Goal: Task Accomplishment & Management: Manage account settings

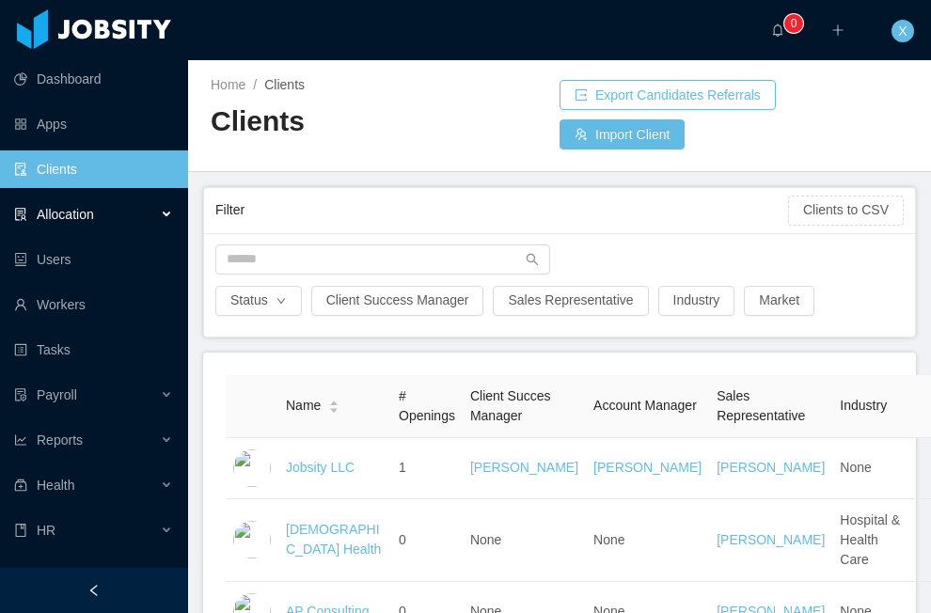
click at [99, 214] on div "Allocation" at bounding box center [94, 215] width 188 height 38
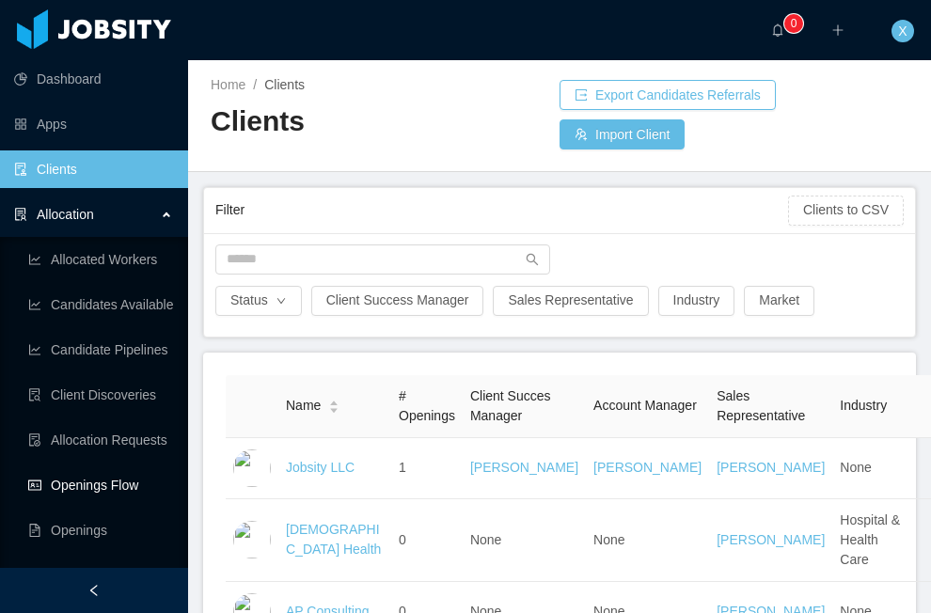
click at [106, 481] on link "Openings Flow" at bounding box center [100, 485] width 145 height 38
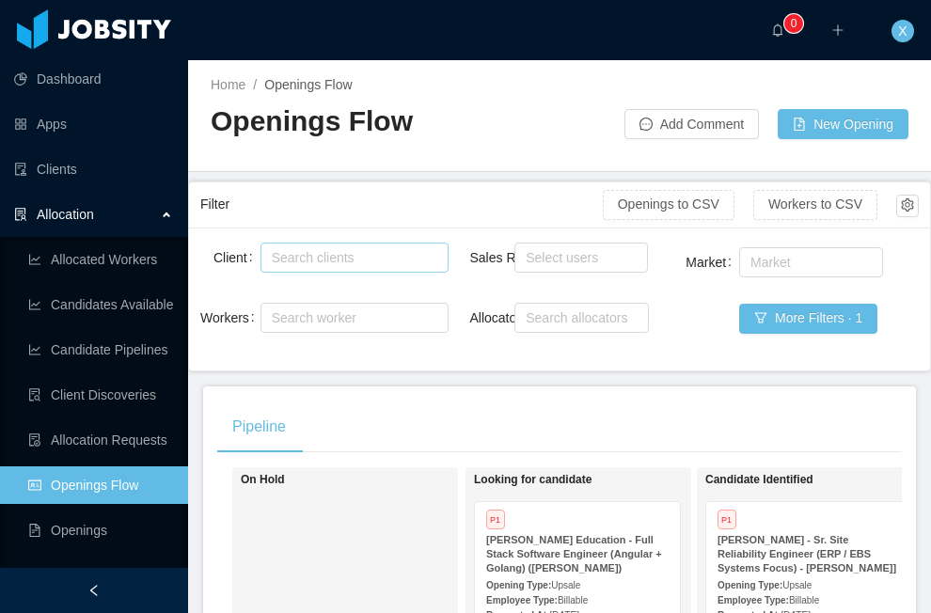
click at [354, 249] on div "Search clients" at bounding box center [350, 257] width 157 height 19
type input "*"
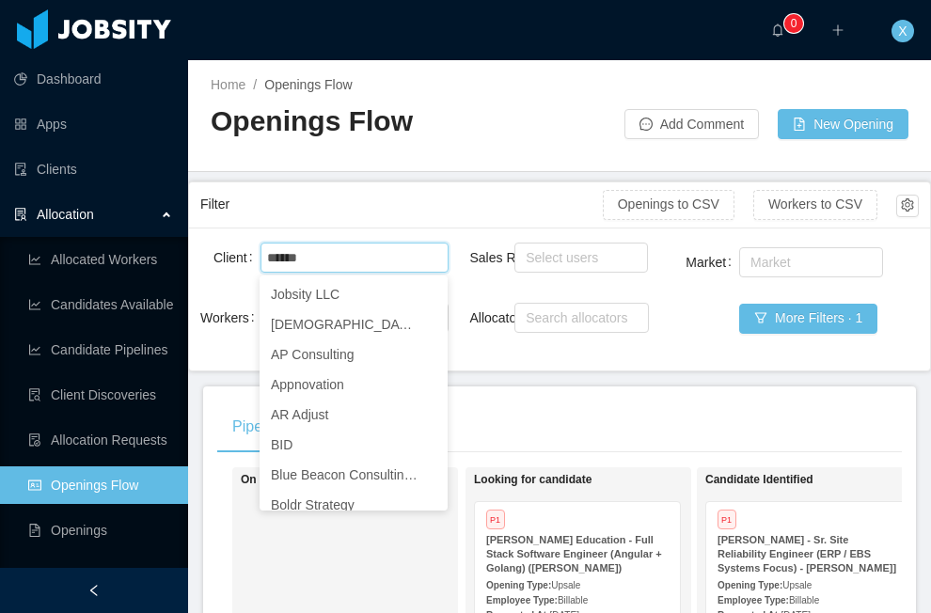
scroll to position [491, 0]
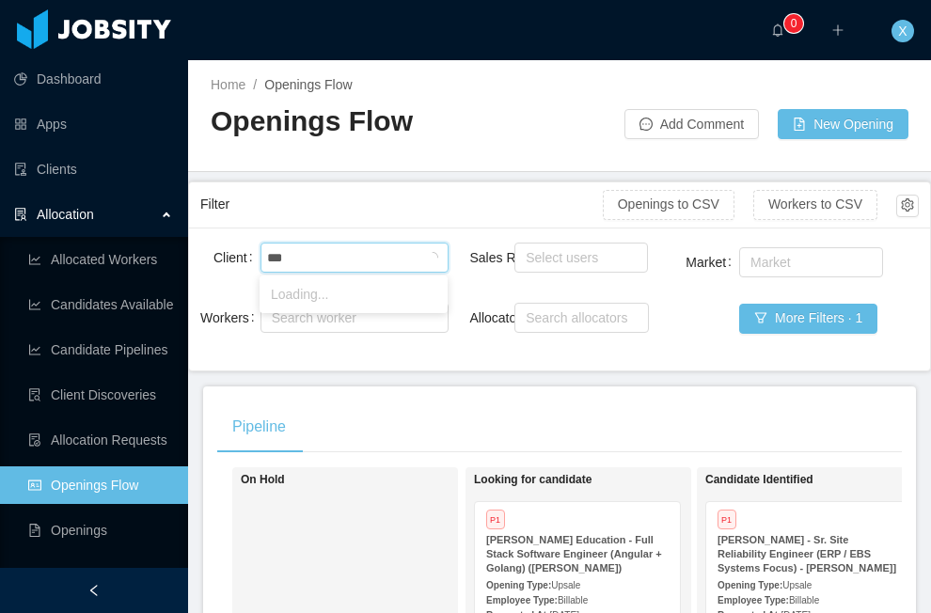
type input "****"
click at [361, 294] on li "McGraw-Hill Education" at bounding box center [354, 294] width 188 height 30
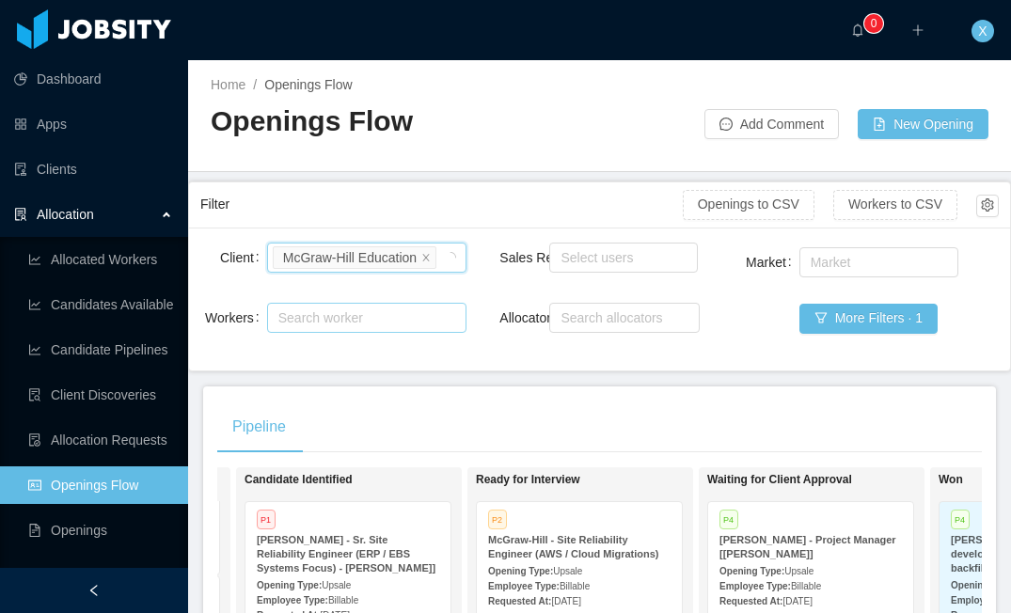
click at [315, 327] on div "Search worker" at bounding box center [358, 317] width 160 height 19
type input "**********"
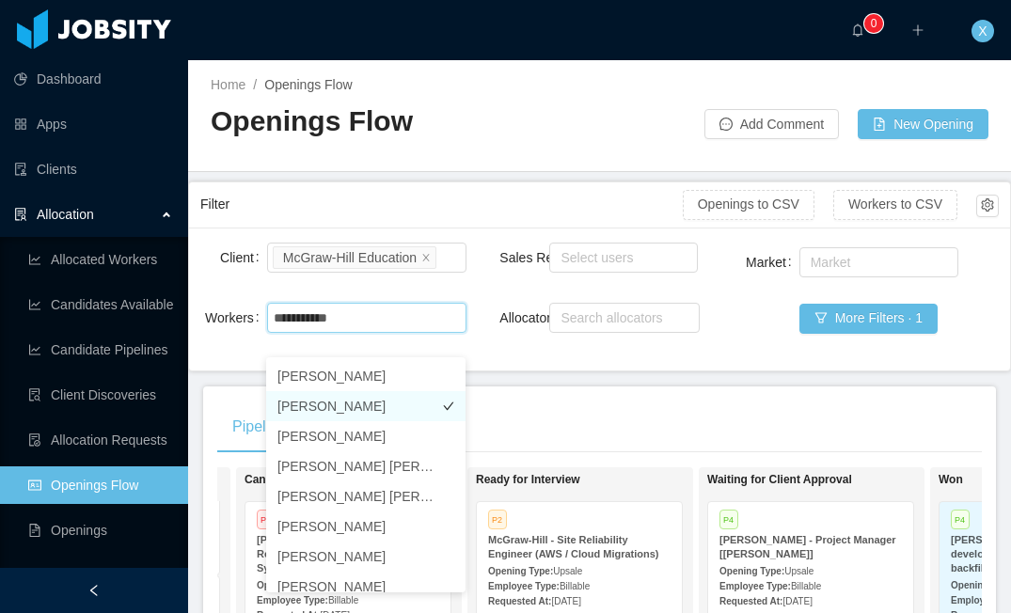
scroll to position [1, 0]
click at [330, 401] on li "[PERSON_NAME]" at bounding box center [365, 405] width 199 height 30
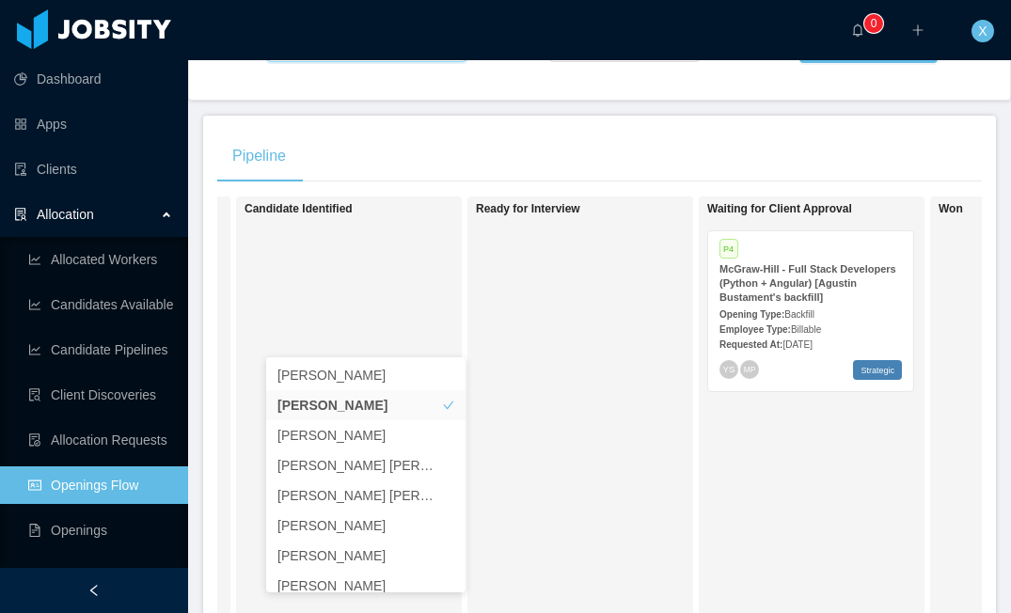
scroll to position [275, 0]
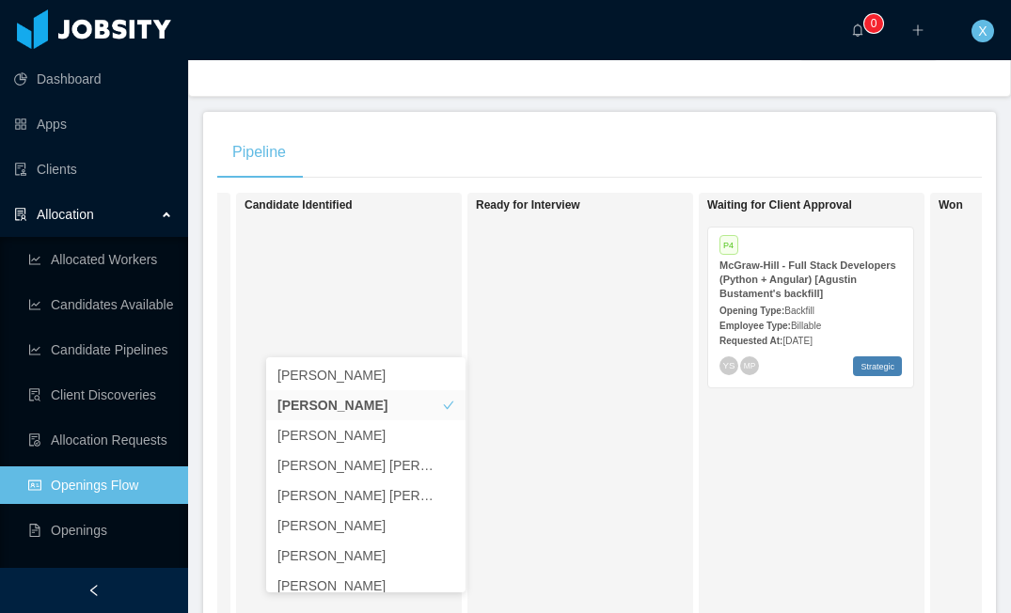
click at [746, 320] on div "Opening Type: Backfill" at bounding box center [810, 310] width 182 height 20
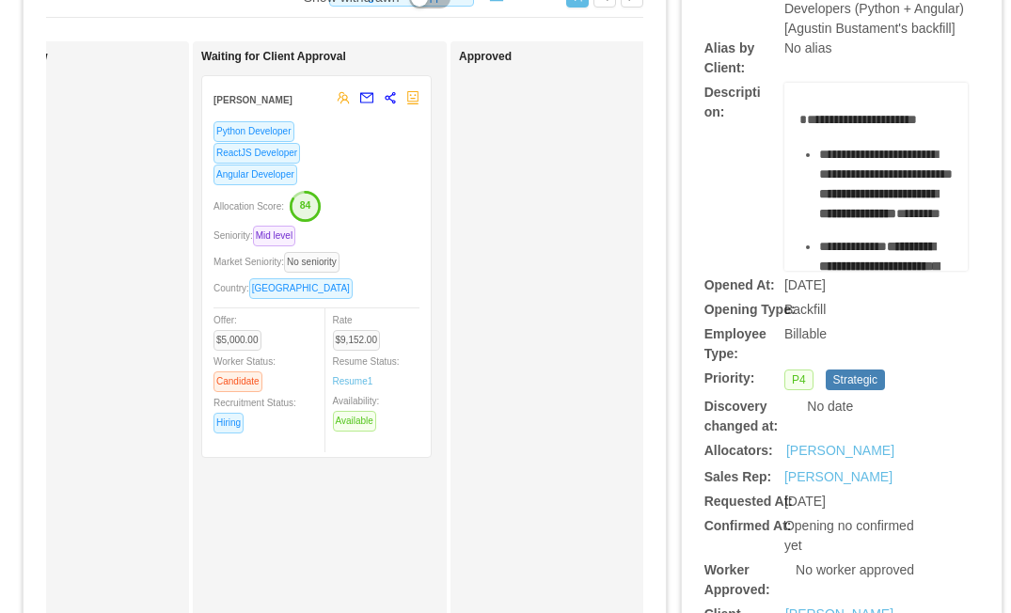
scroll to position [153, 0]
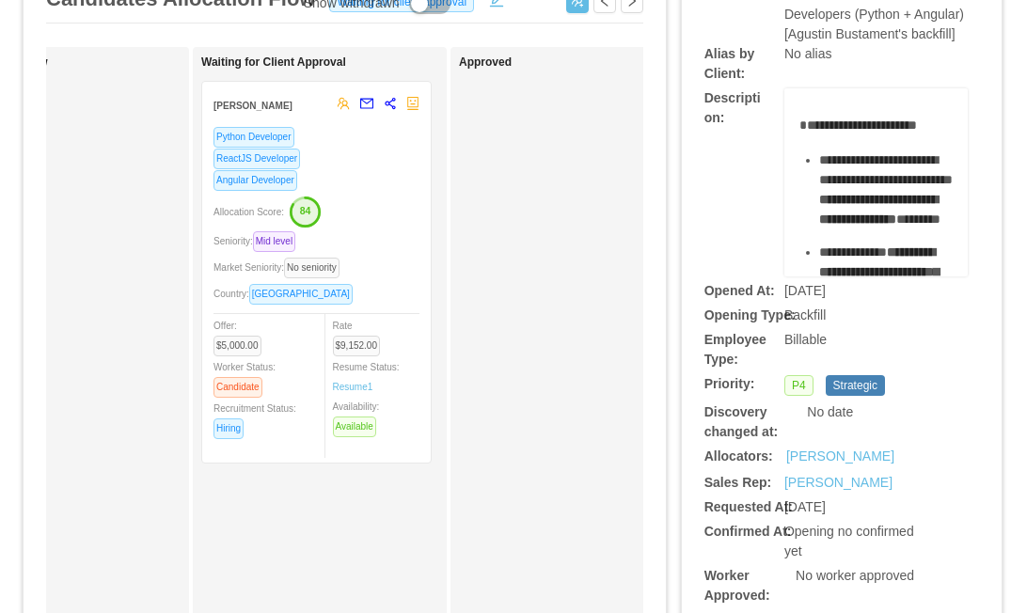
click at [396, 196] on div "Allocation Score: 84" at bounding box center [316, 211] width 206 height 30
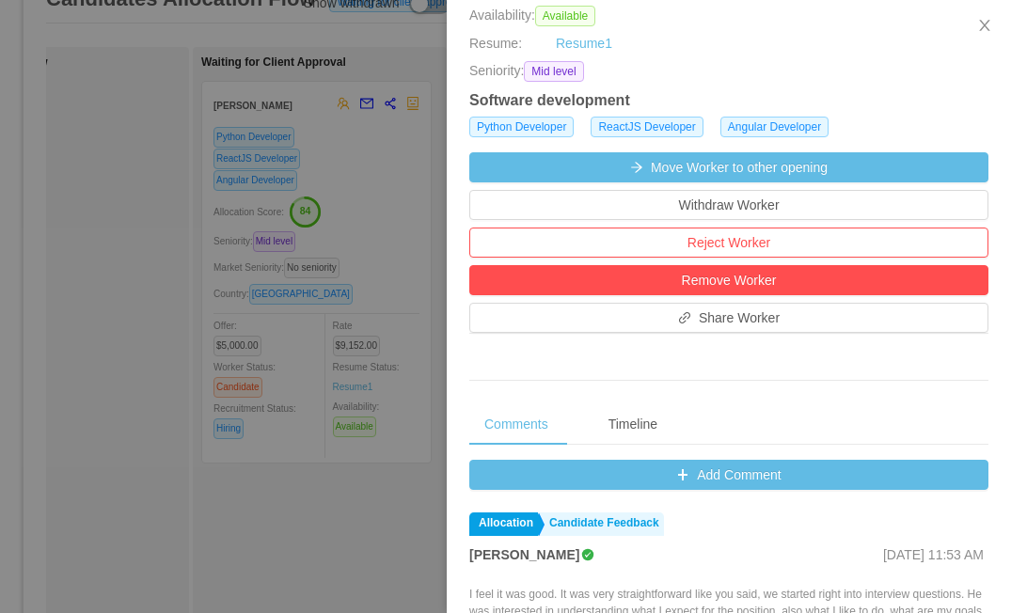
scroll to position [400, 0]
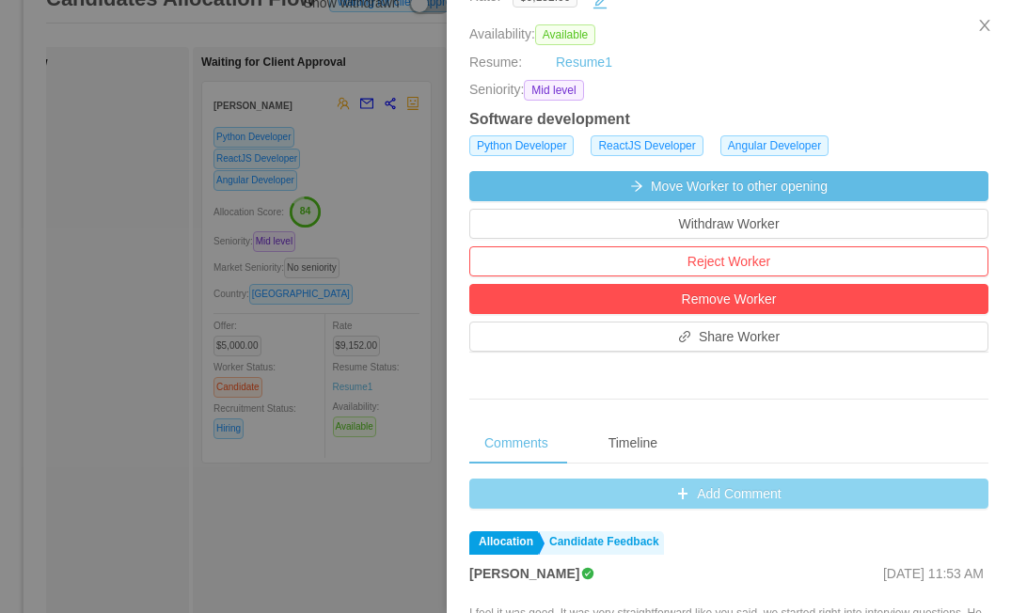
click at [617, 501] on button "Add Comment" at bounding box center [728, 494] width 519 height 30
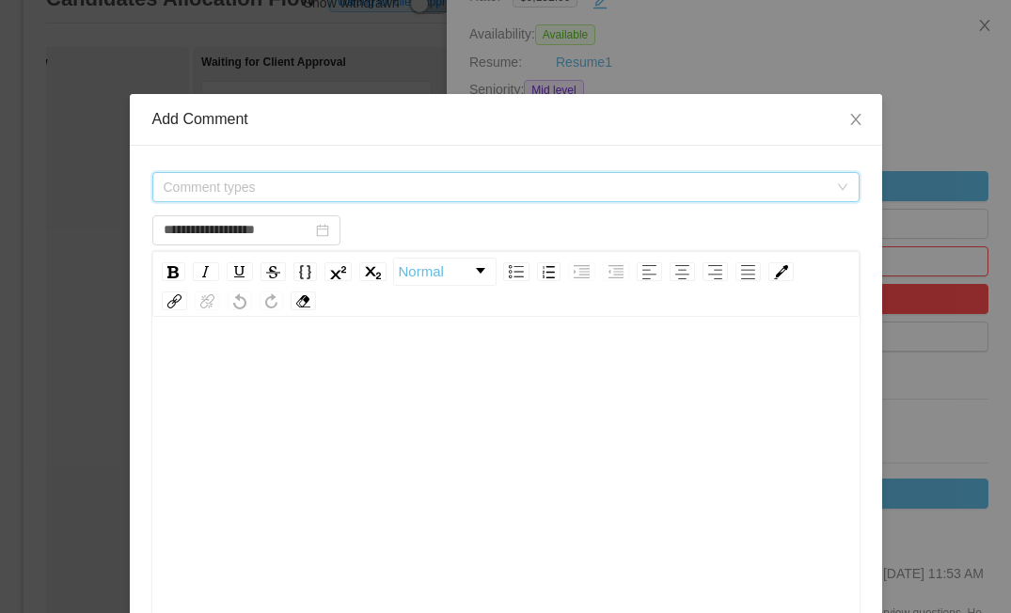
click at [433, 186] on span "Comment types" at bounding box center [496, 187] width 664 height 19
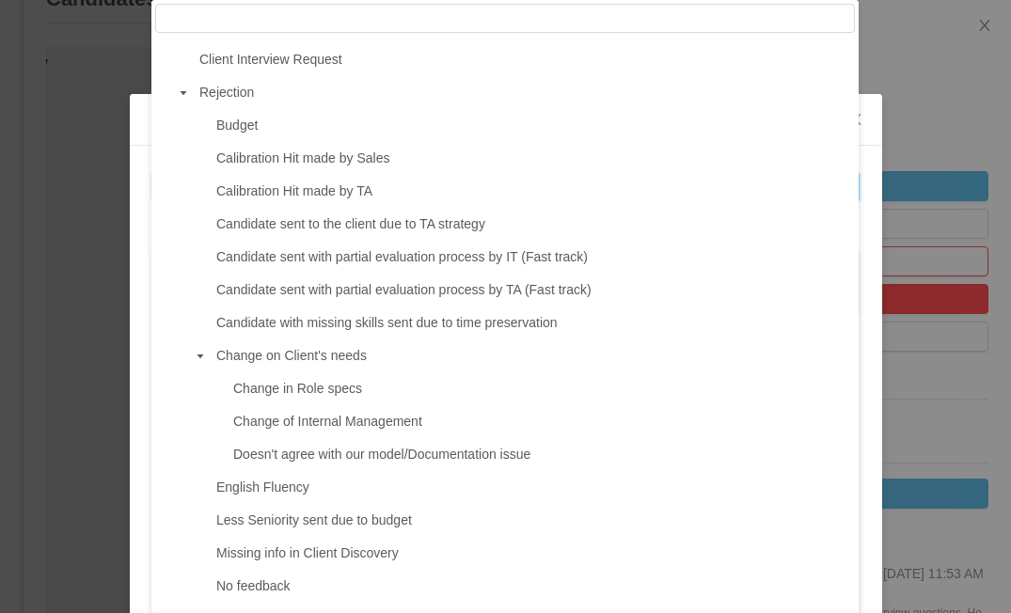
scroll to position [545, 0]
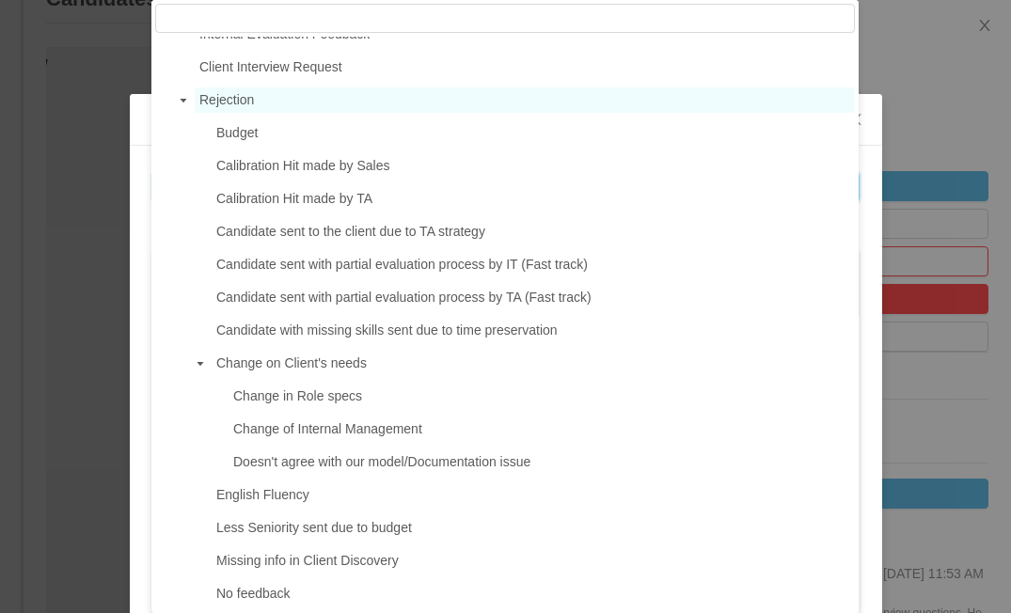
click at [237, 107] on span "Rejection" at bounding box center [226, 99] width 55 height 15
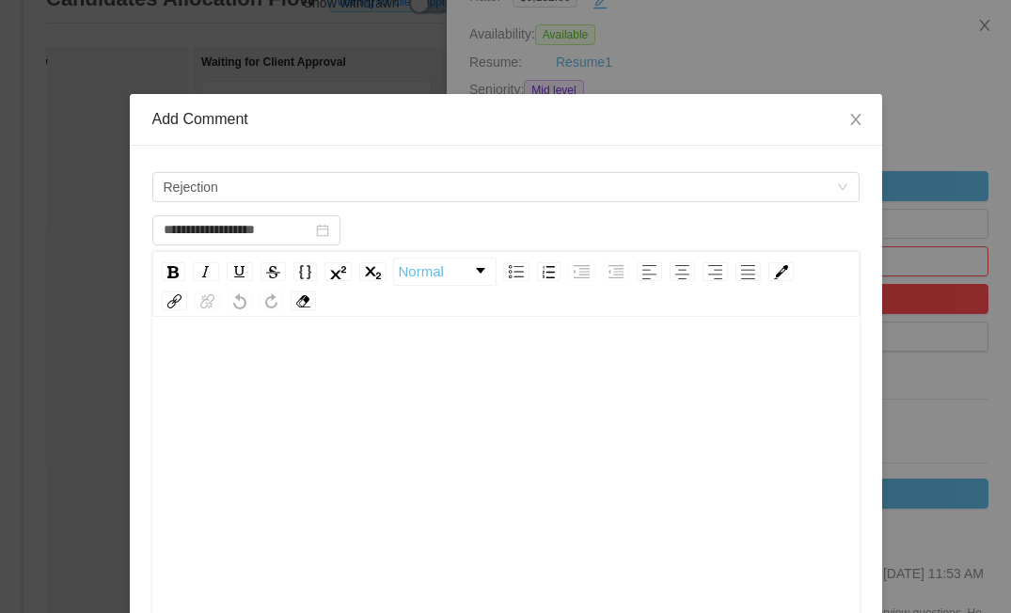
click at [212, 338] on div "rdw-wrapper" at bounding box center [505, 486] width 707 height 329
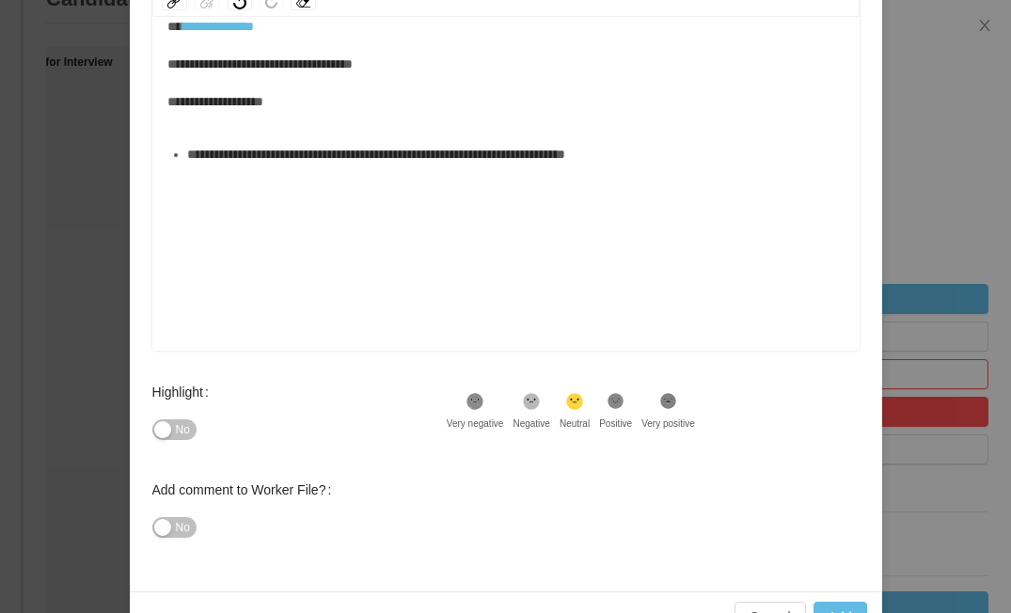
scroll to position [351, 0]
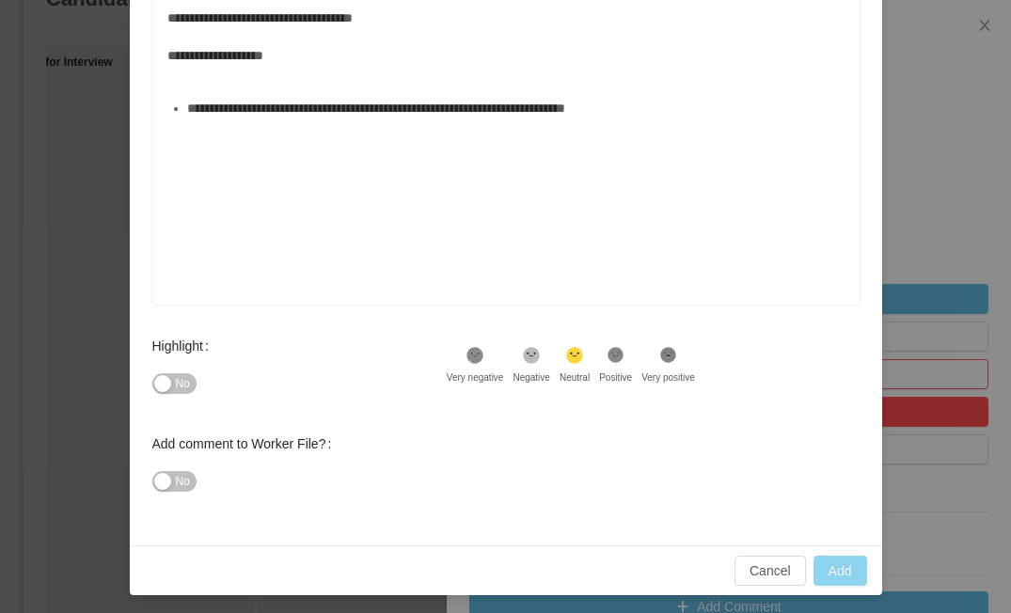
type input "**********"
click at [846, 573] on button "Add" at bounding box center [840, 571] width 54 height 30
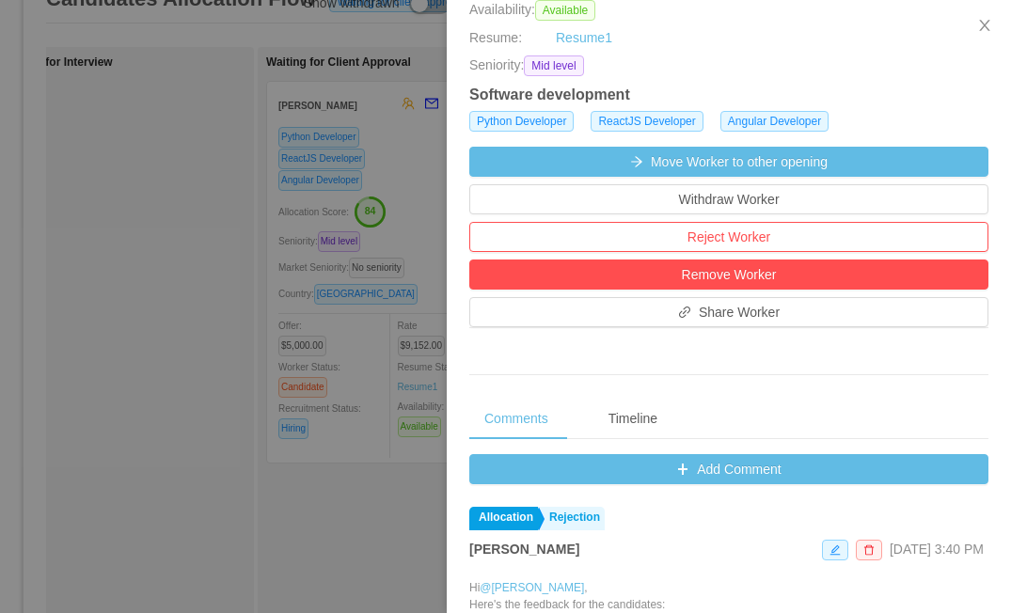
scroll to position [386, 0]
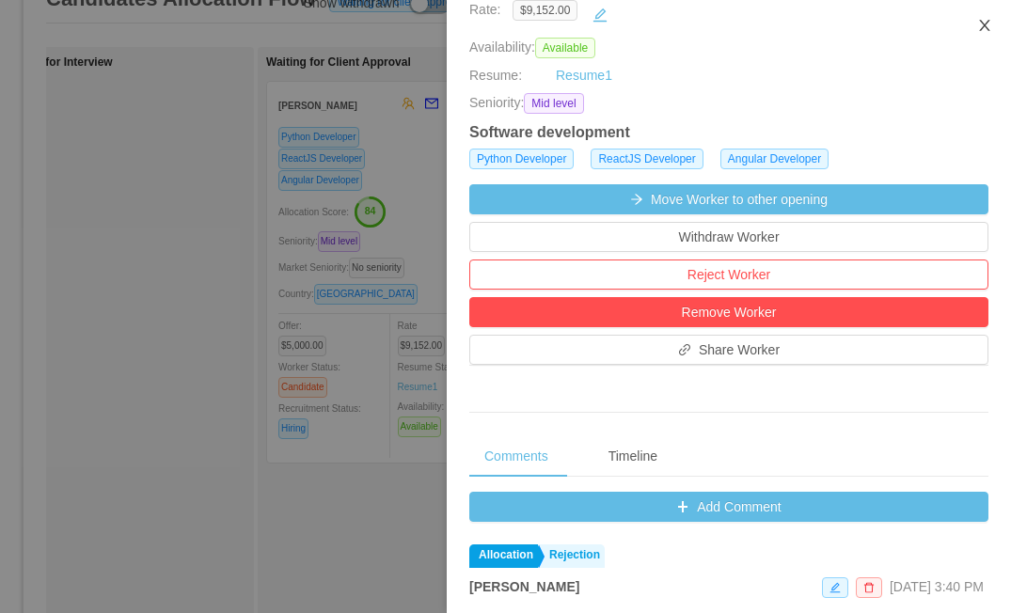
click at [930, 12] on button "Close" at bounding box center [984, 26] width 53 height 53
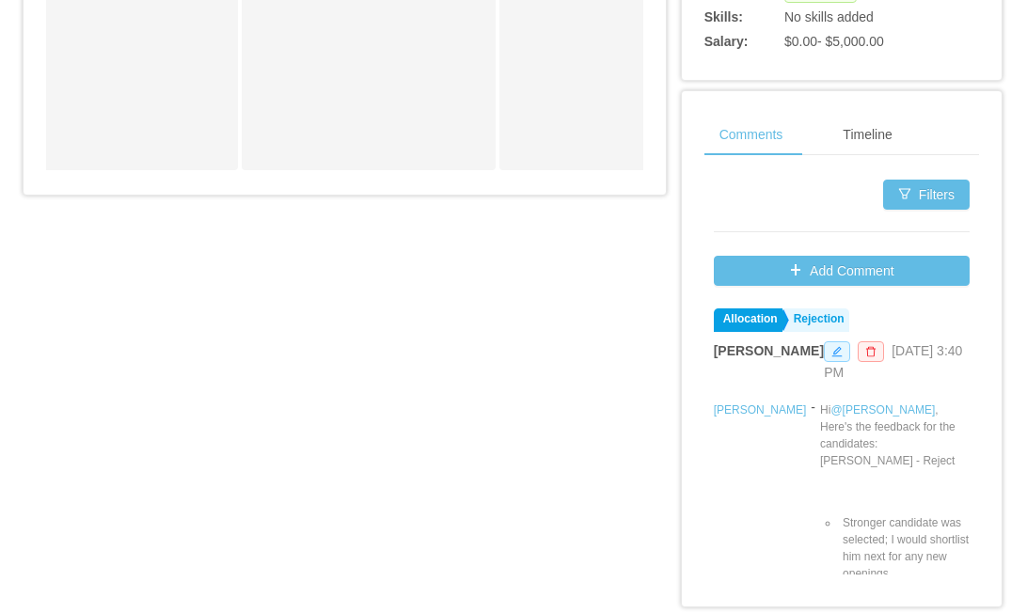
scroll to position [971, 0]
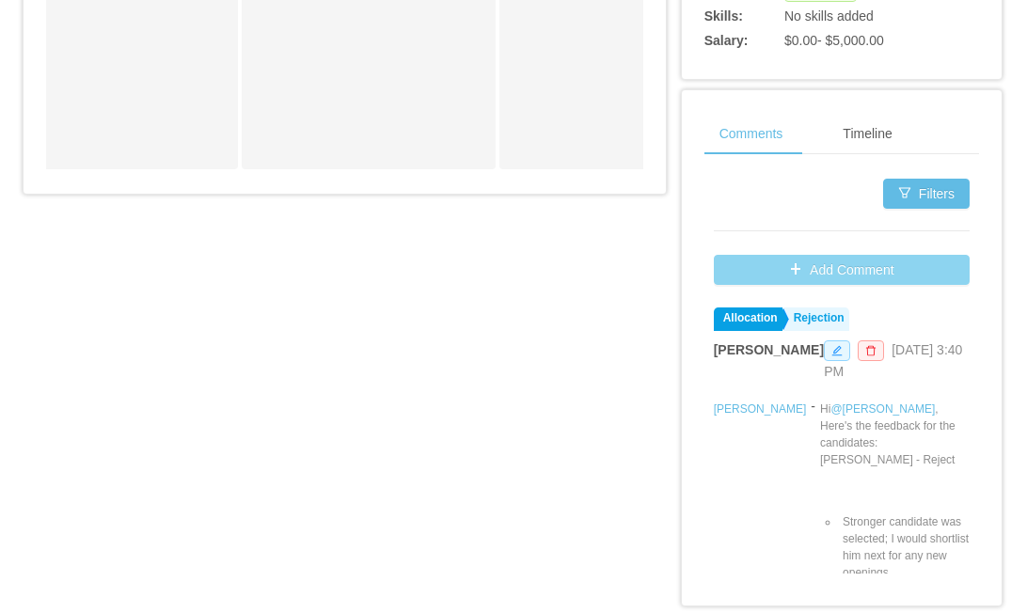
click at [857, 285] on button "Add Comment" at bounding box center [842, 270] width 256 height 30
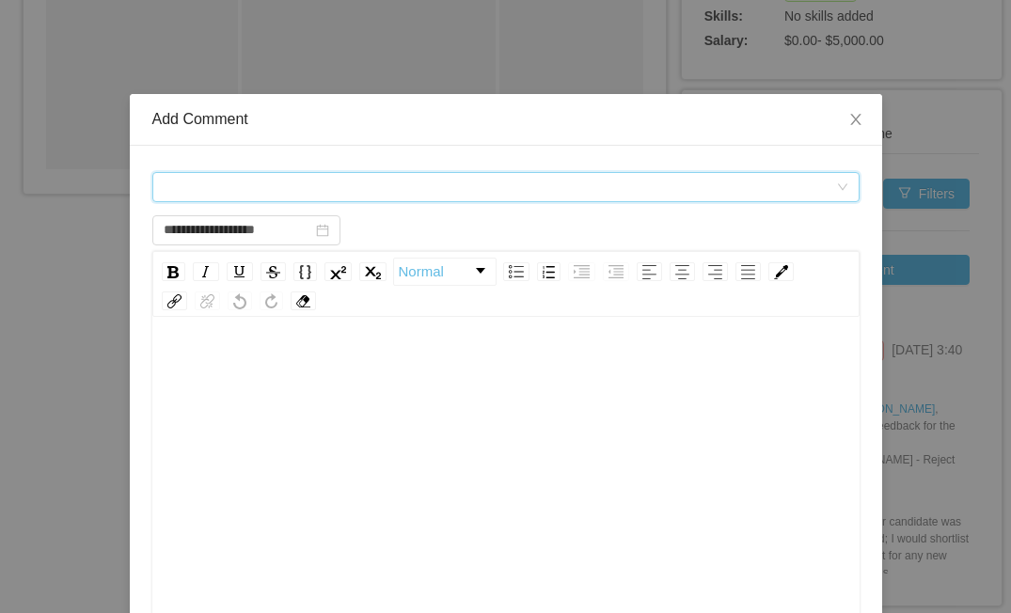
click at [428, 181] on div "Comment types" at bounding box center [500, 187] width 672 height 28
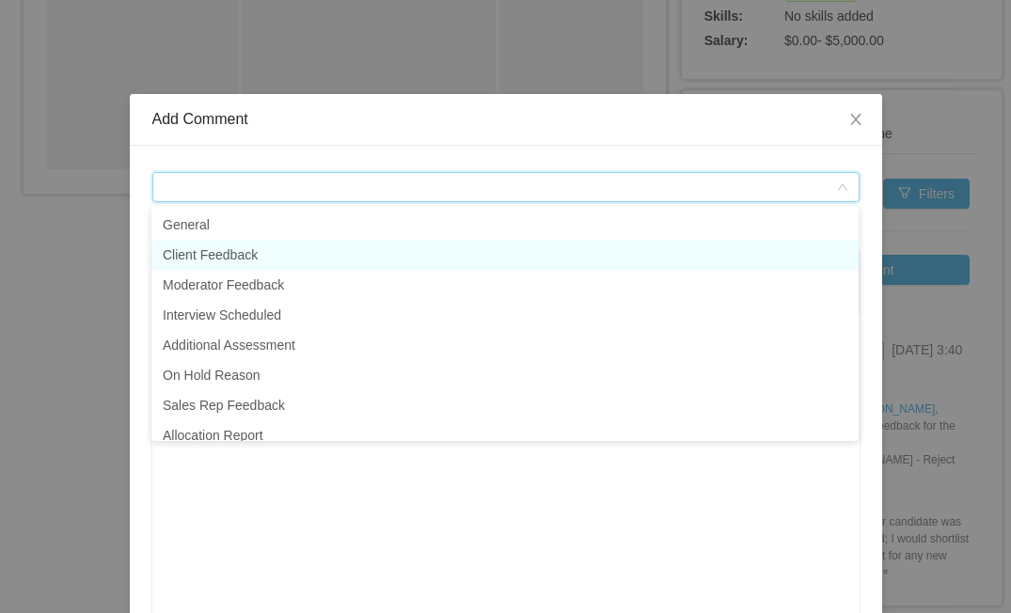
click at [238, 260] on li "Client Feedback" at bounding box center [504, 255] width 707 height 30
type input "**********"
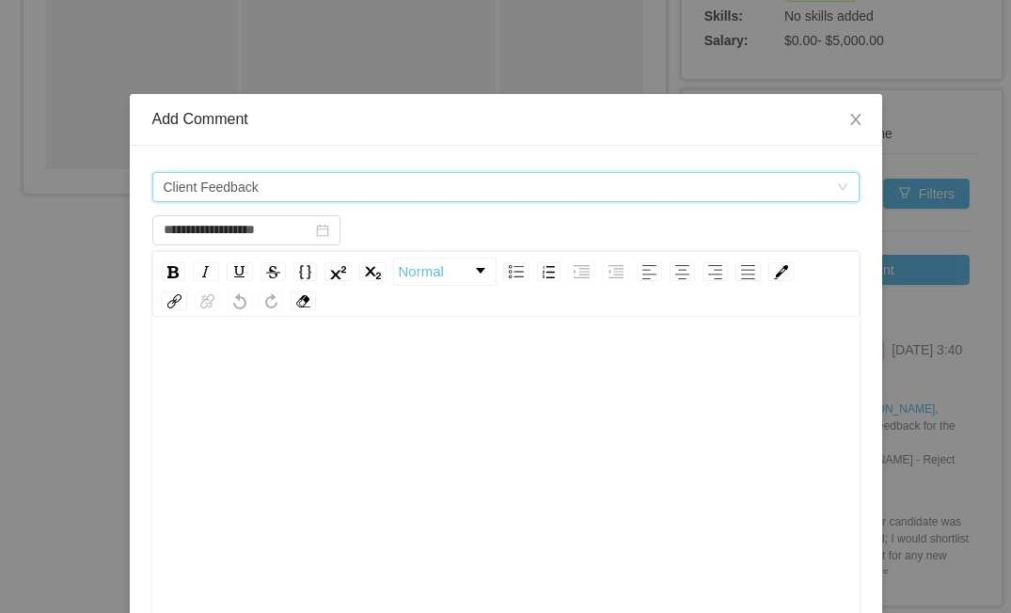
click at [256, 366] on div "rdw-editor" at bounding box center [506, 368] width 678 height 38
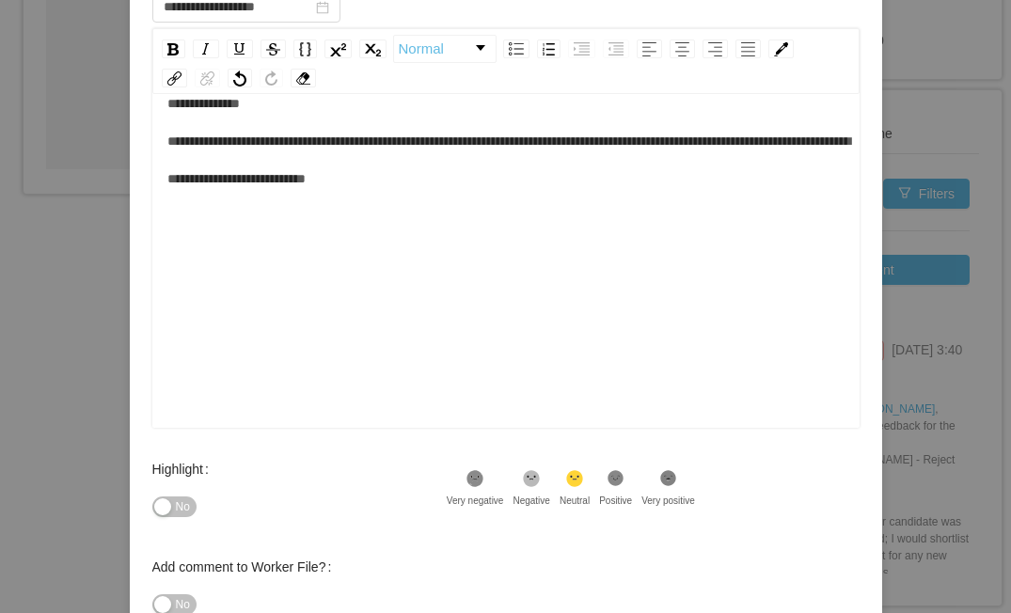
scroll to position [351, 0]
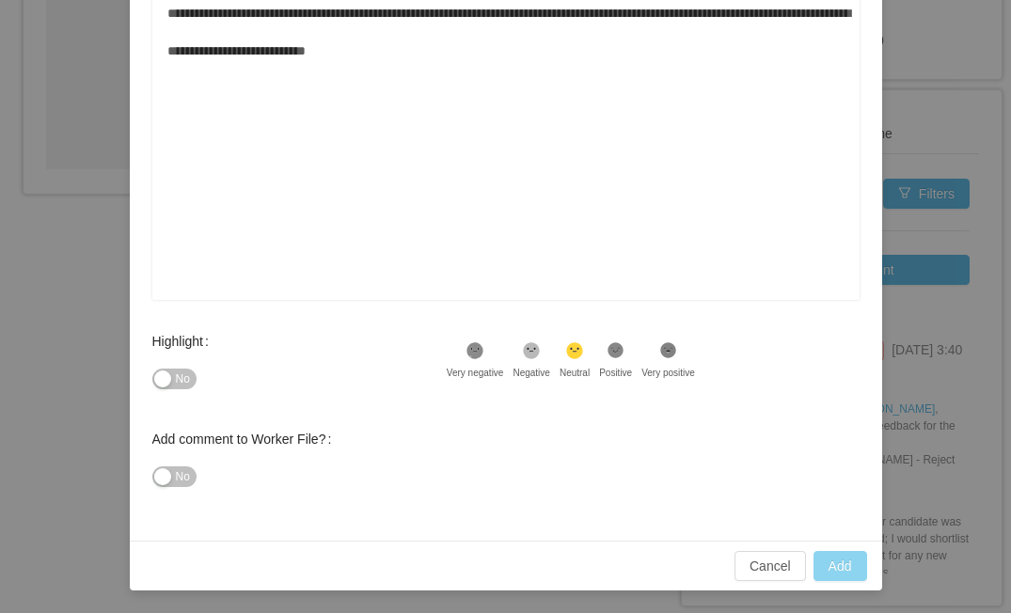
type input "**********"
click at [840, 562] on button "Add" at bounding box center [840, 566] width 54 height 30
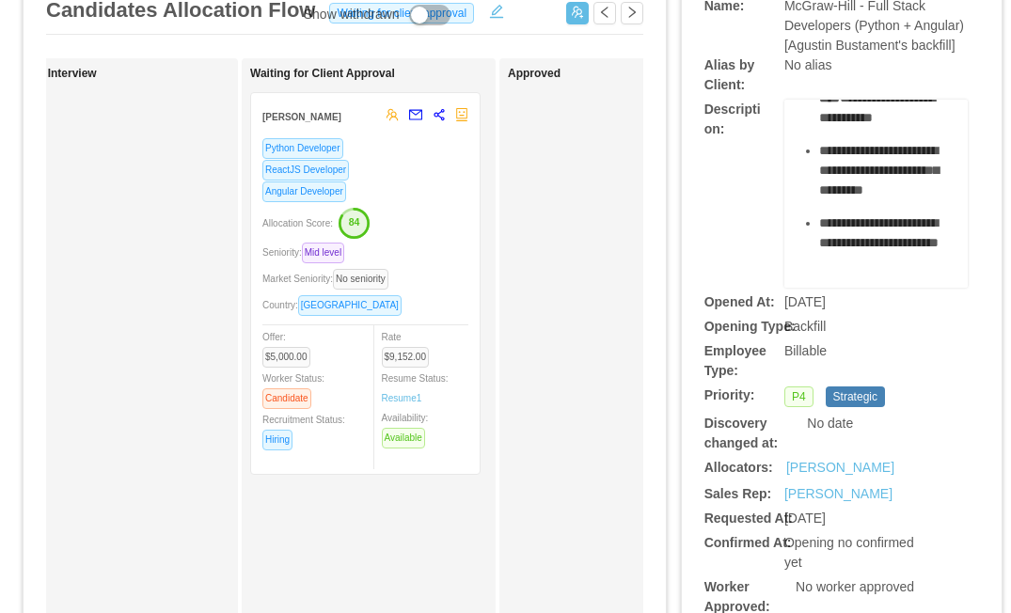
scroll to position [0, 0]
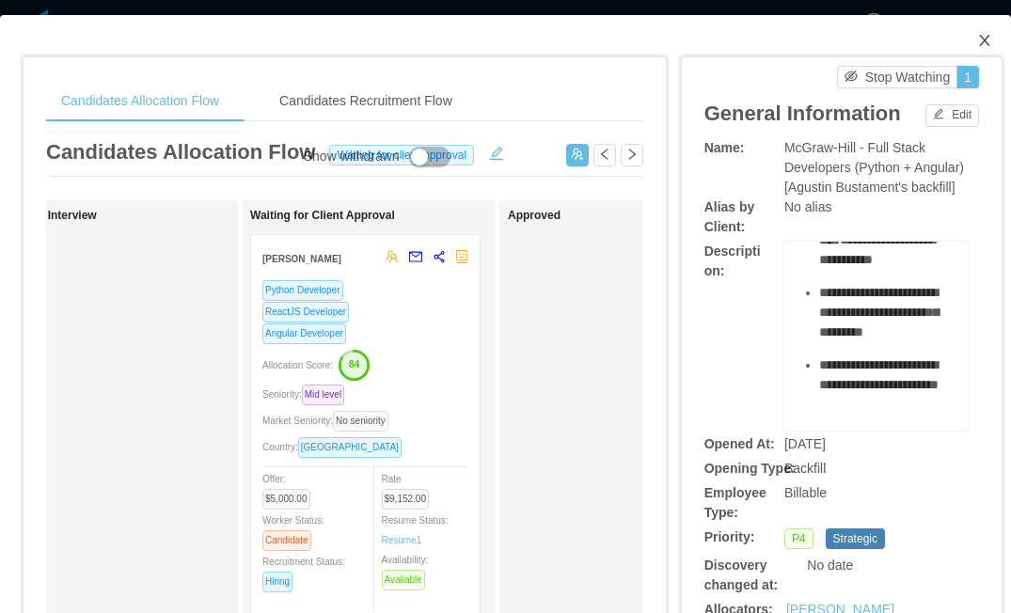
click at [930, 45] on span "Close" at bounding box center [984, 41] width 53 height 53
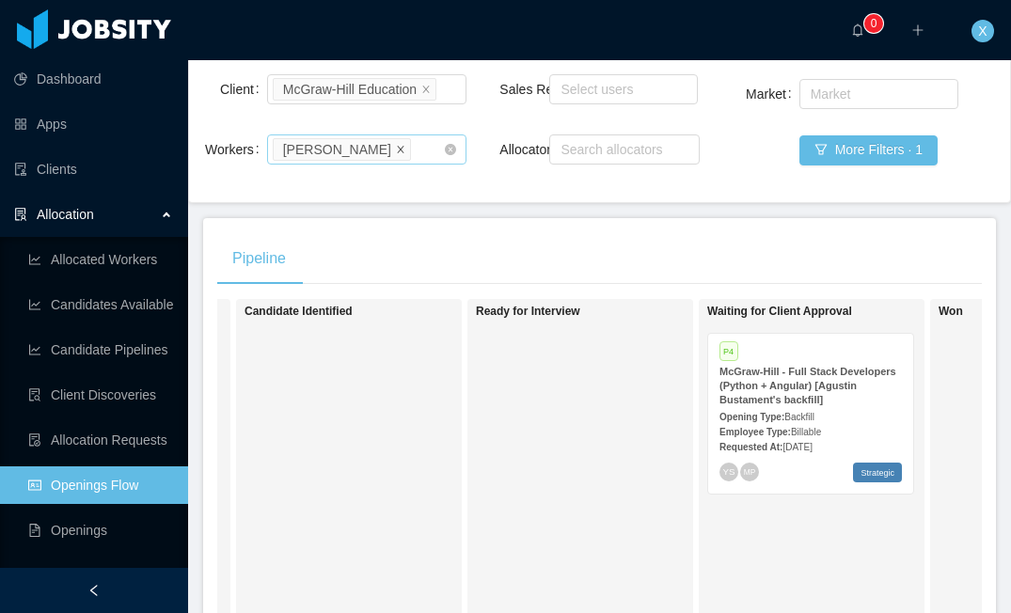
click at [397, 151] on icon "icon: close" at bounding box center [400, 148] width 7 height 7
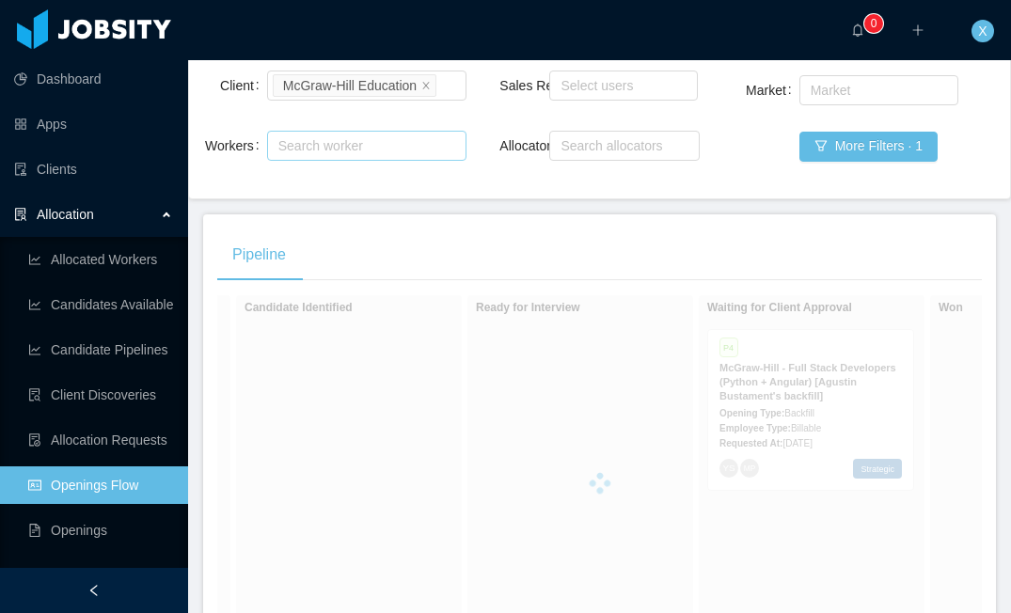
scroll to position [171, 0]
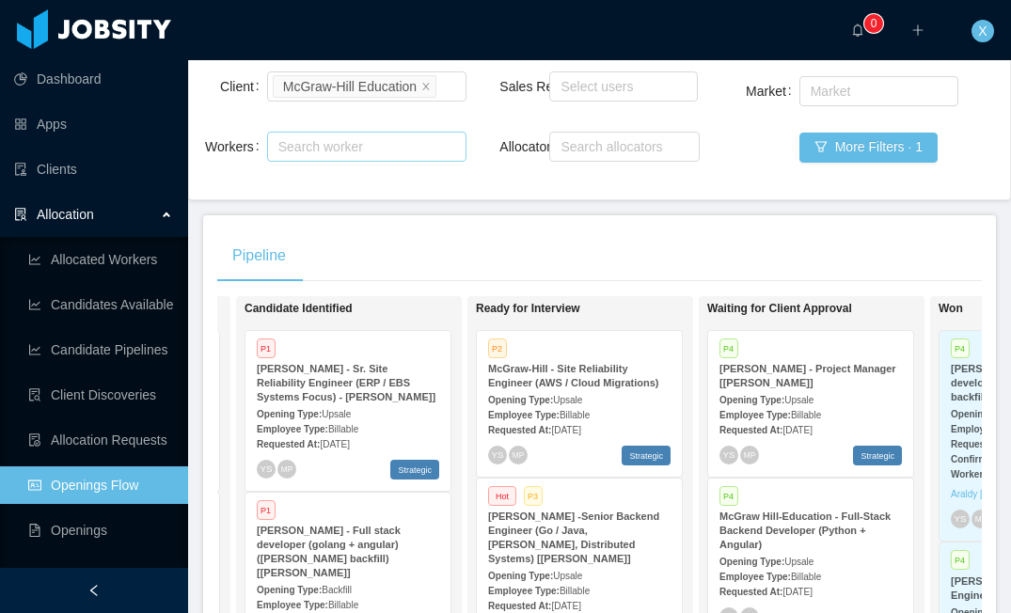
click at [379, 156] on div "Search worker" at bounding box center [358, 146] width 160 height 19
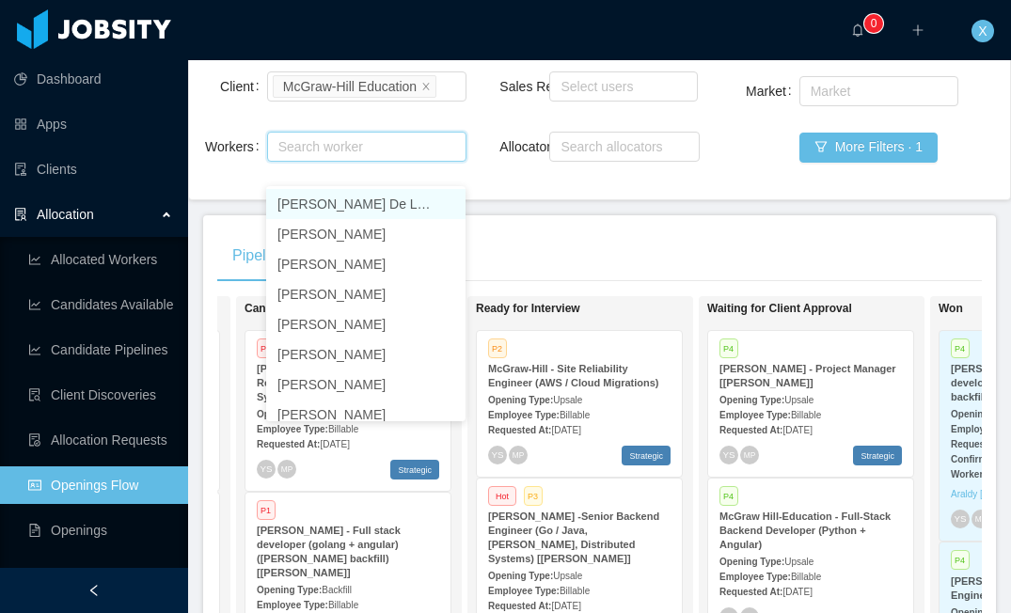
paste input "**********"
type input "**********"
click at [369, 207] on li "Ashutosh Dhanda" at bounding box center [365, 204] width 199 height 30
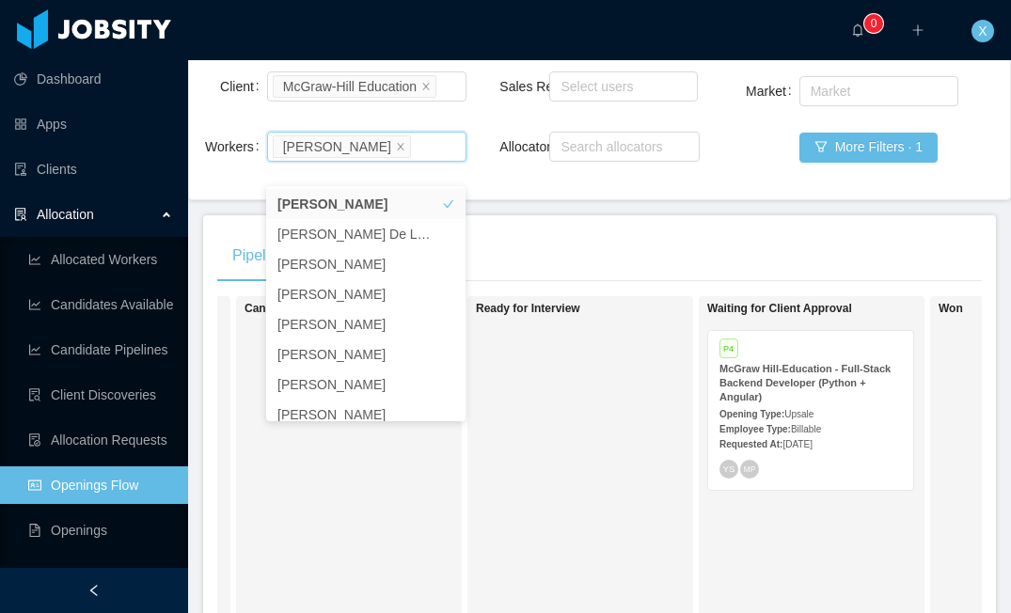
click at [783, 358] on div "P4" at bounding box center [810, 350] width 182 height 16
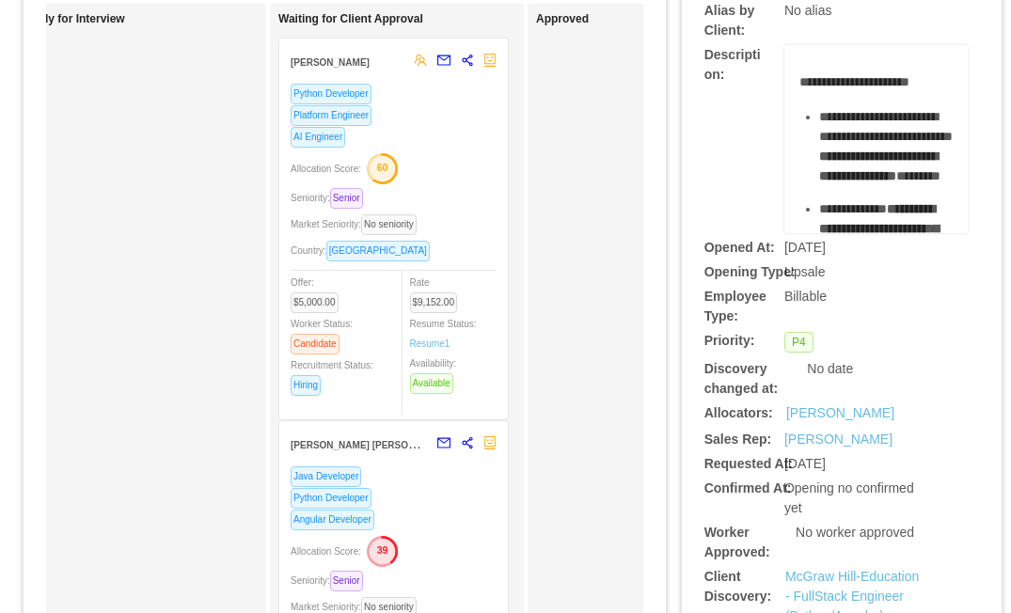
scroll to position [177, 0]
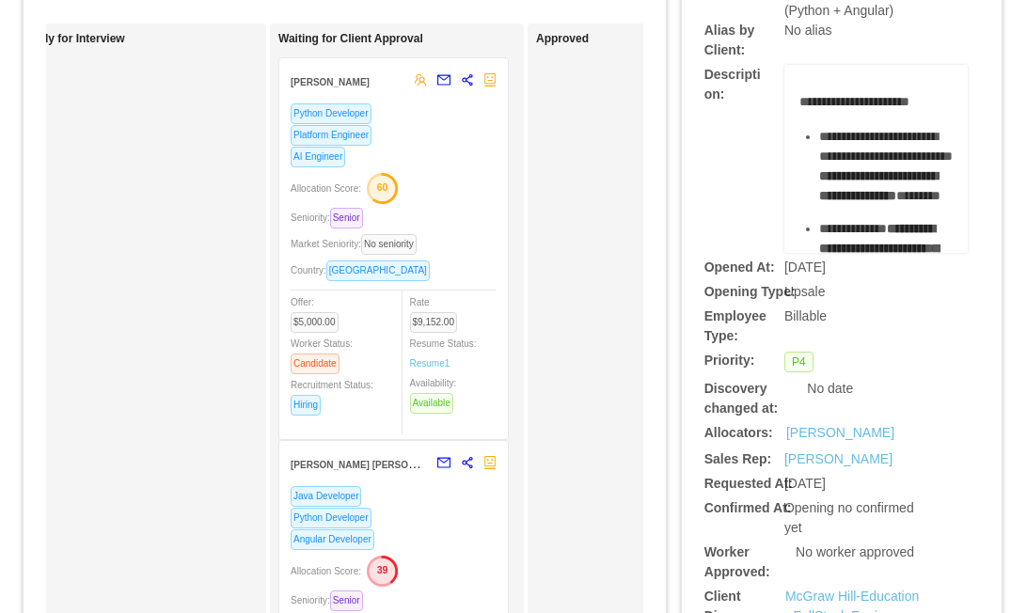
click at [477, 182] on div "Allocation Score: 60" at bounding box center [394, 187] width 206 height 30
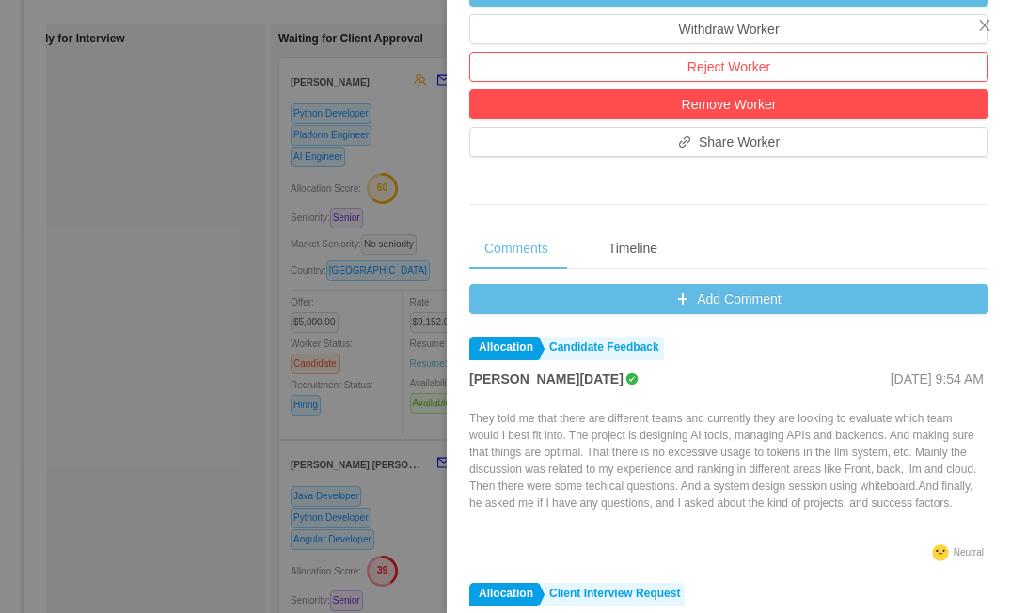
scroll to position [598, 0]
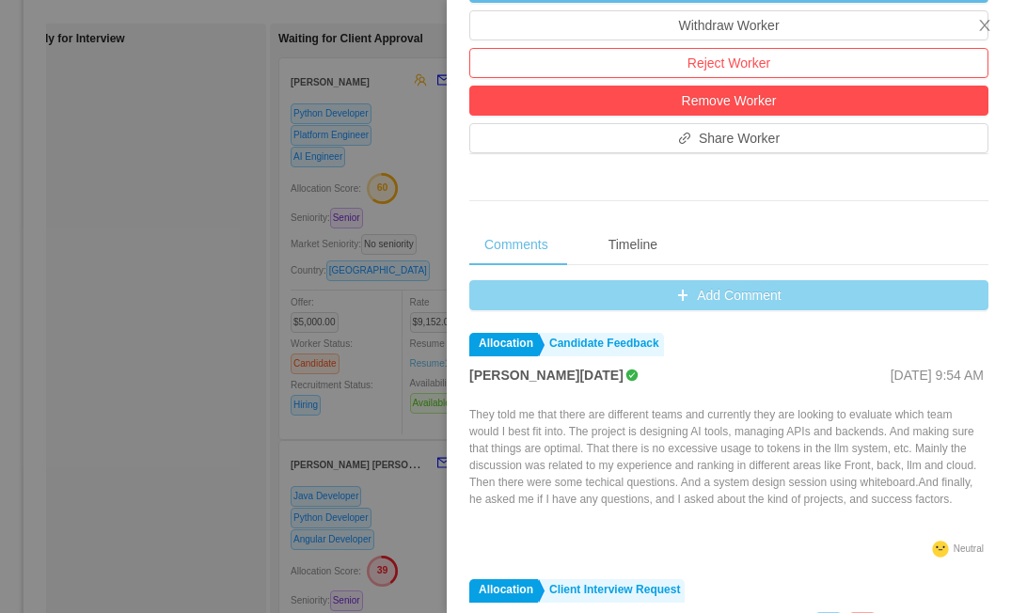
click at [751, 291] on button "Add Comment" at bounding box center [728, 295] width 519 height 30
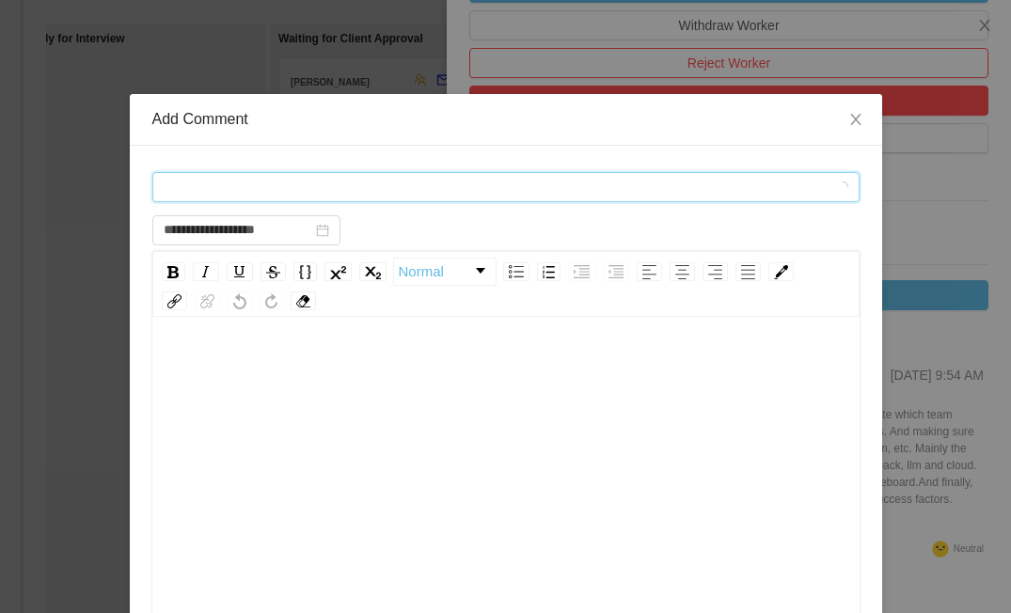
click at [488, 180] on div "Comment types" at bounding box center [500, 187] width 672 height 28
click at [417, 178] on span "Comment types" at bounding box center [496, 187] width 664 height 19
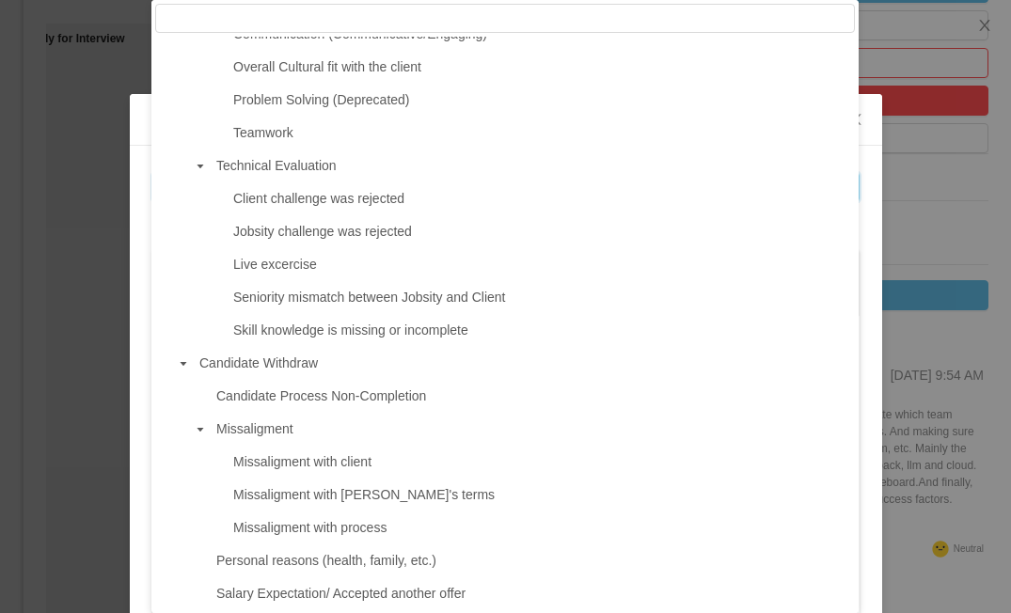
scroll to position [1328, 0]
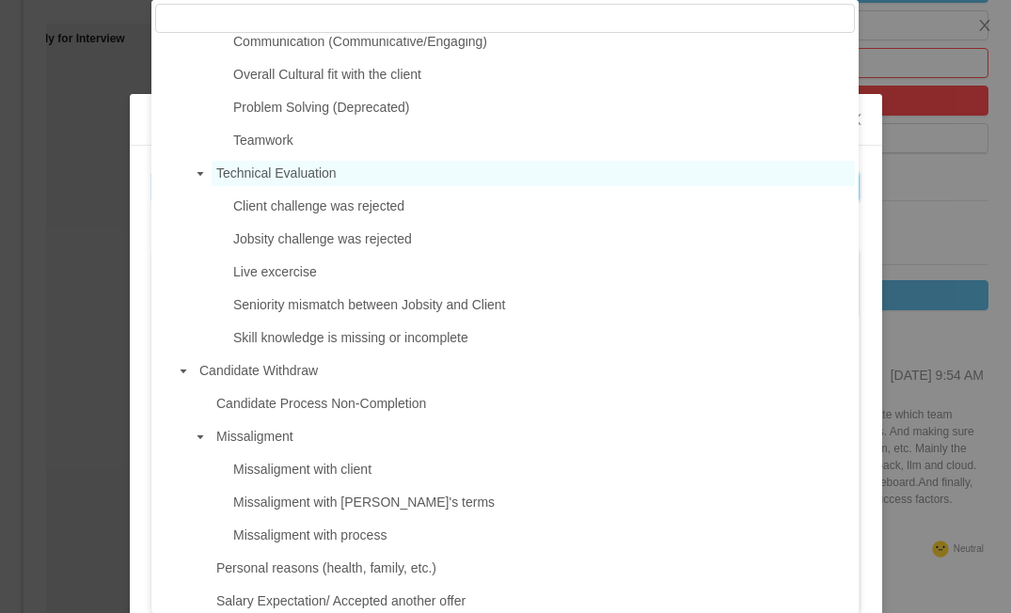
click at [321, 181] on span "Technical Evaluation" at bounding box center [276, 172] width 120 height 15
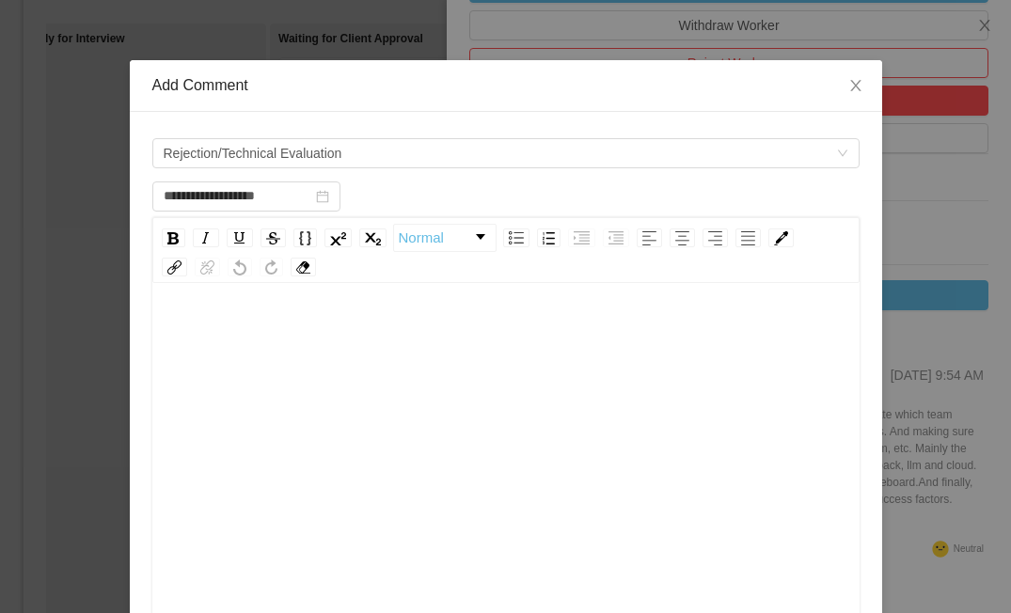
scroll to position [33, 0]
click at [371, 151] on span "Rejection/Technical Evaluation" at bounding box center [500, 154] width 672 height 28
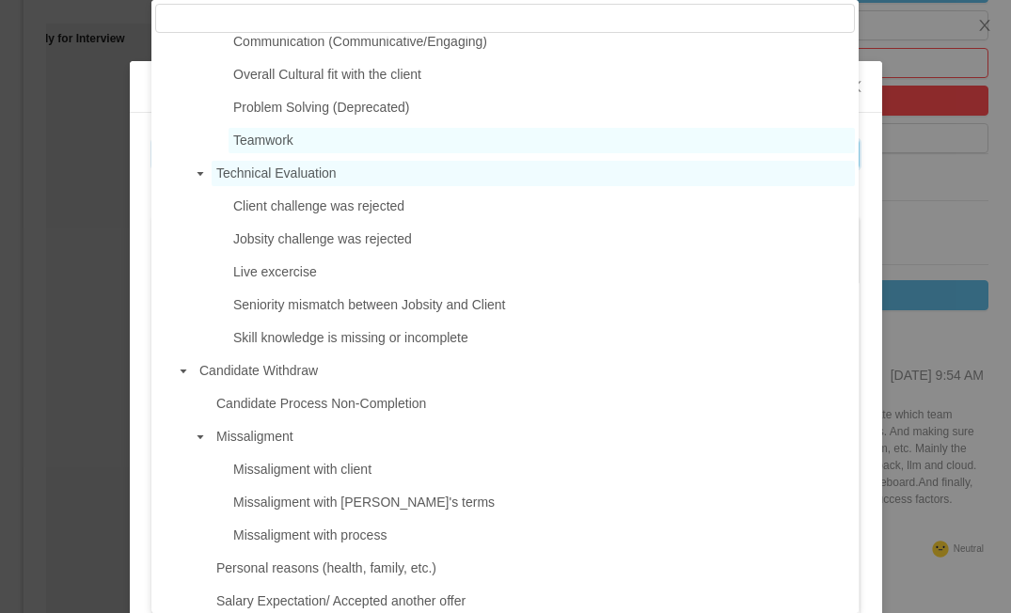
scroll to position [1332, 0]
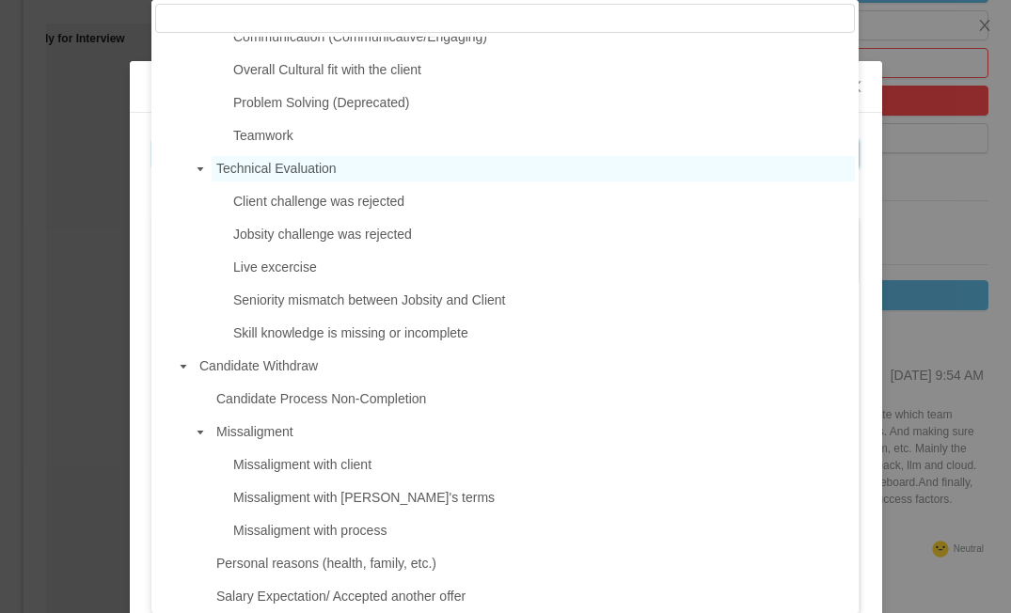
click at [325, 339] on span "Skill knowledge is missing or incomplete" at bounding box center [350, 332] width 235 height 15
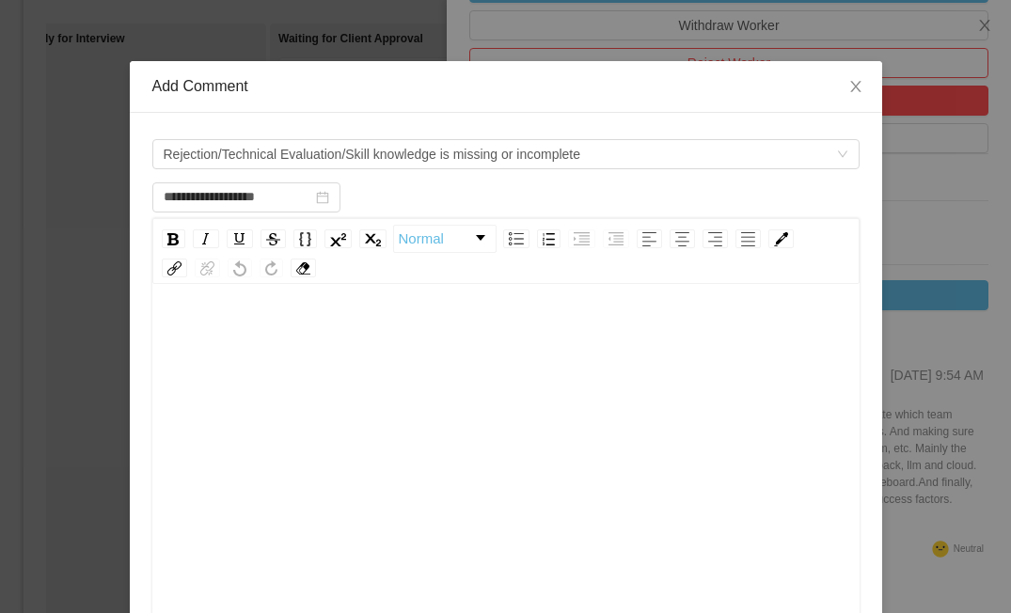
scroll to position [36, 0]
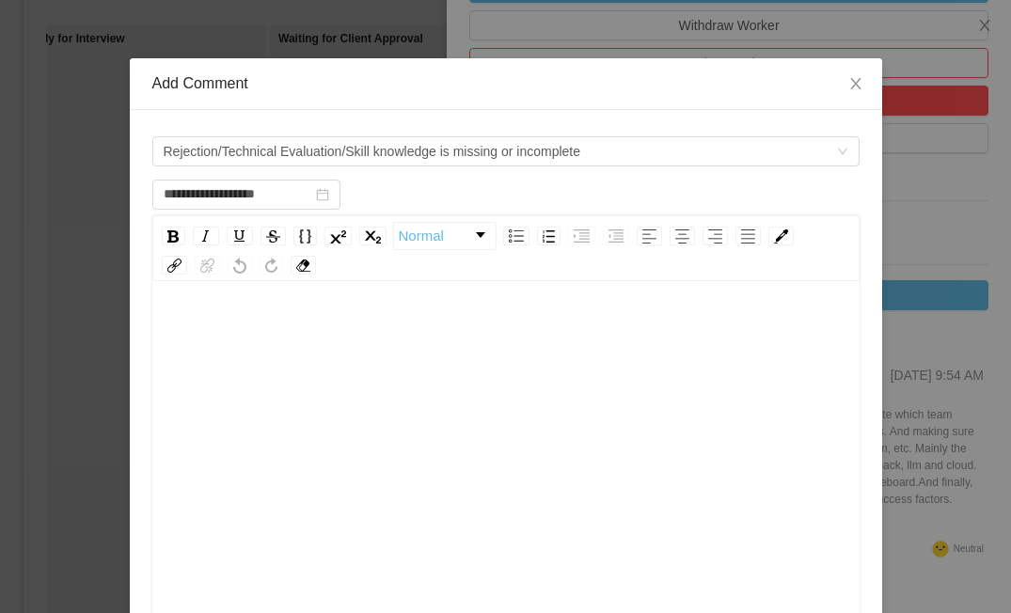
click at [258, 307] on div "rdw-wrapper" at bounding box center [505, 450] width 707 height 329
click at [166, 331] on div "**********" at bounding box center [505, 477] width 679 height 329
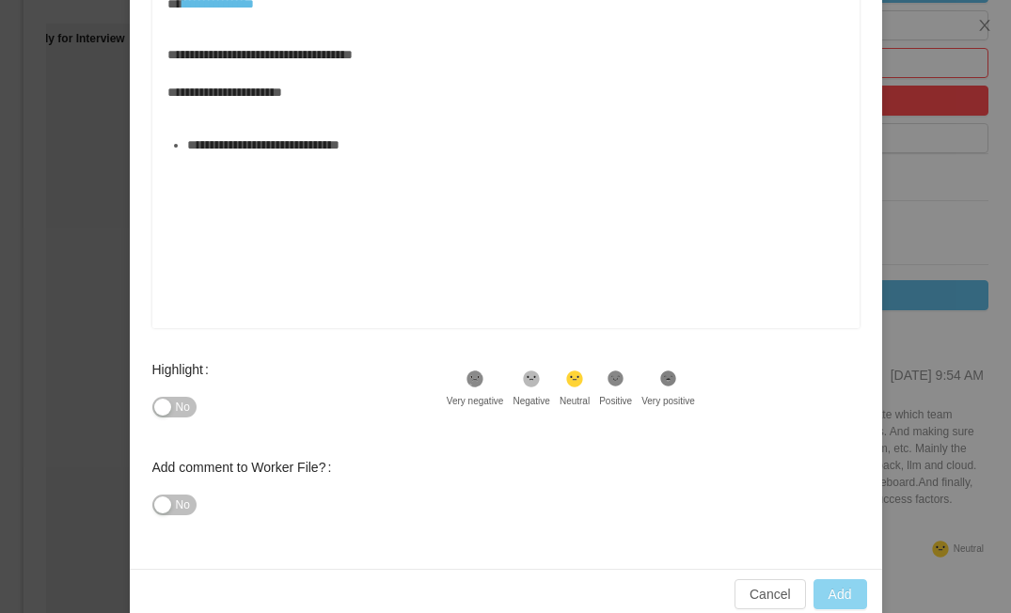
scroll to position [351, 0]
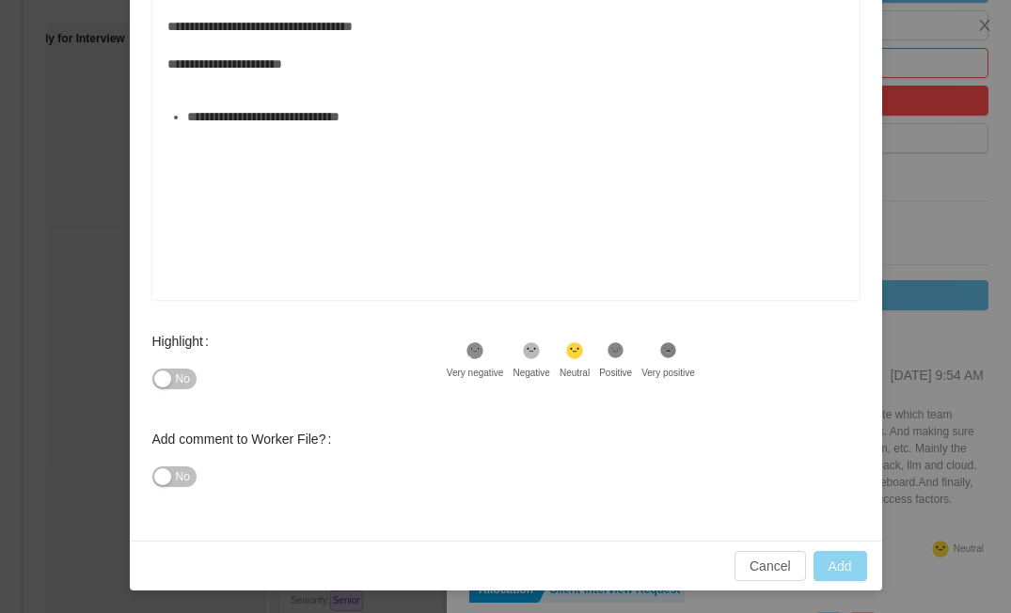
type input "**********"
click at [838, 570] on button "Add" at bounding box center [840, 566] width 54 height 30
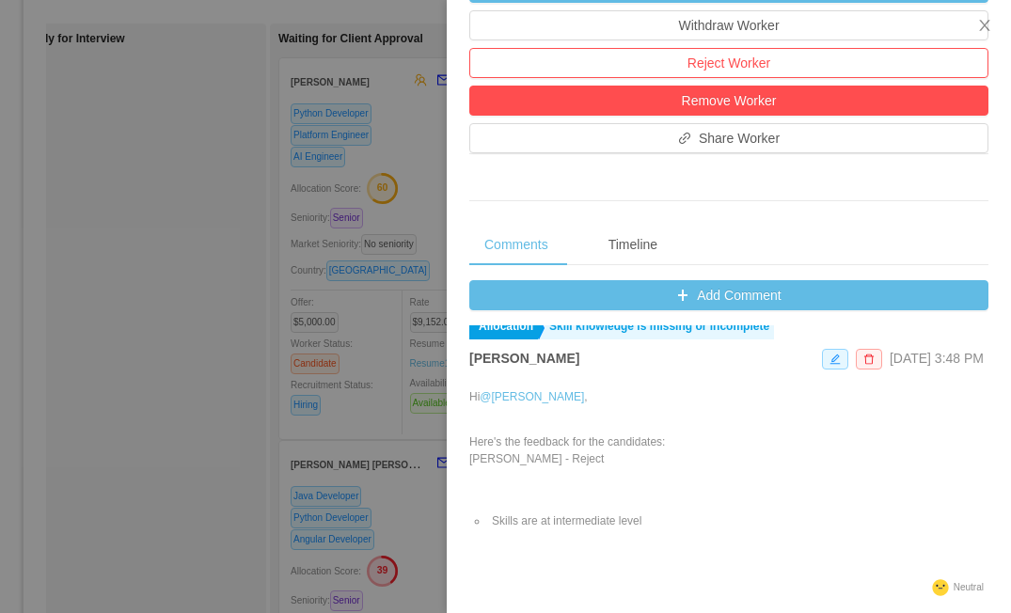
scroll to position [0, 0]
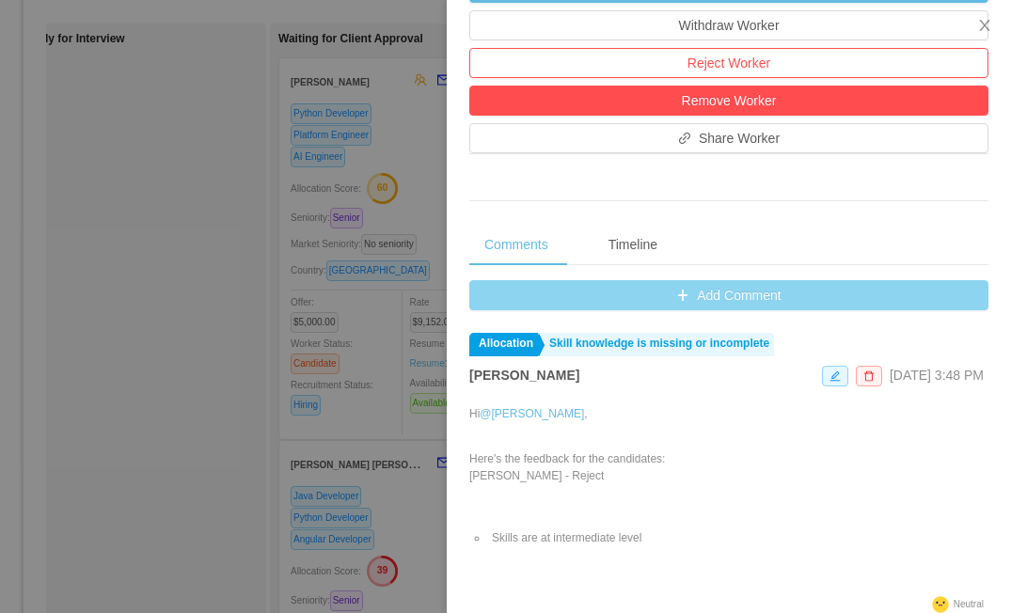
click at [725, 295] on button "Add Comment" at bounding box center [728, 295] width 519 height 30
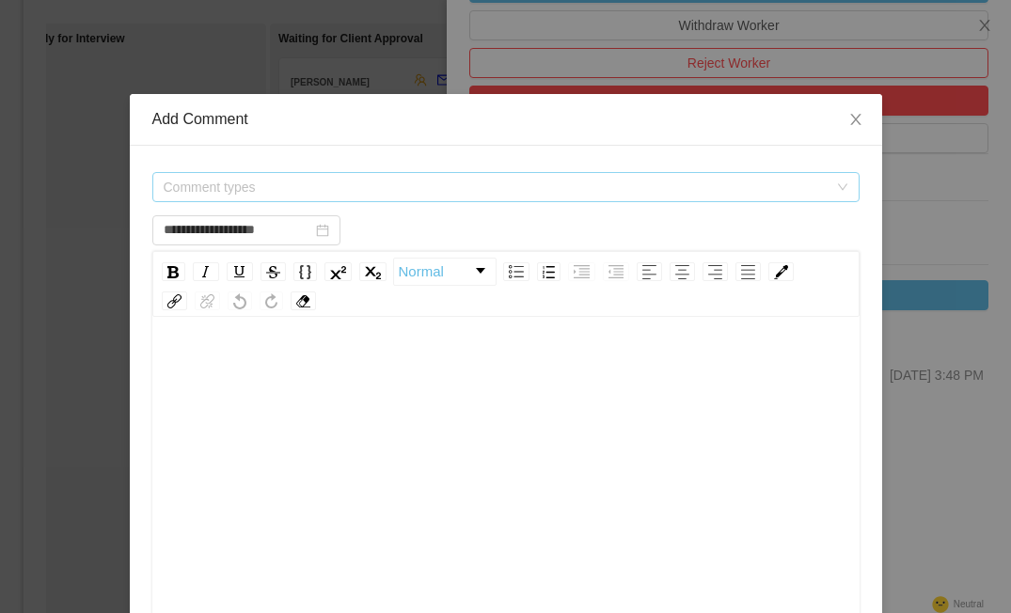
type input "**********"
click at [593, 186] on span "Comment types" at bounding box center [496, 187] width 664 height 19
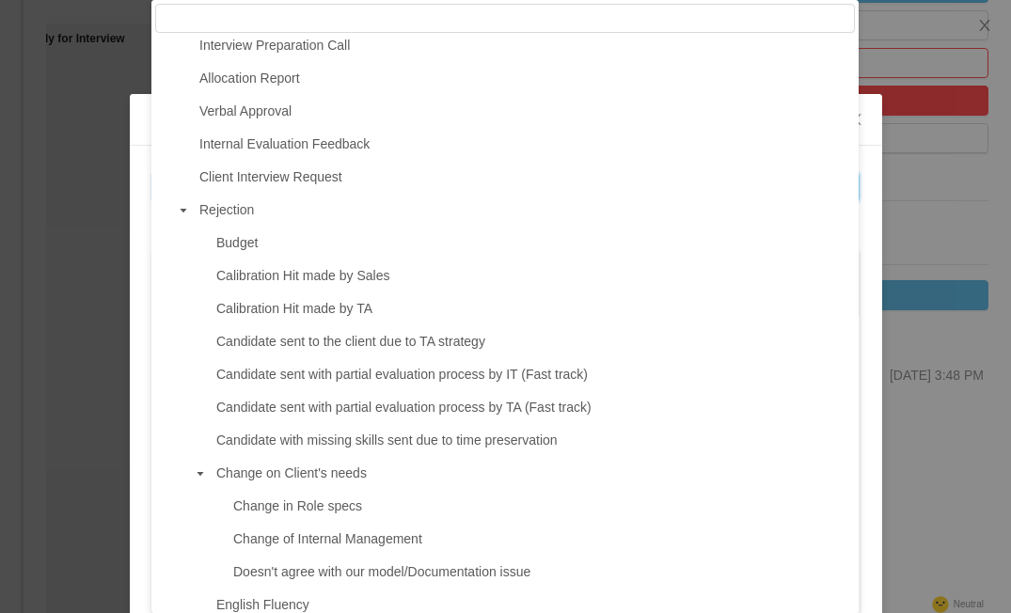
scroll to position [436, 0]
click at [930, 228] on div "**********" at bounding box center [505, 306] width 1011 height 613
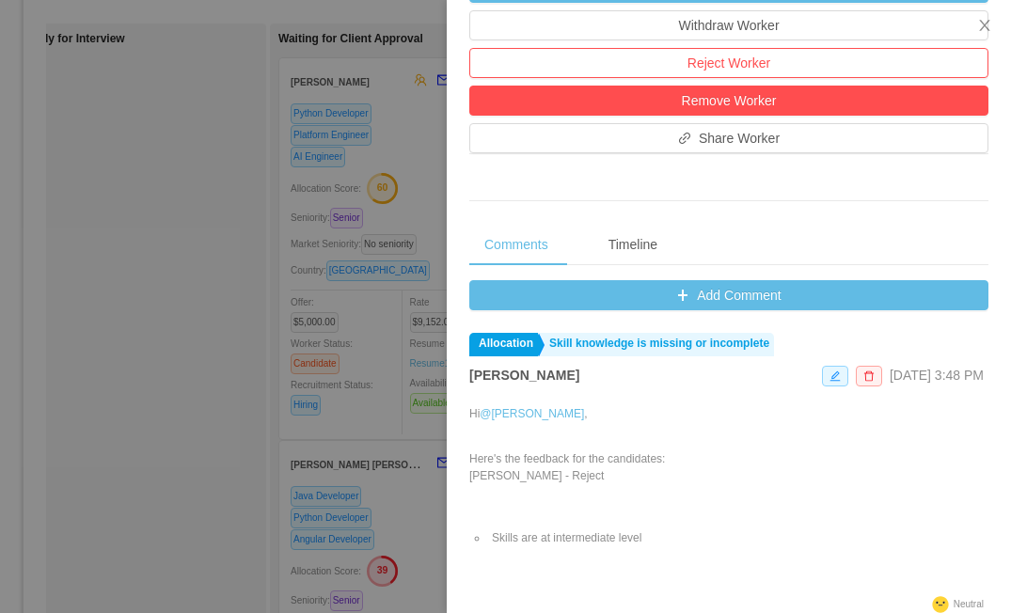
click at [410, 486] on div at bounding box center [505, 306] width 1011 height 613
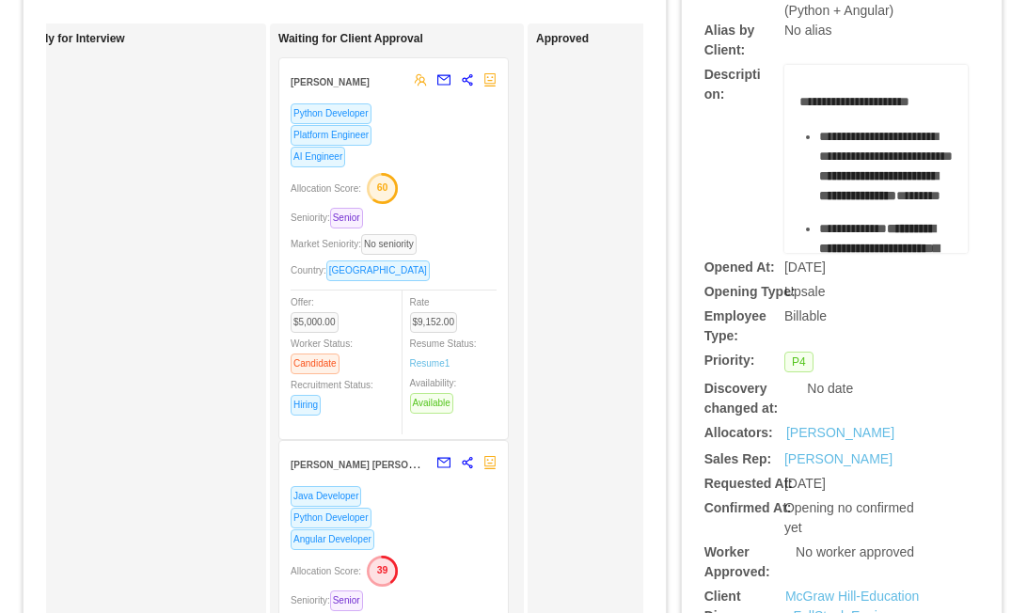
click at [411, 485] on div "Java Developer" at bounding box center [394, 496] width 206 height 22
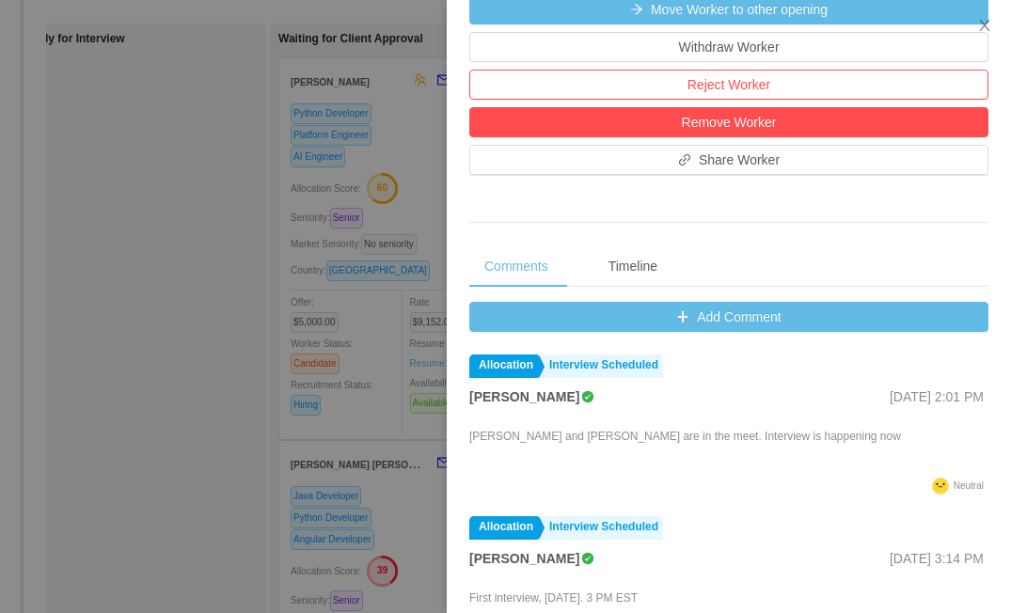
scroll to position [582, 0]
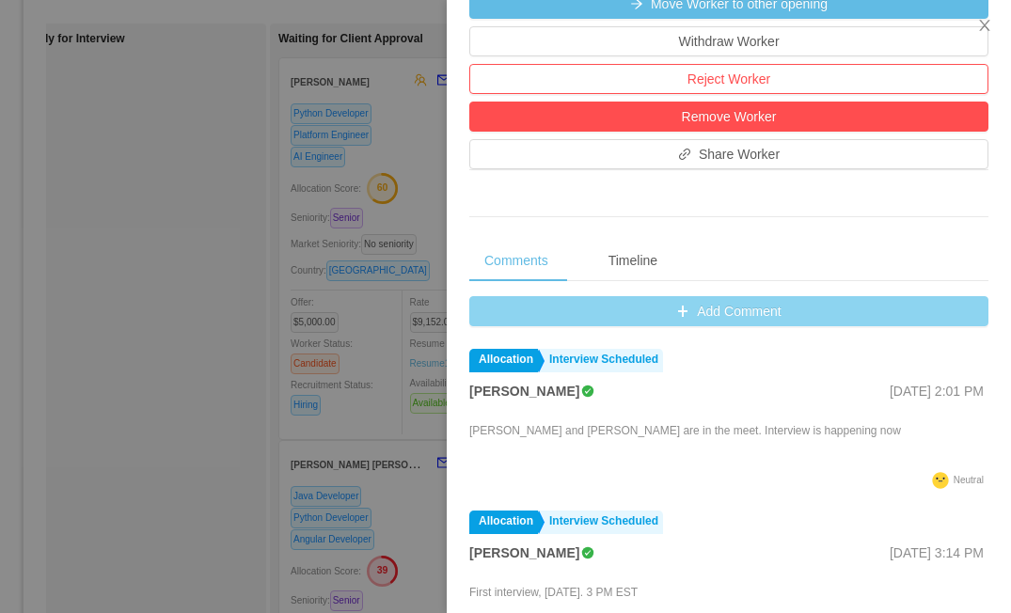
click at [685, 313] on button "Add Comment" at bounding box center [728, 311] width 519 height 30
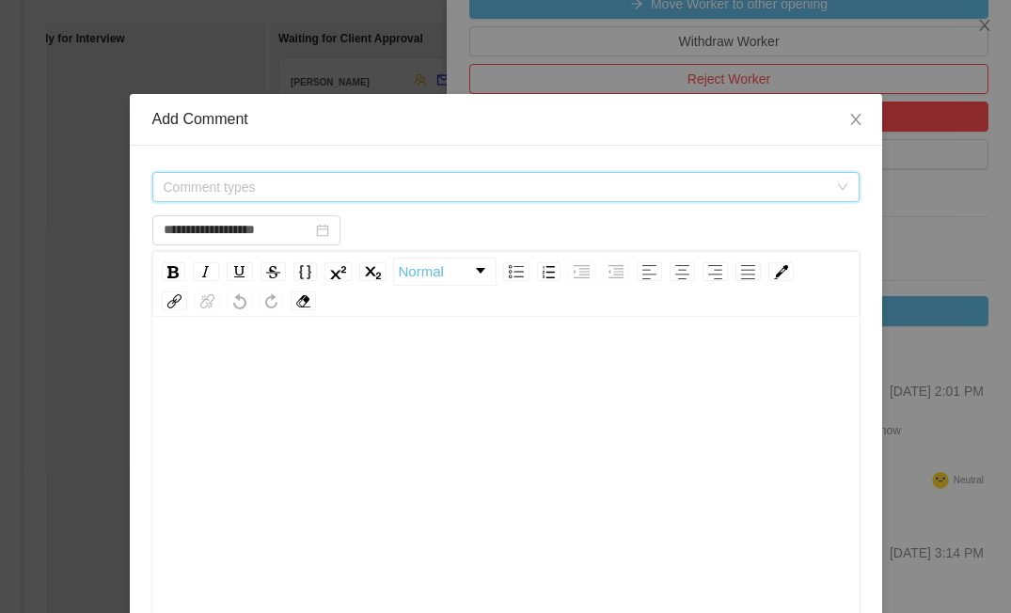
click at [365, 181] on span "Comment types" at bounding box center [496, 187] width 664 height 19
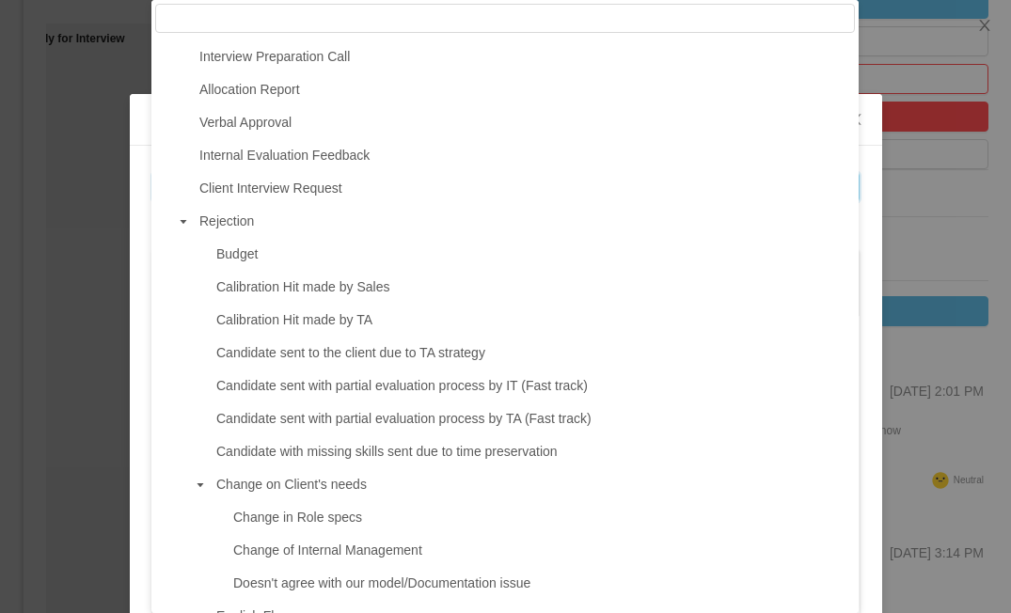
scroll to position [432, 0]
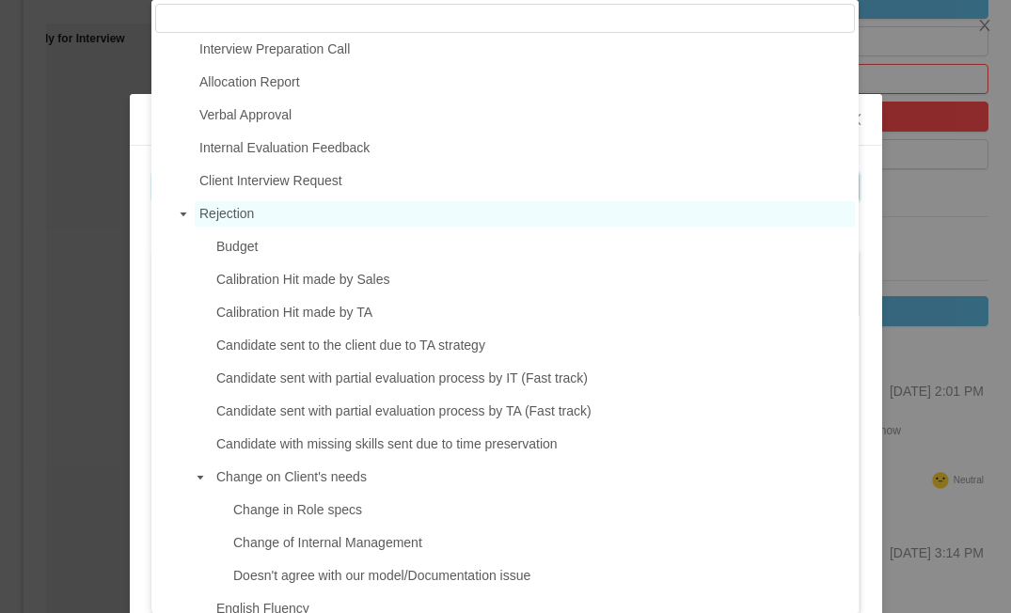
click at [238, 219] on span "Rejection" at bounding box center [226, 213] width 55 height 15
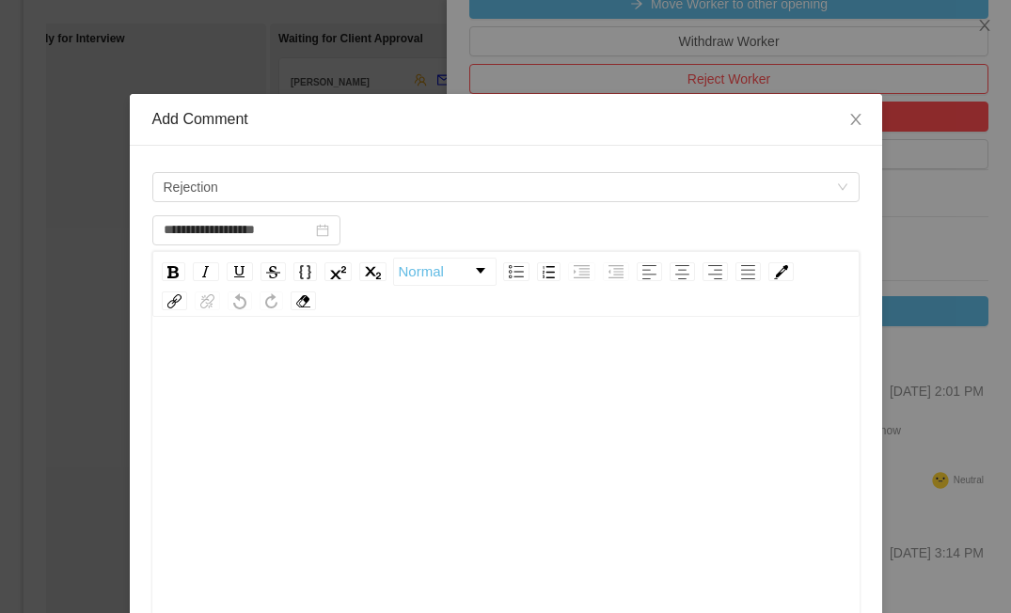
click at [297, 376] on div "rdw-editor" at bounding box center [506, 368] width 678 height 38
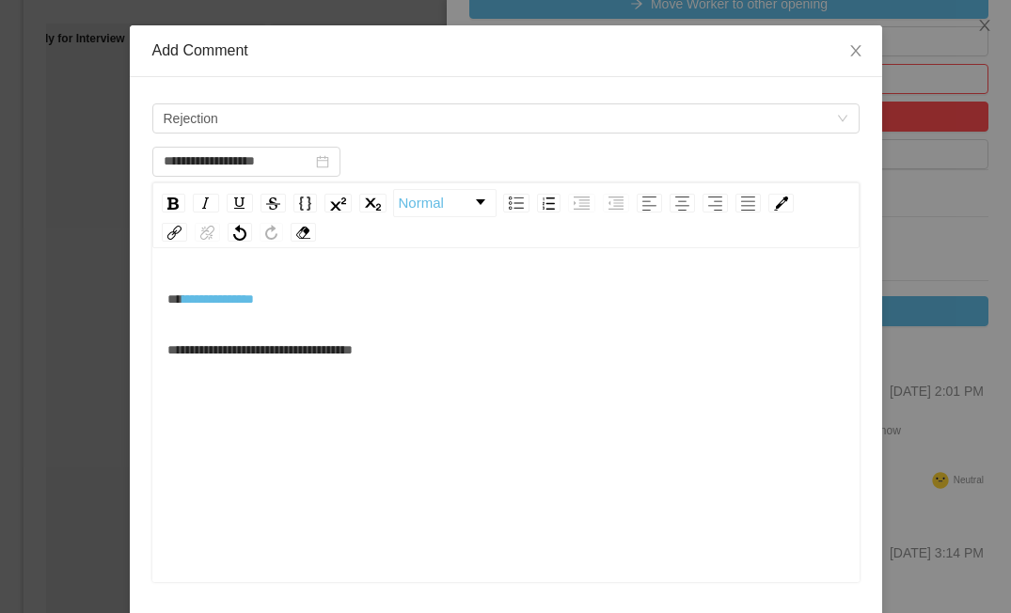
scroll to position [0, 0]
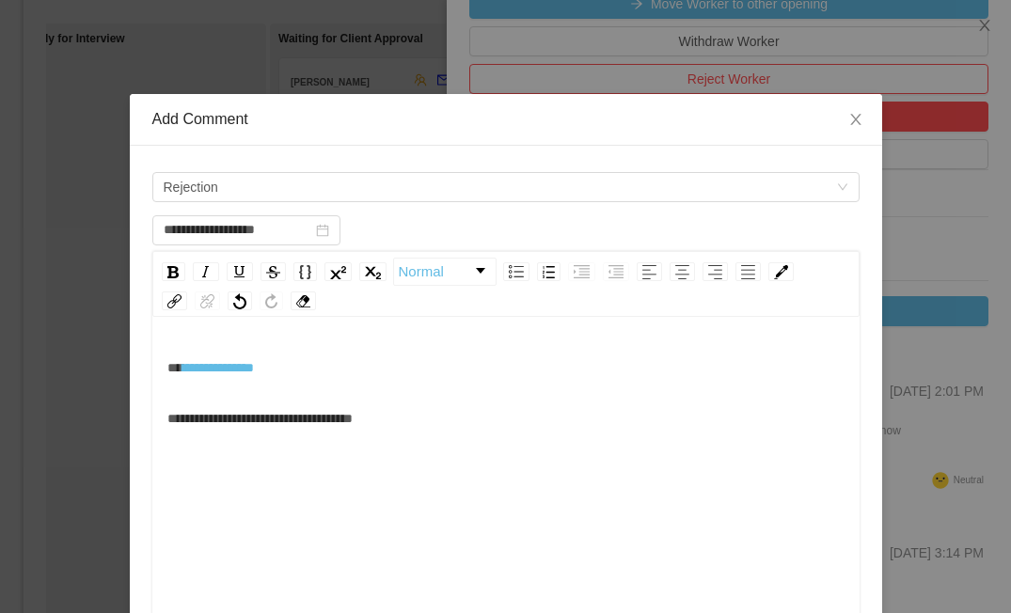
click at [199, 453] on div "rdw-editor" at bounding box center [506, 469] width 678 height 38
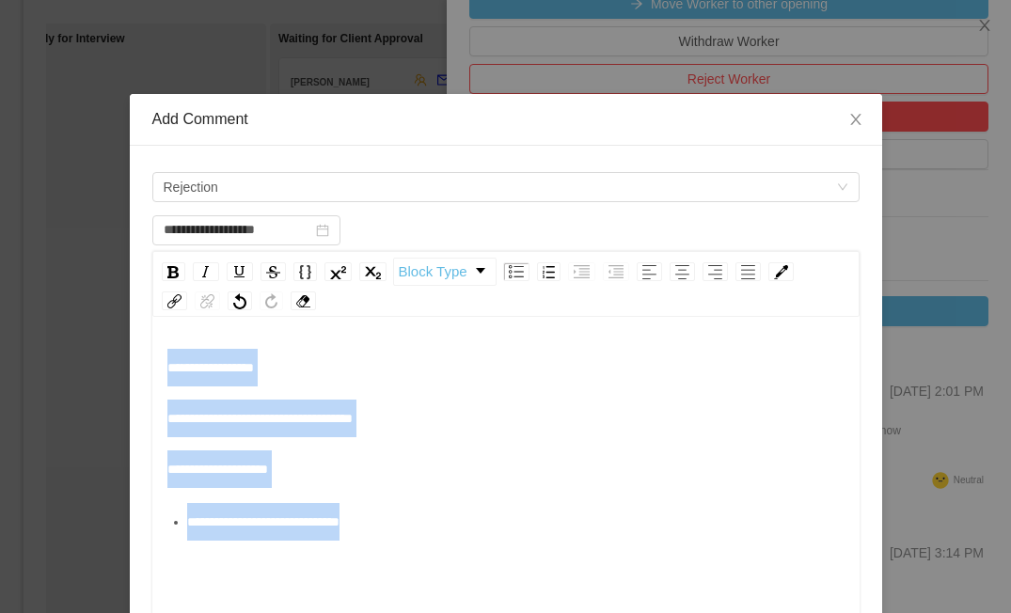
drag, startPoint x: 166, startPoint y: 366, endPoint x: 478, endPoint y: 573, distance: 373.7
click at [479, 572] on div "**********" at bounding box center [506, 513] width 678 height 329
copy div "**********"
type input "**********"
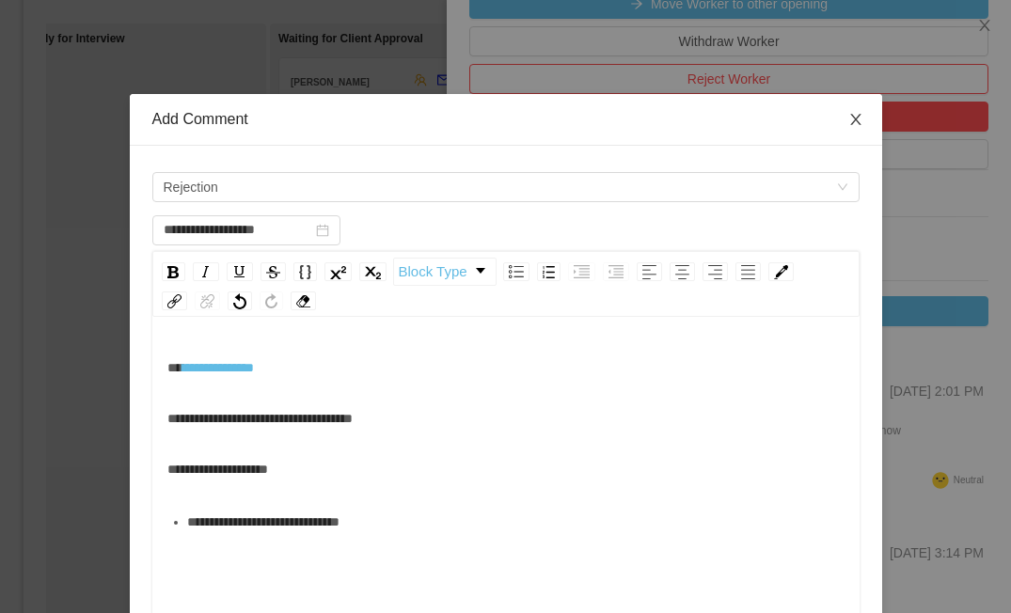
click at [858, 123] on icon "icon: close" at bounding box center [855, 119] width 10 height 11
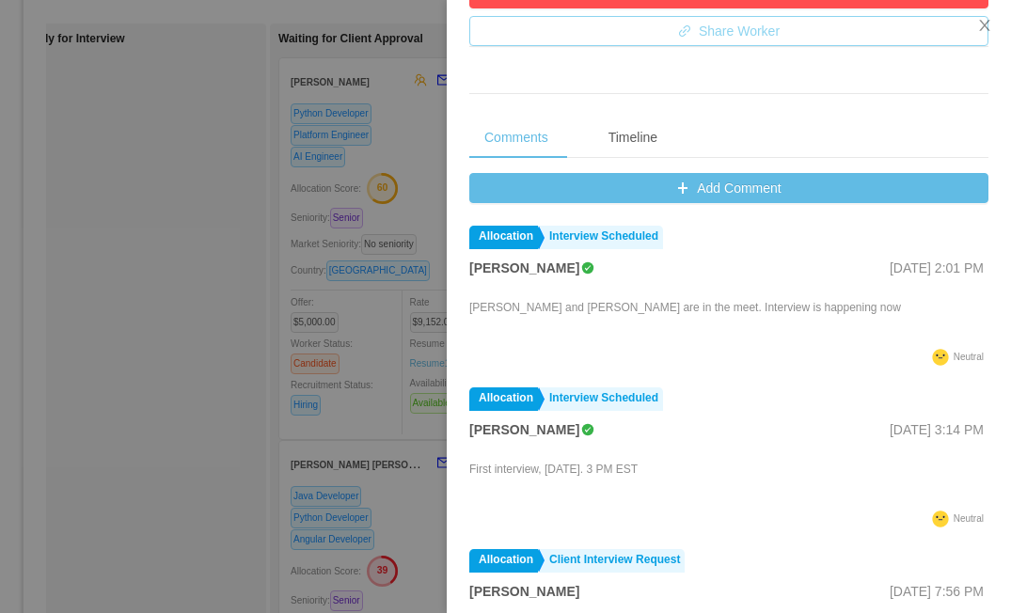
scroll to position [694, 0]
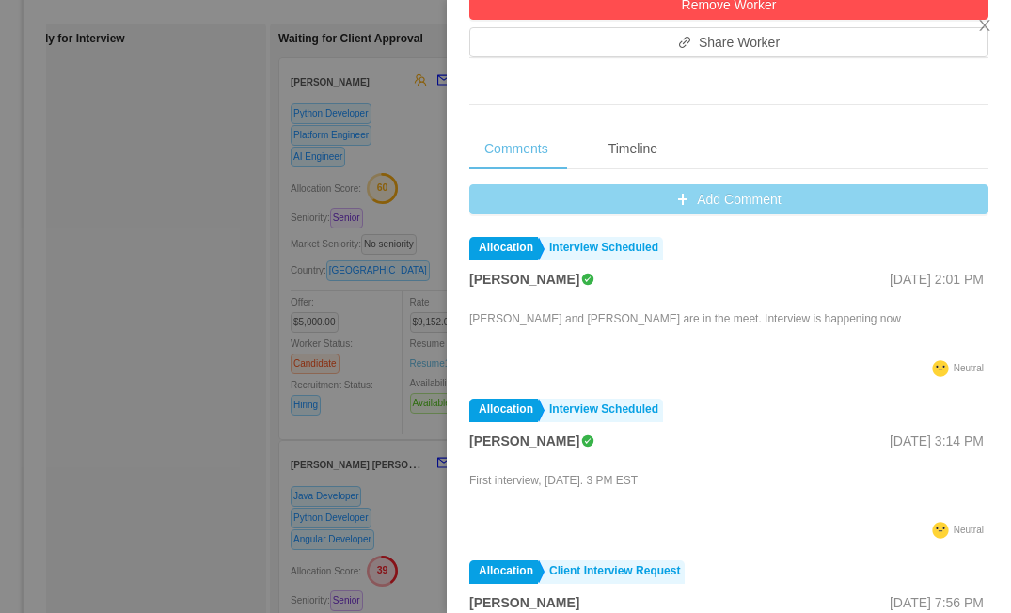
click at [737, 203] on button "Add Comment" at bounding box center [728, 199] width 519 height 30
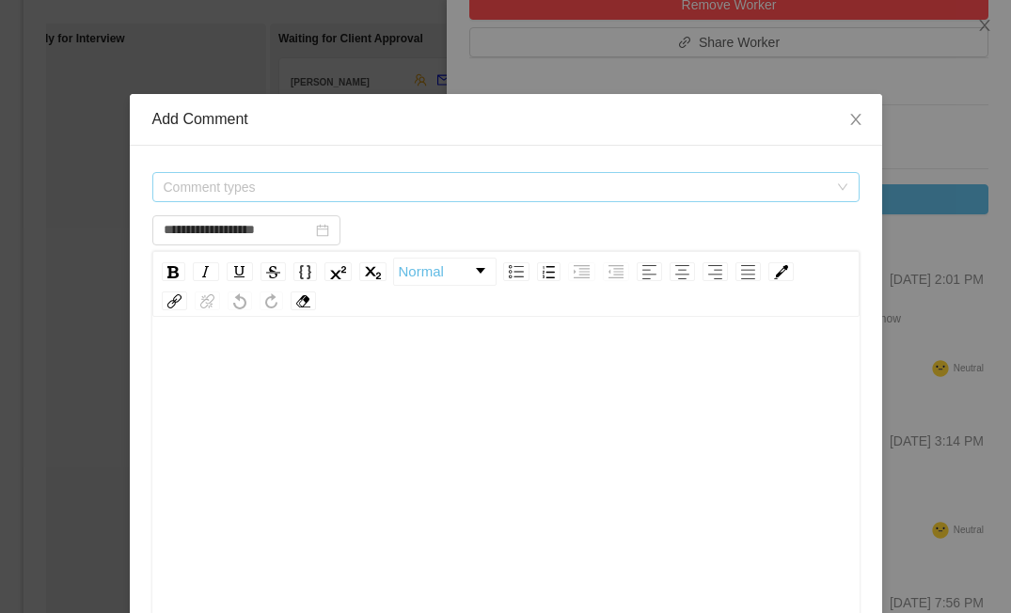
click at [408, 191] on span "Comment types" at bounding box center [496, 187] width 664 height 19
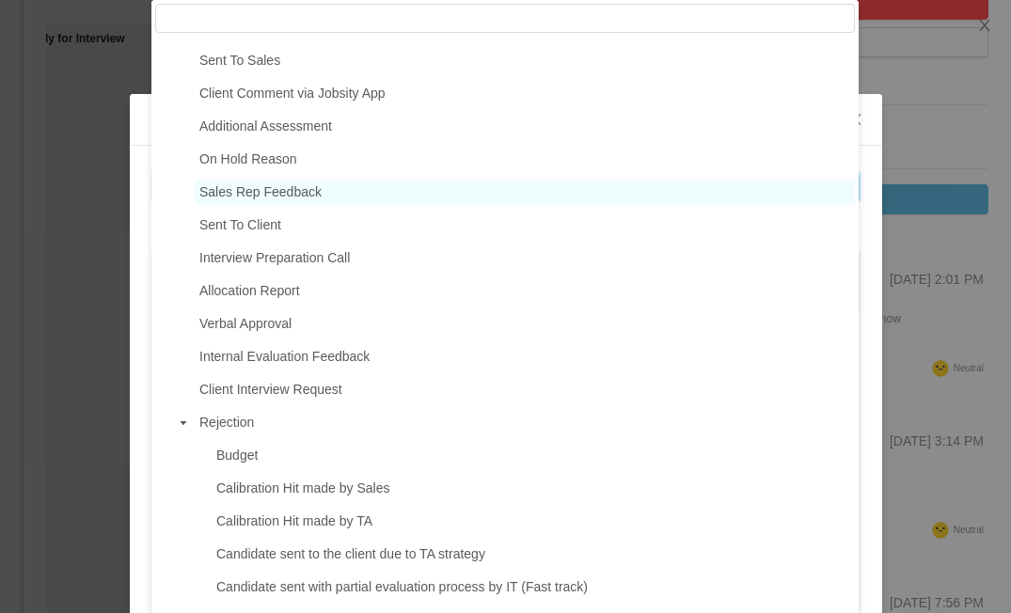
scroll to position [244, 0]
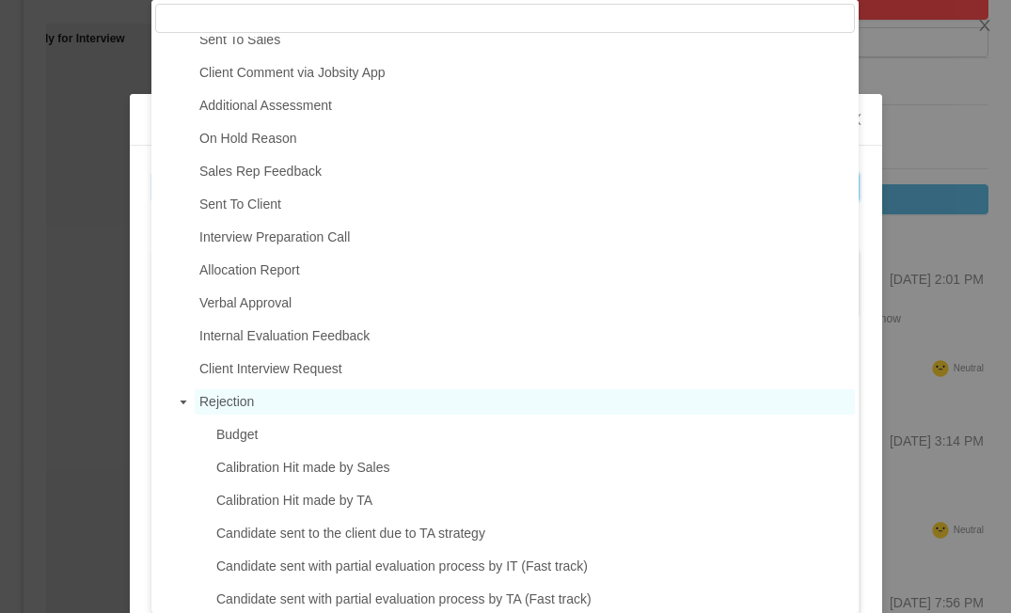
click at [243, 409] on span "Rejection" at bounding box center [226, 401] width 55 height 15
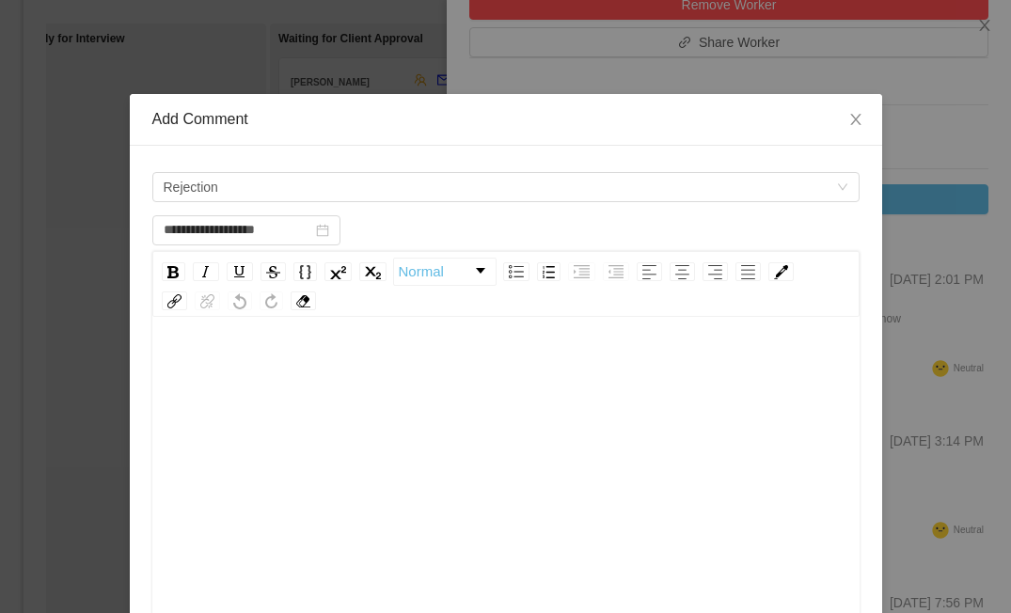
click at [307, 377] on div "rdw-editor" at bounding box center [506, 368] width 678 height 38
click at [262, 342] on div "rdw-wrapper" at bounding box center [505, 486] width 707 height 329
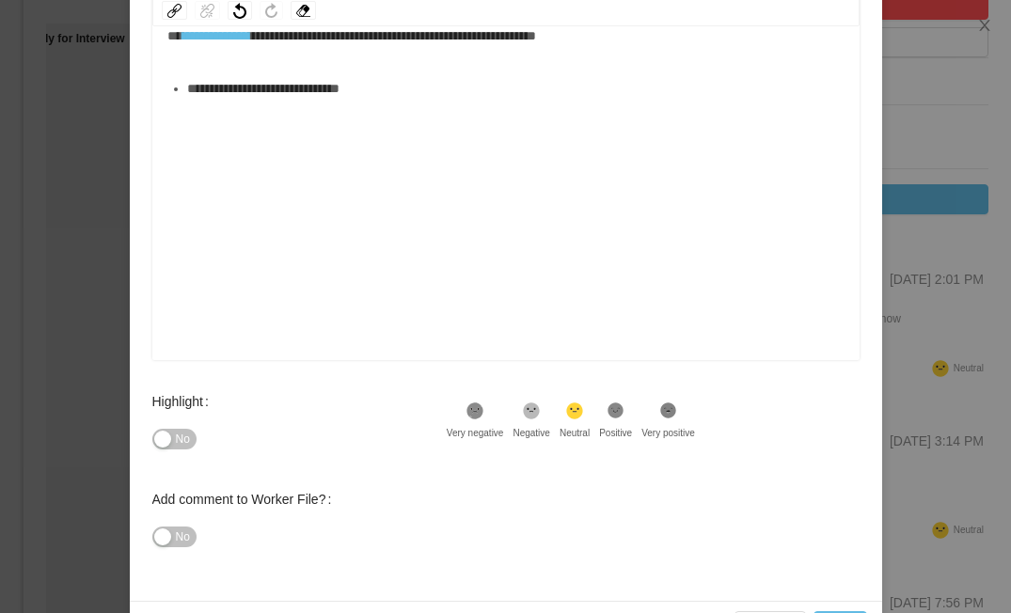
scroll to position [351, 0]
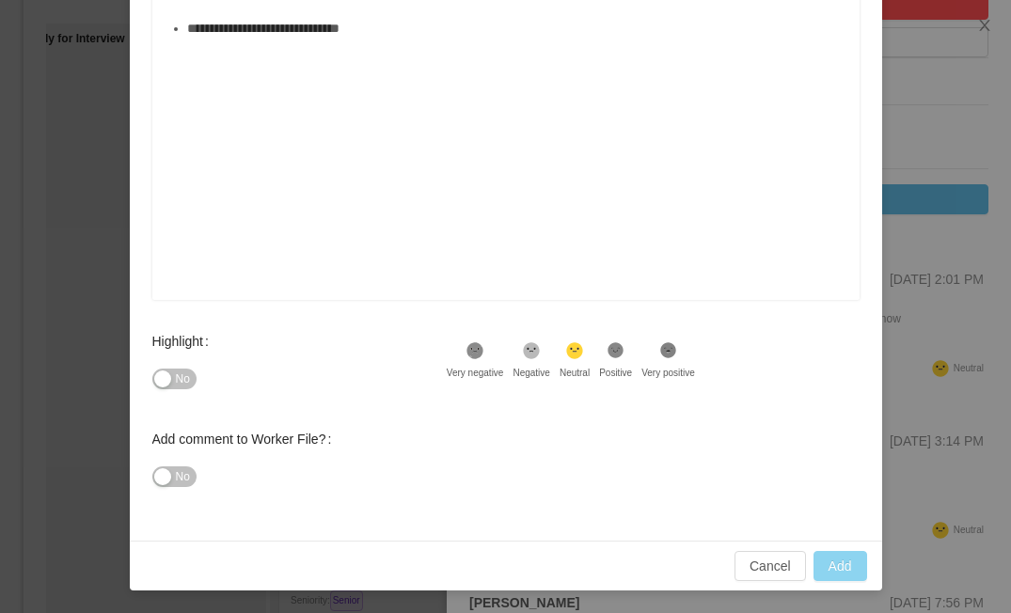
type input "**********"
click at [846, 573] on button "Add" at bounding box center [840, 566] width 54 height 30
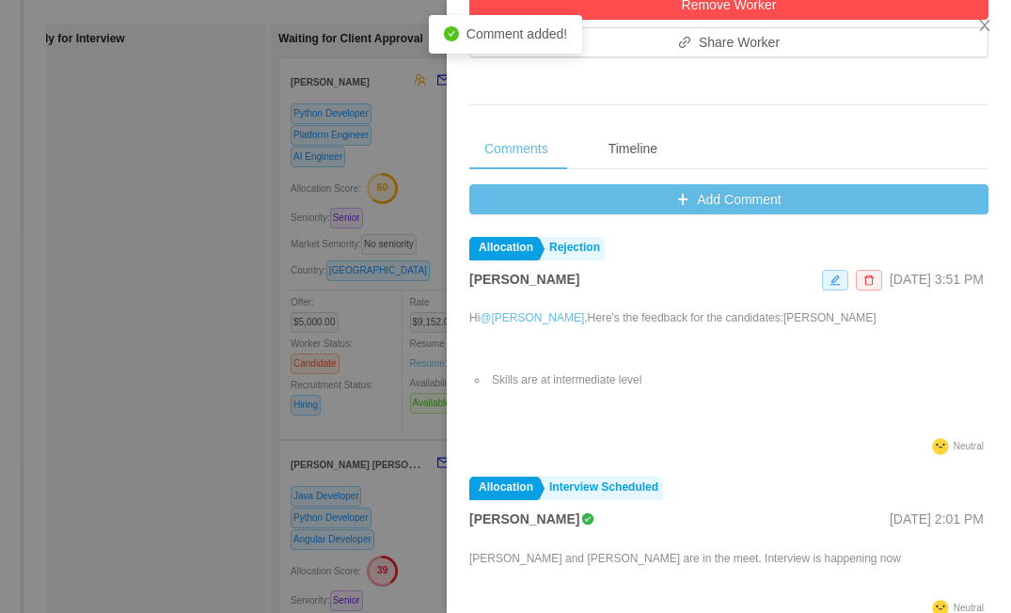
scroll to position [693, 0]
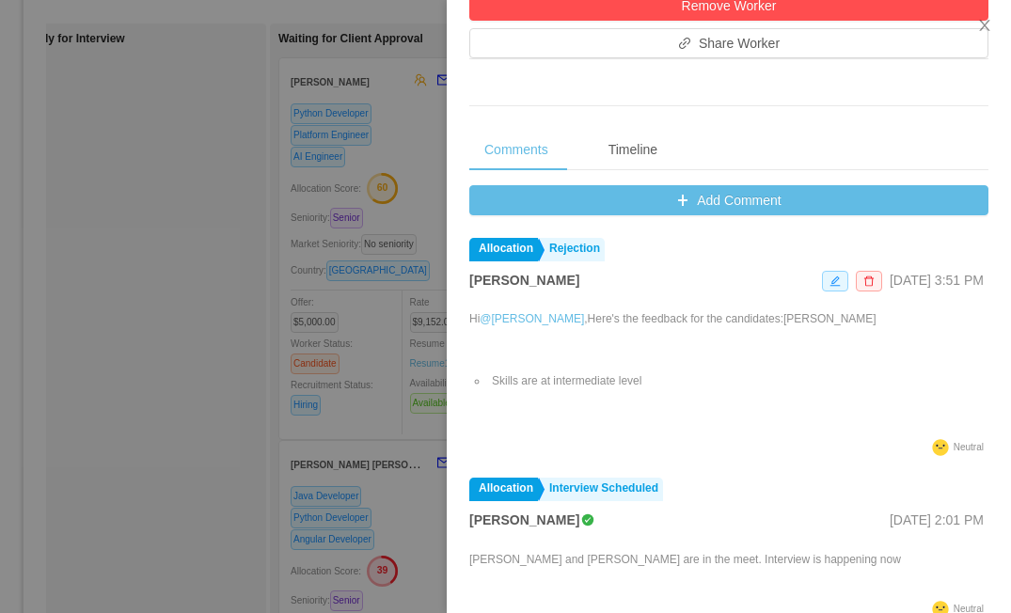
click at [118, 410] on div at bounding box center [505, 306] width 1011 height 613
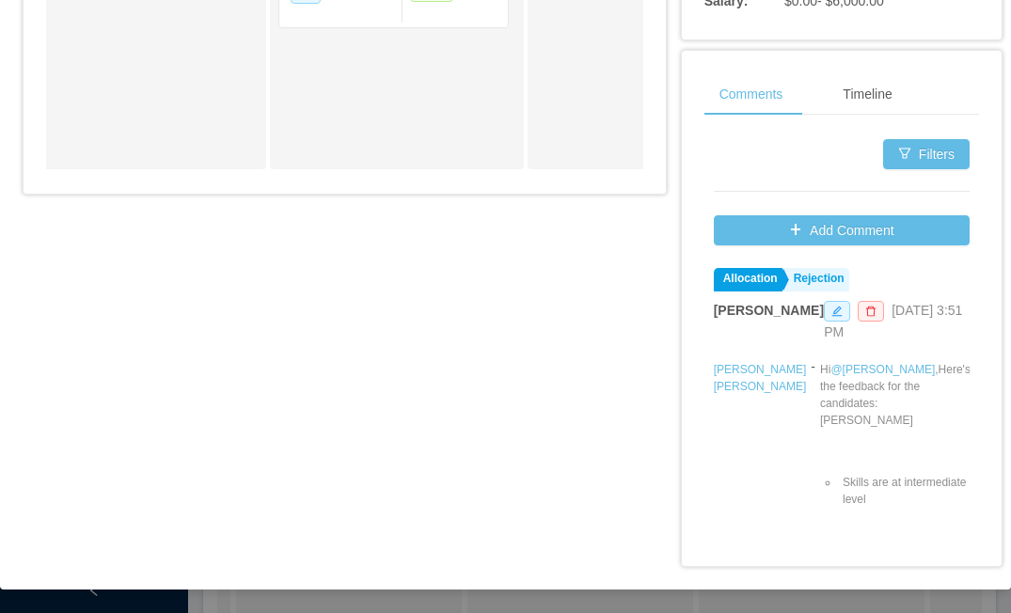
scroll to position [1053, 0]
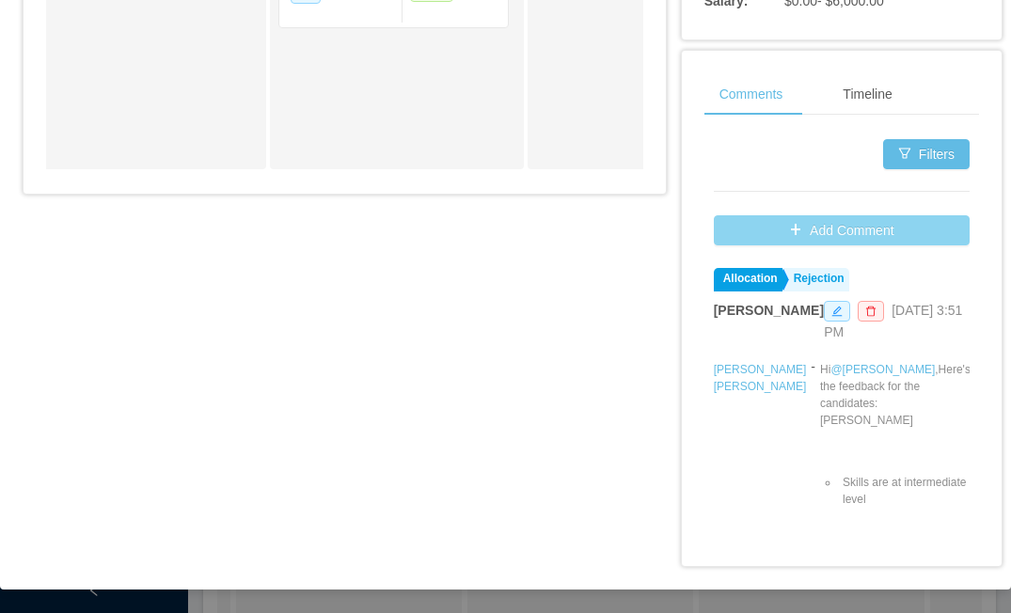
click at [824, 231] on button "Add Comment" at bounding box center [842, 230] width 256 height 30
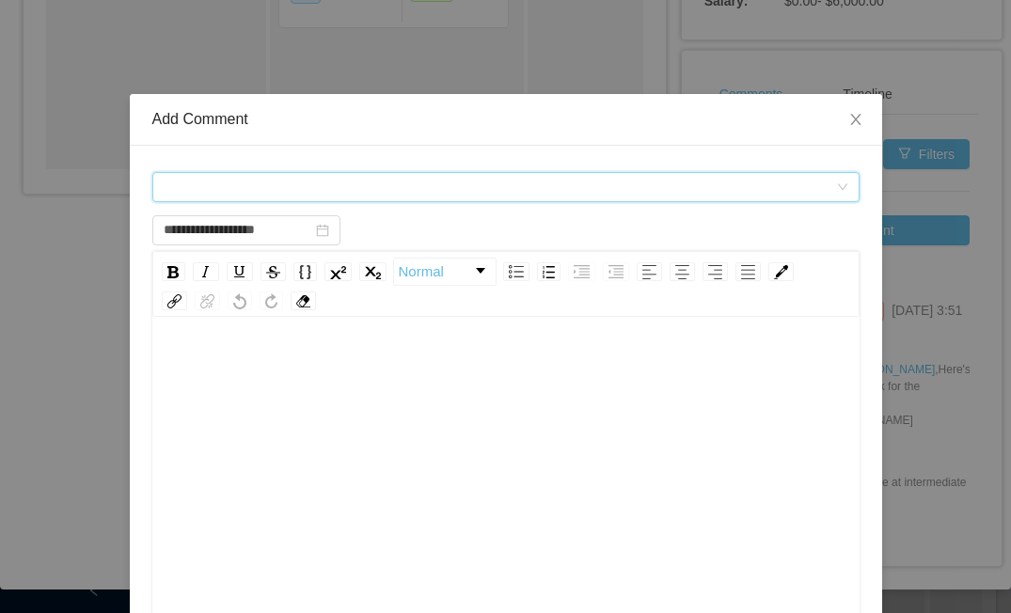
click at [450, 184] on div "Comment types" at bounding box center [500, 187] width 672 height 28
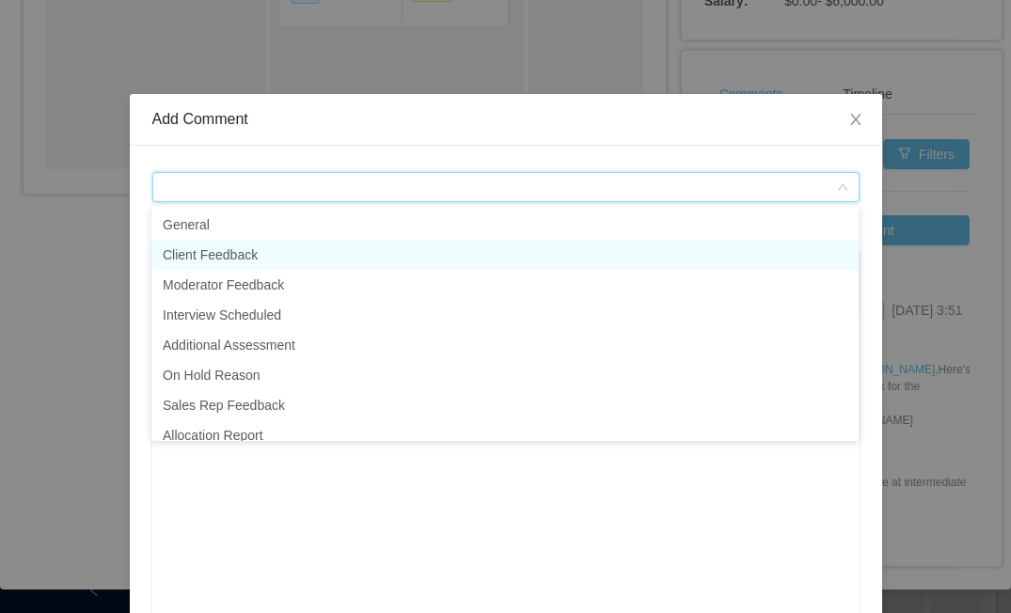
click at [261, 259] on li "Client Feedback" at bounding box center [504, 255] width 707 height 30
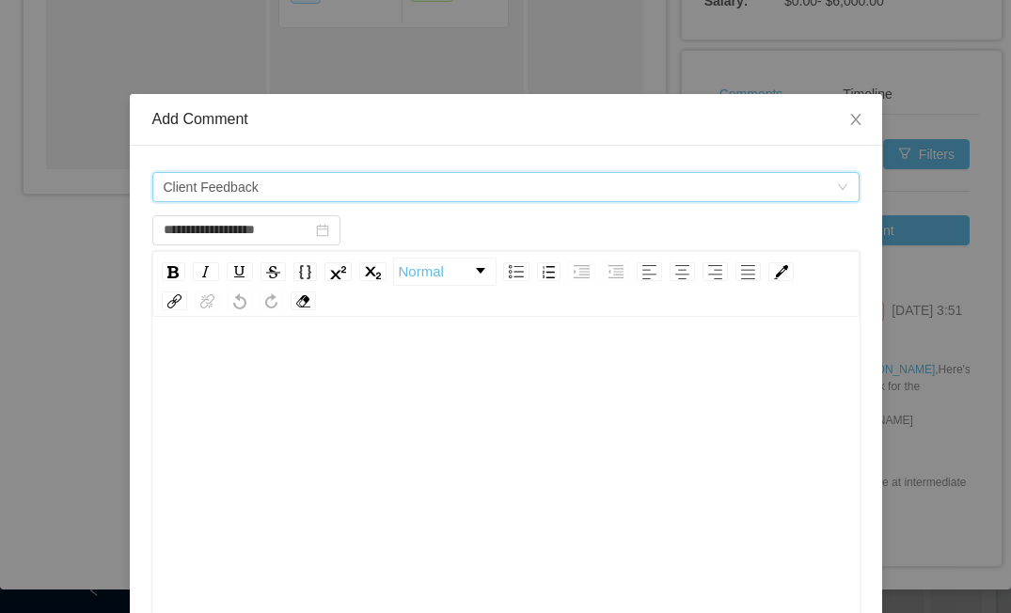
click at [243, 360] on div "rdw-editor" at bounding box center [506, 368] width 678 height 38
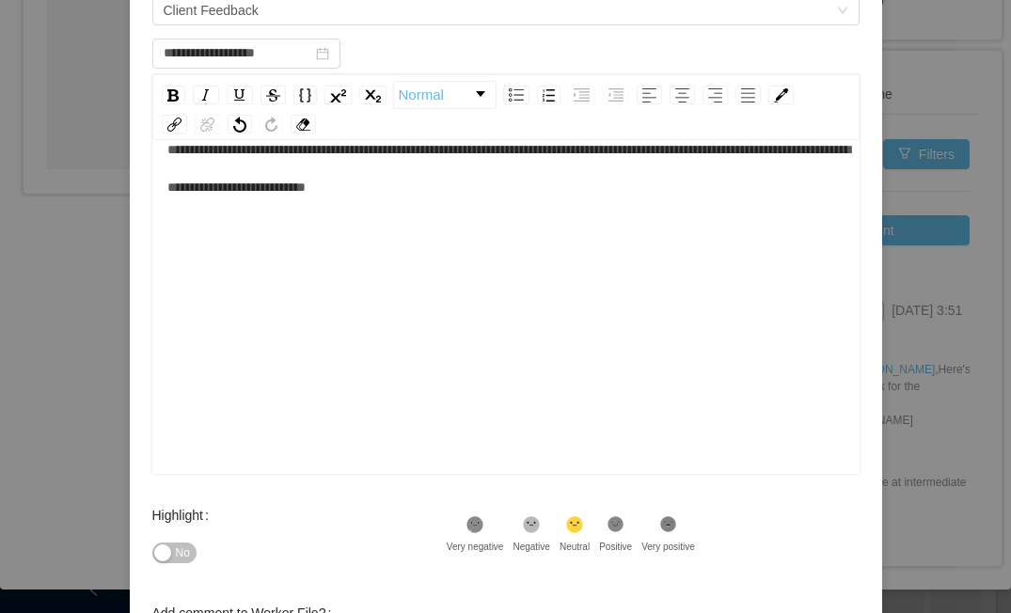
scroll to position [351, 0]
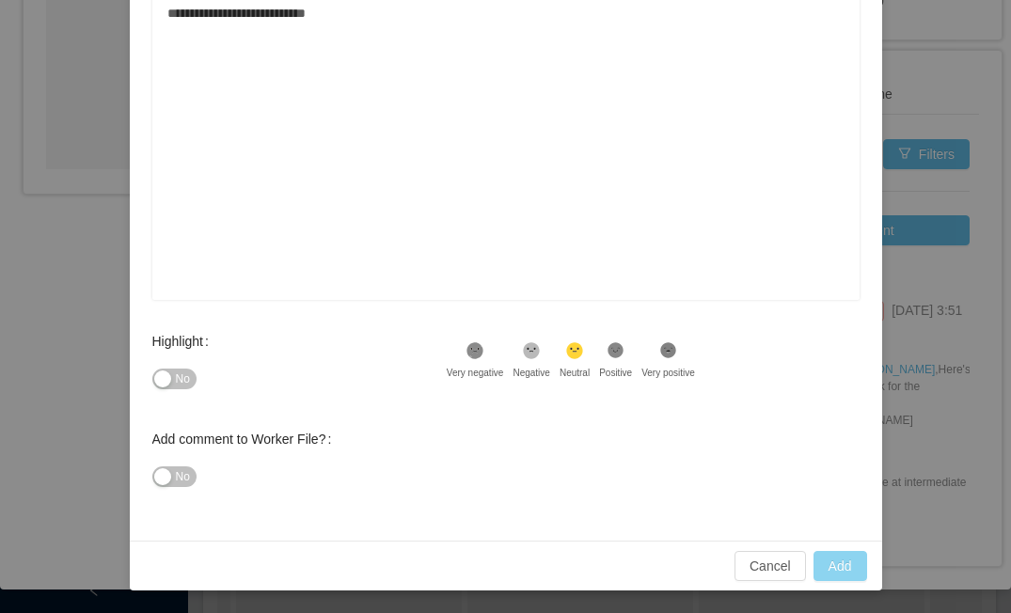
click at [855, 564] on button "Add" at bounding box center [840, 566] width 54 height 30
type input "**********"
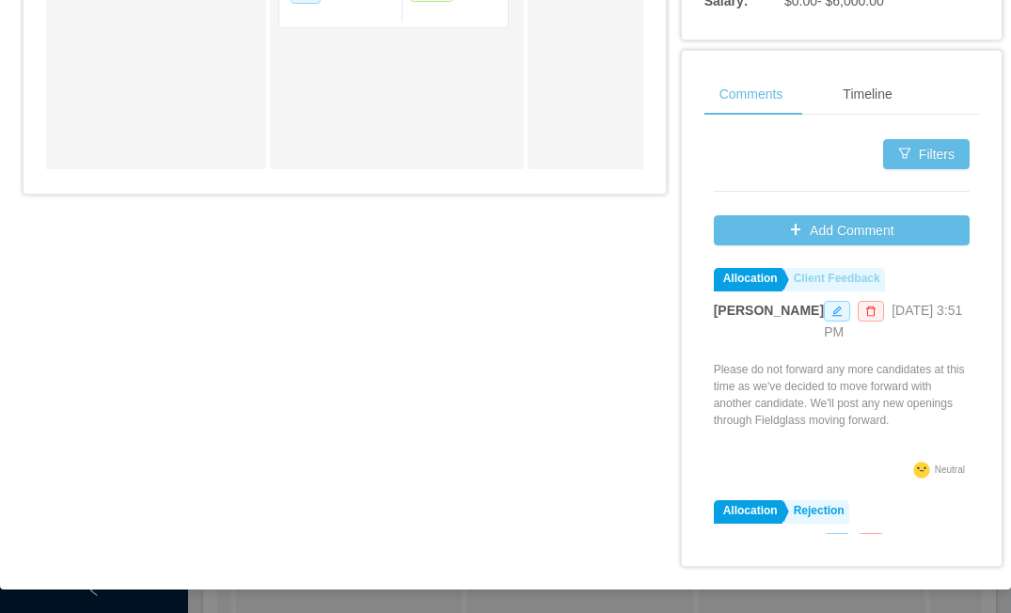
click at [831, 282] on link "Client Feedback" at bounding box center [834, 280] width 101 height 24
click at [834, 278] on link "Client Feedback" at bounding box center [834, 280] width 101 height 24
click at [831, 312] on icon "icon: edit" at bounding box center [836, 311] width 11 height 11
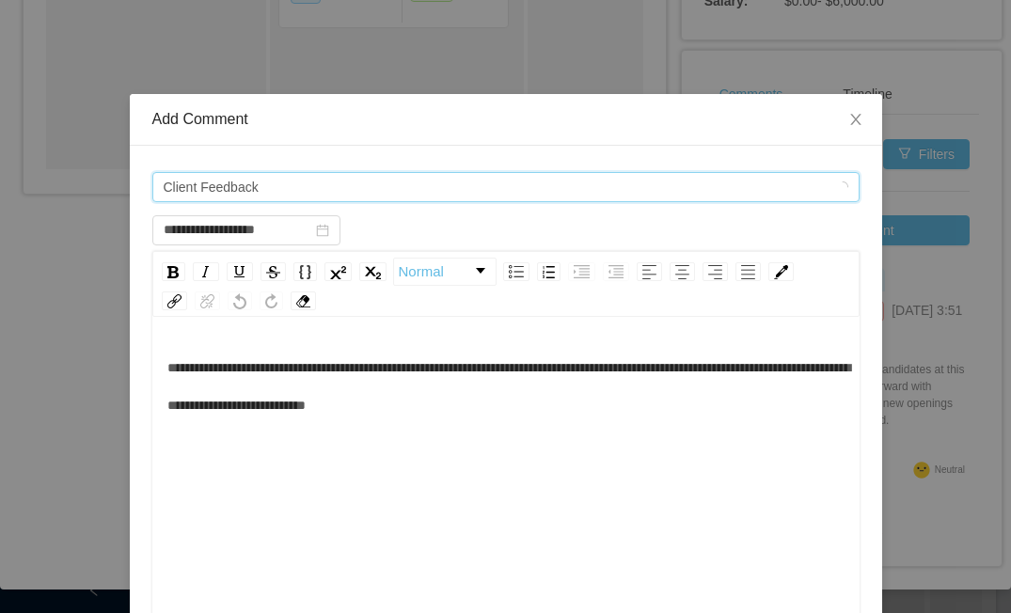
click at [359, 194] on div "Comment types Client Feedback" at bounding box center [500, 187] width 672 height 28
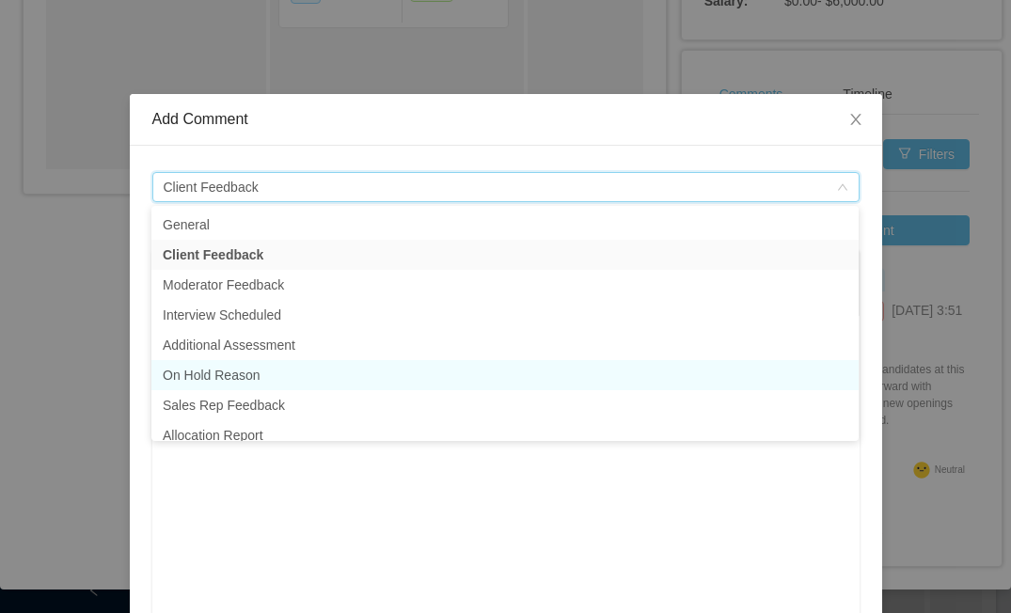
click at [276, 368] on li "On Hold Reason" at bounding box center [504, 375] width 707 height 30
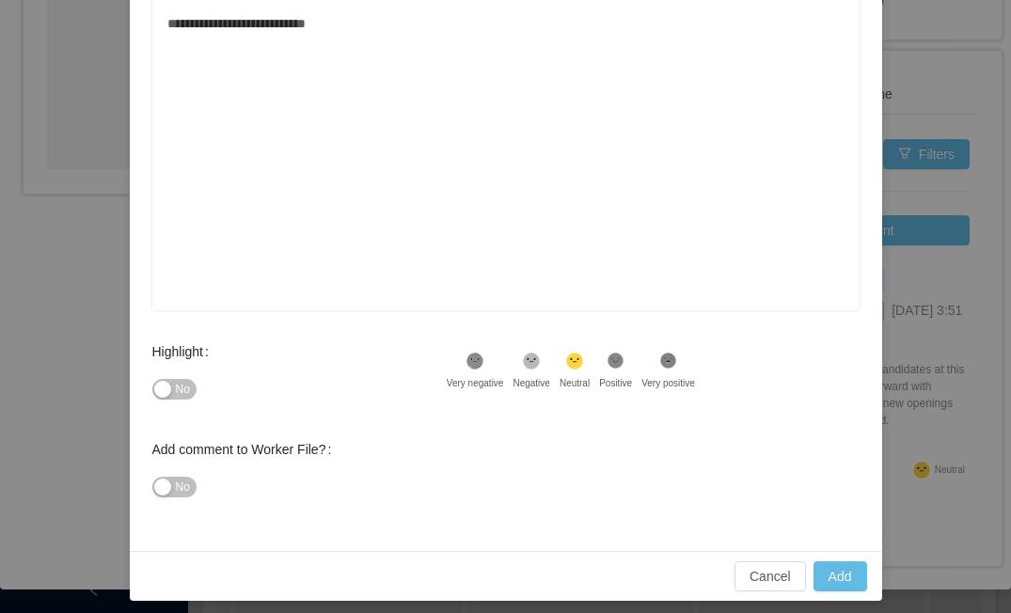
scroll to position [337, 0]
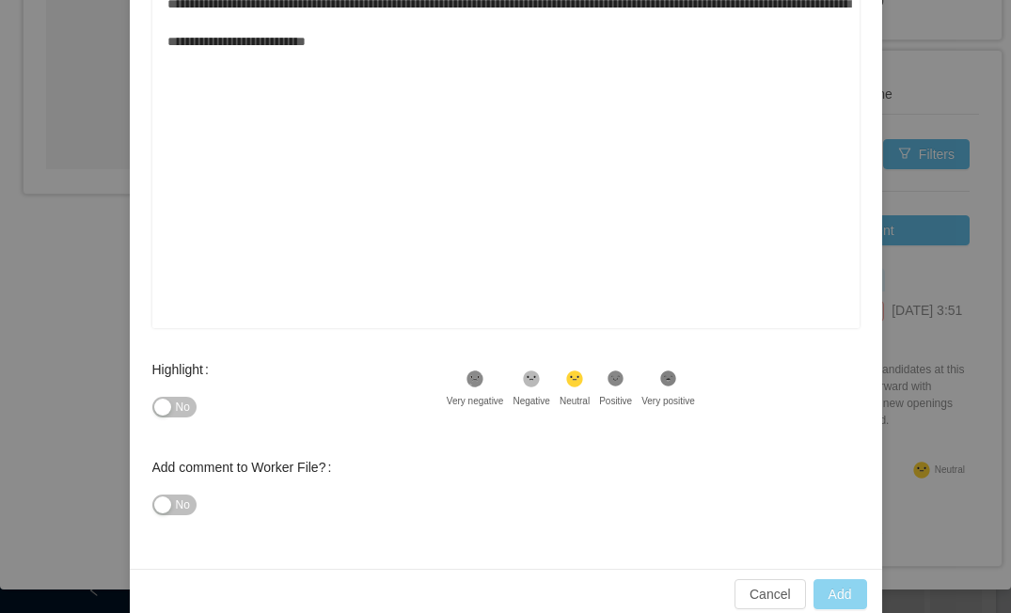
click at [844, 595] on button "Add" at bounding box center [840, 594] width 54 height 30
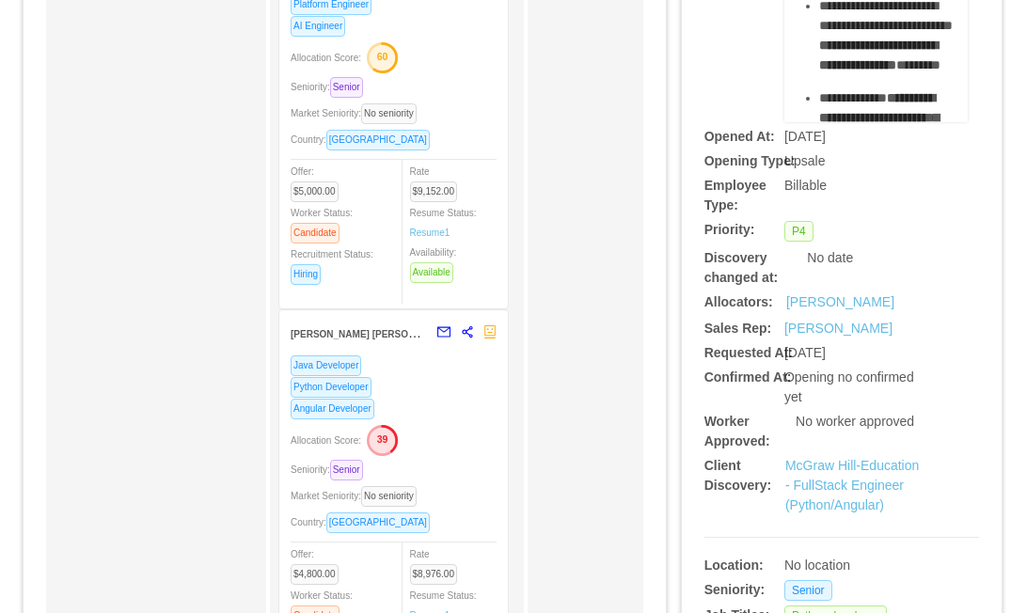
scroll to position [0, 0]
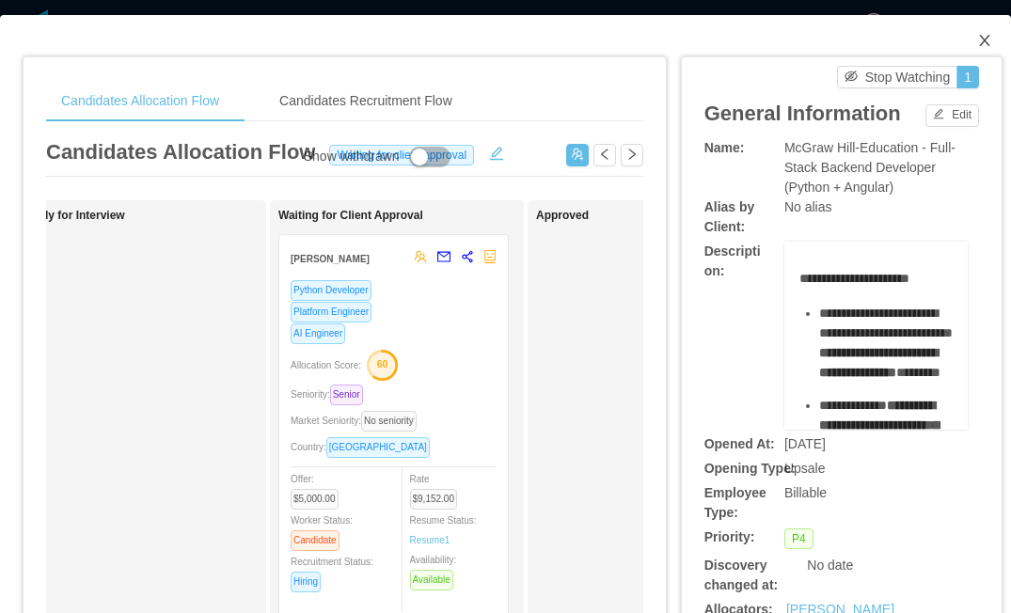
click at [930, 43] on icon "icon: close" at bounding box center [984, 40] width 15 height 15
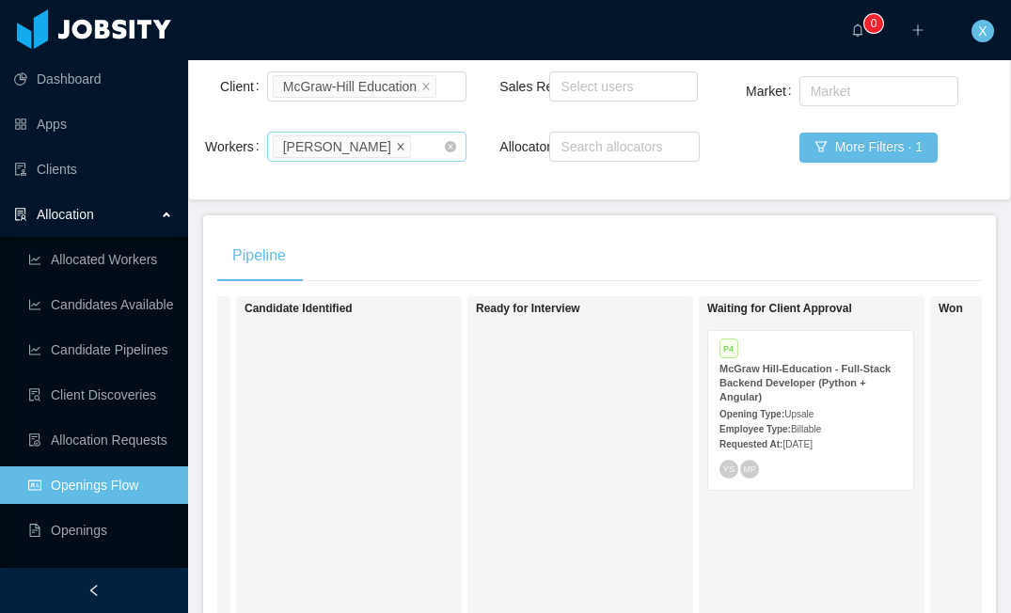
click at [398, 149] on icon "icon: close" at bounding box center [400, 145] width 7 height 7
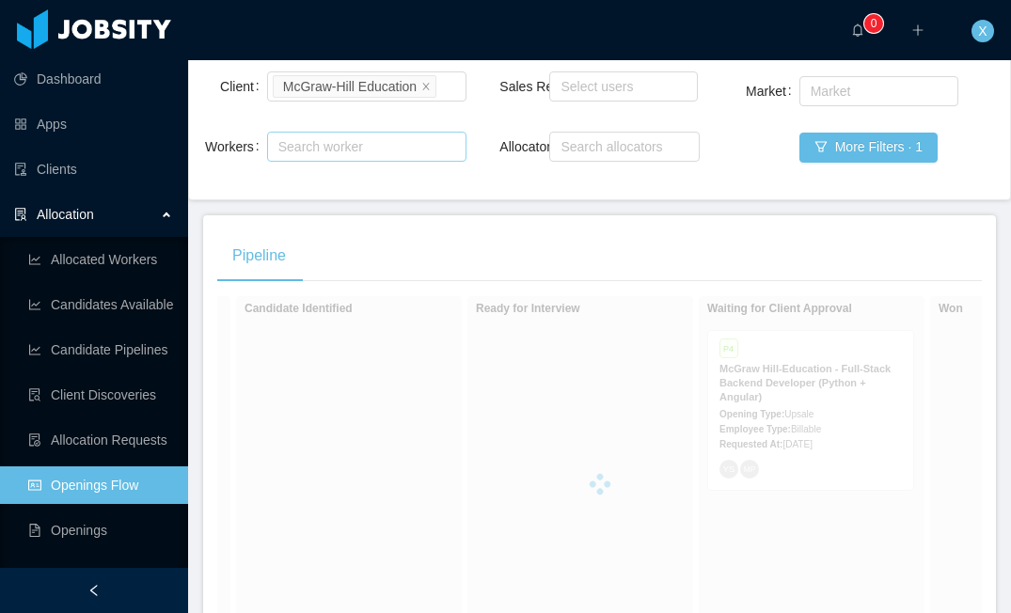
click at [385, 156] on div "Search worker" at bounding box center [358, 146] width 160 height 19
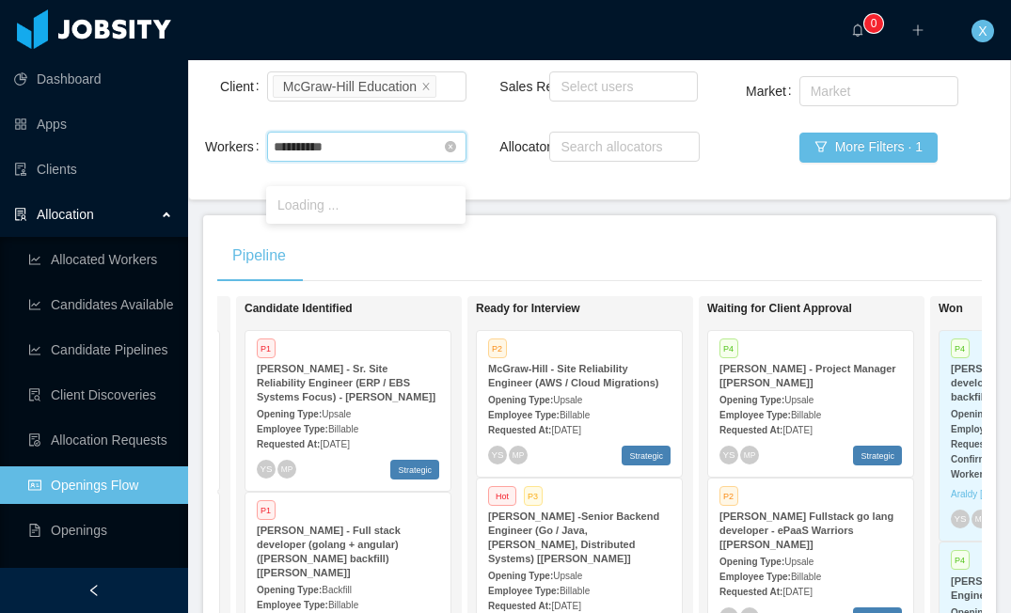
type input "**********"
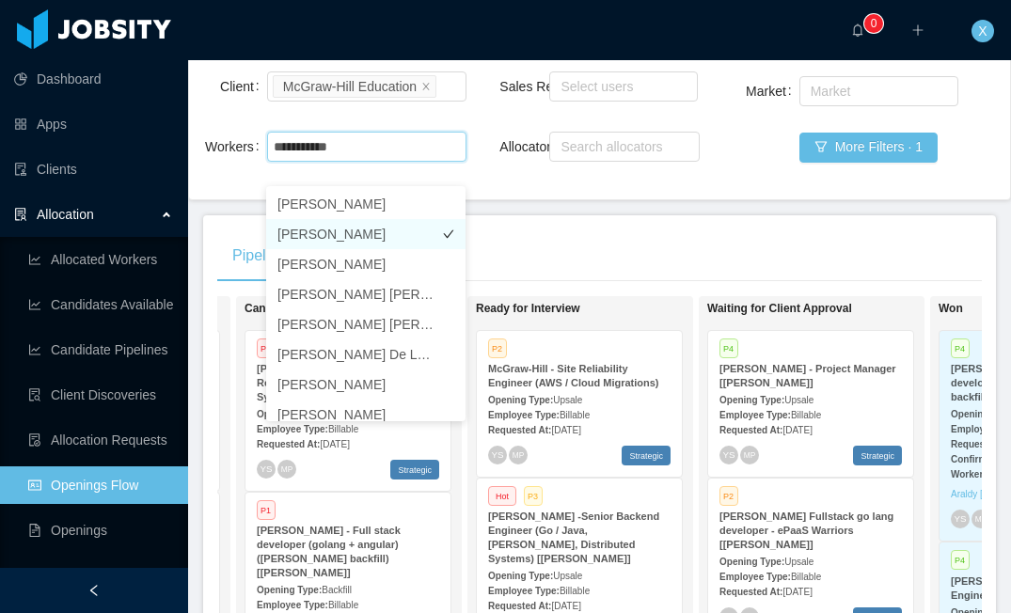
click at [356, 229] on li "[PERSON_NAME]" at bounding box center [365, 234] width 199 height 30
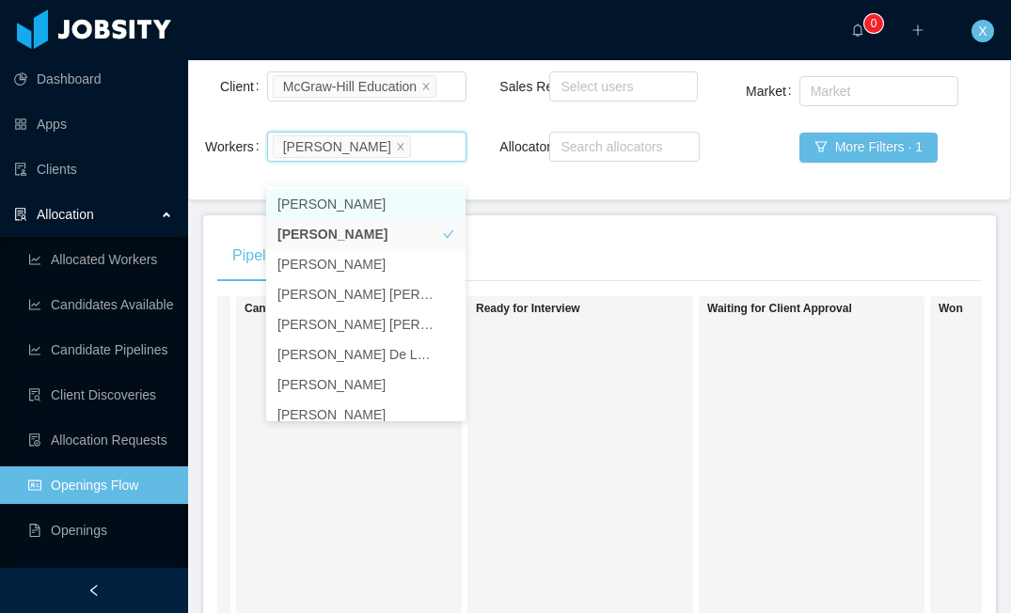
scroll to position [0, 896]
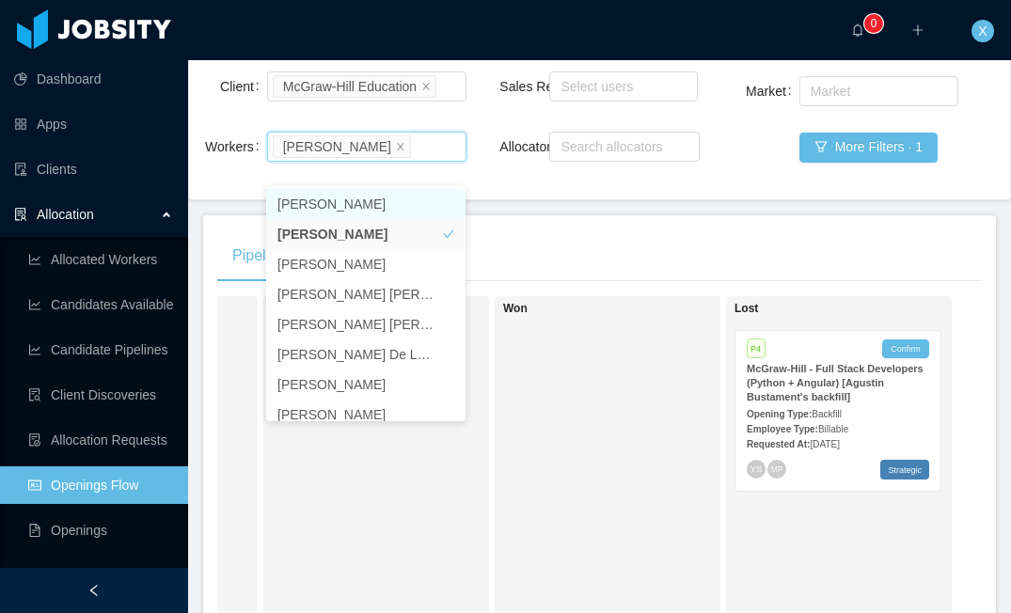
click at [815, 402] on strong "McGraw-Hill - Full Stack Developers (Python + Angular) [Agustin Bustament's bac…" at bounding box center [835, 382] width 177 height 39
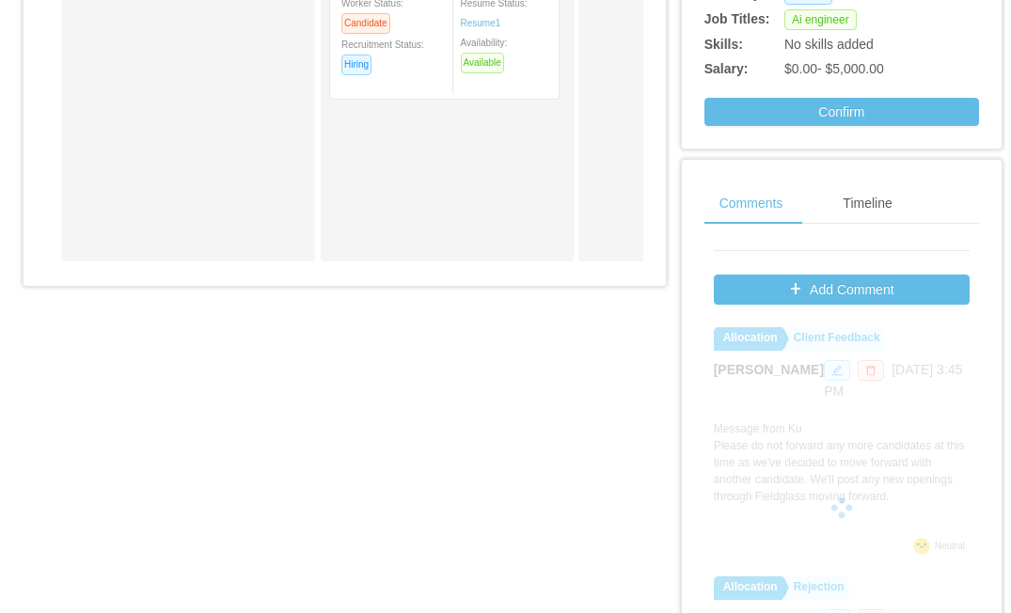
scroll to position [51, 0]
click at [875, 401] on div at bounding box center [842, 507] width 256 height 376
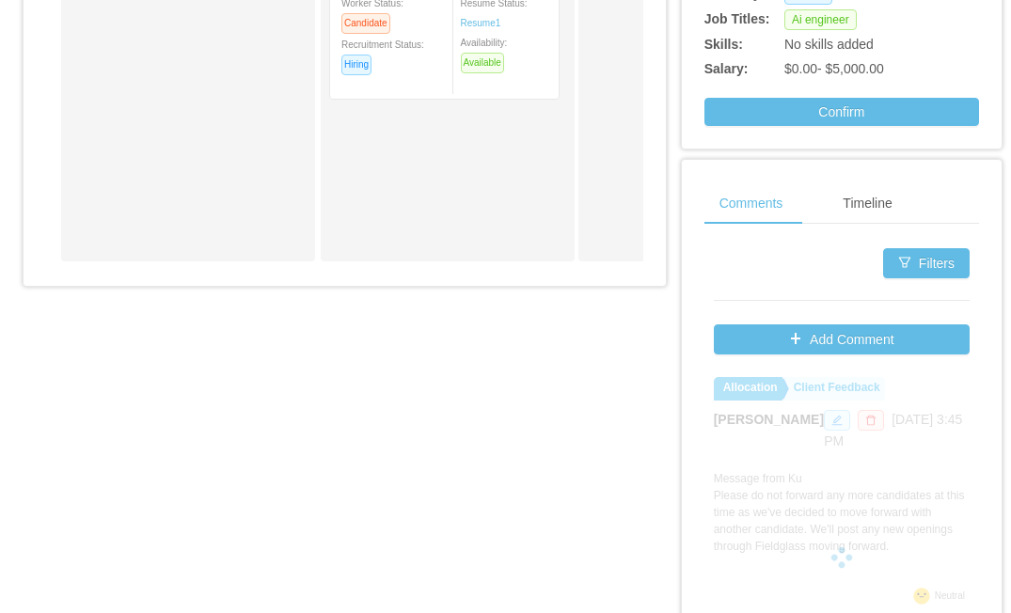
click at [801, 324] on div "Filters" at bounding box center [842, 286] width 256 height 76
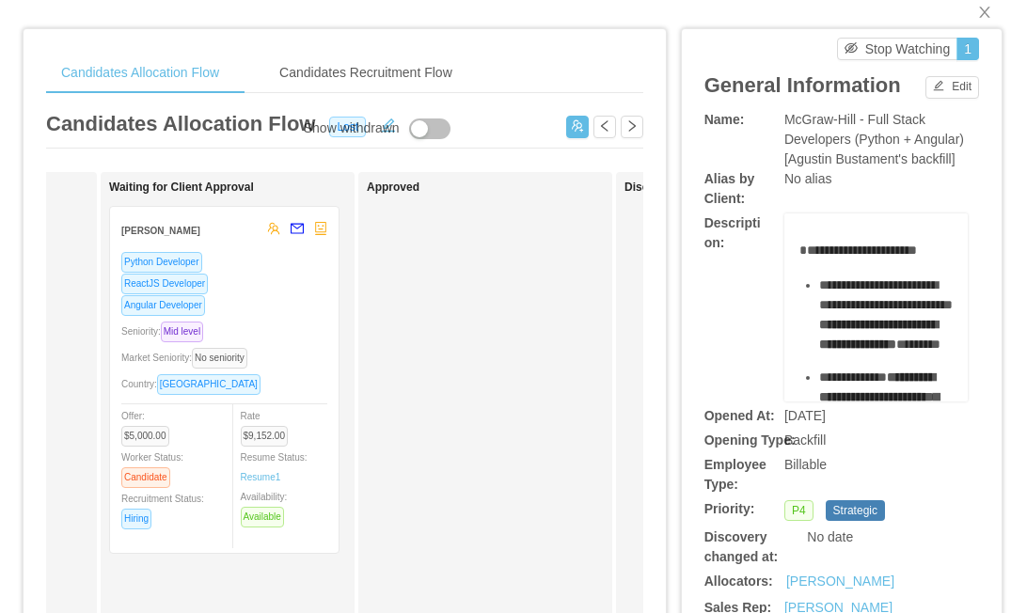
scroll to position [0, 753]
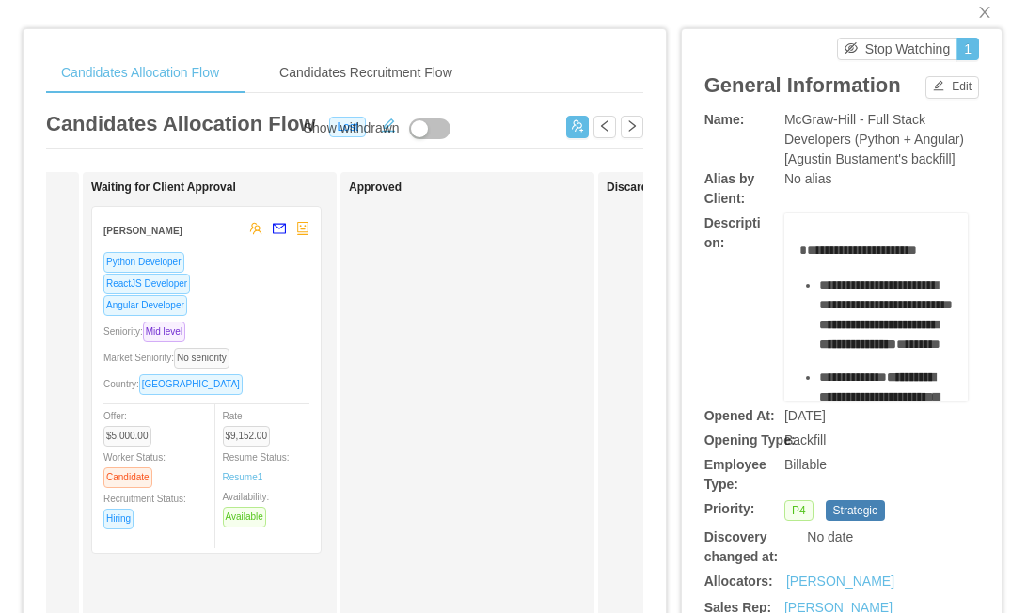
click at [930, 155] on div "McGraw-Hill - Full Stack Developers (Python + Angular) [Agustin Bustament's bac…" at bounding box center [875, 139] width 183 height 59
click at [930, 12] on icon "icon: close" at bounding box center [984, 12] width 15 height 15
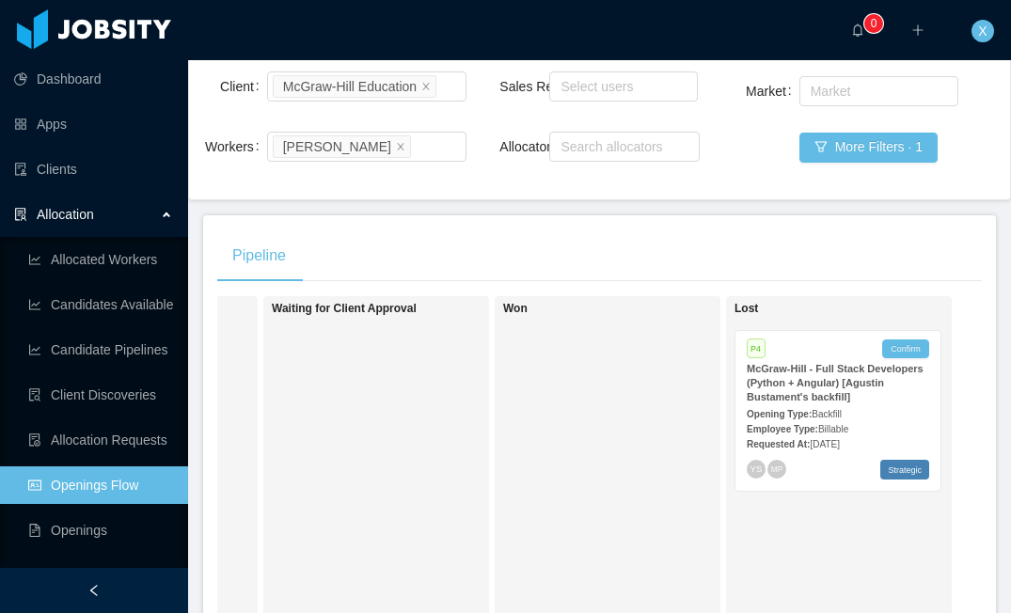
click at [852, 359] on div "P4 Confirm" at bounding box center [838, 350] width 182 height 17
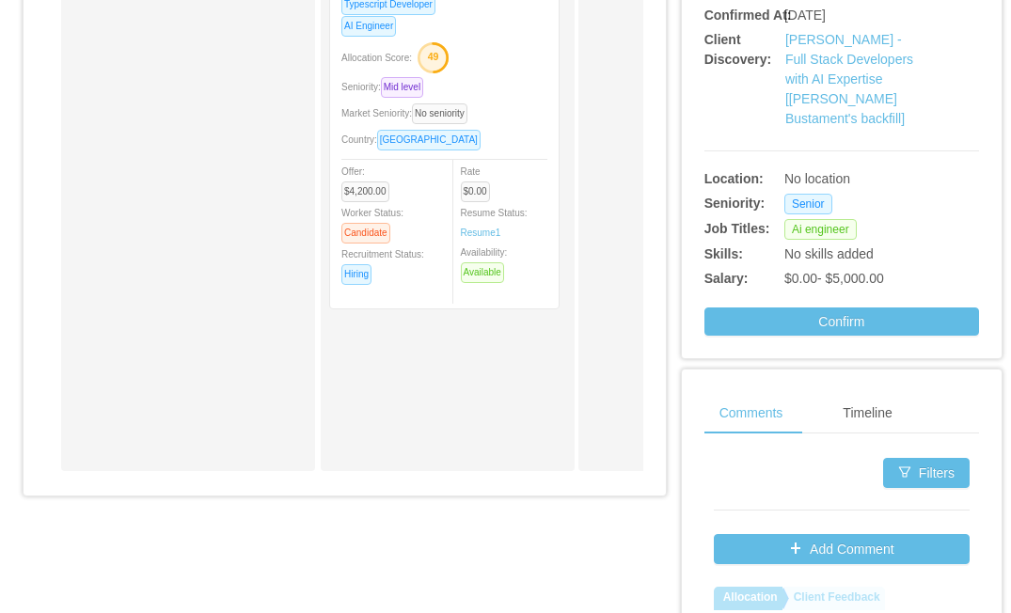
scroll to position [1050, 0]
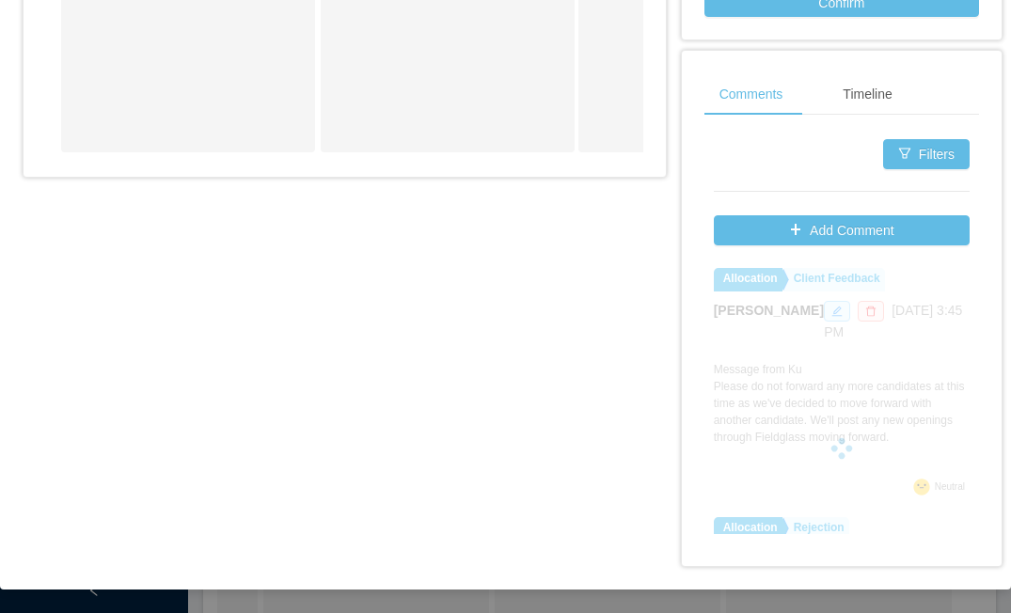
click at [861, 277] on div at bounding box center [842, 448] width 256 height 376
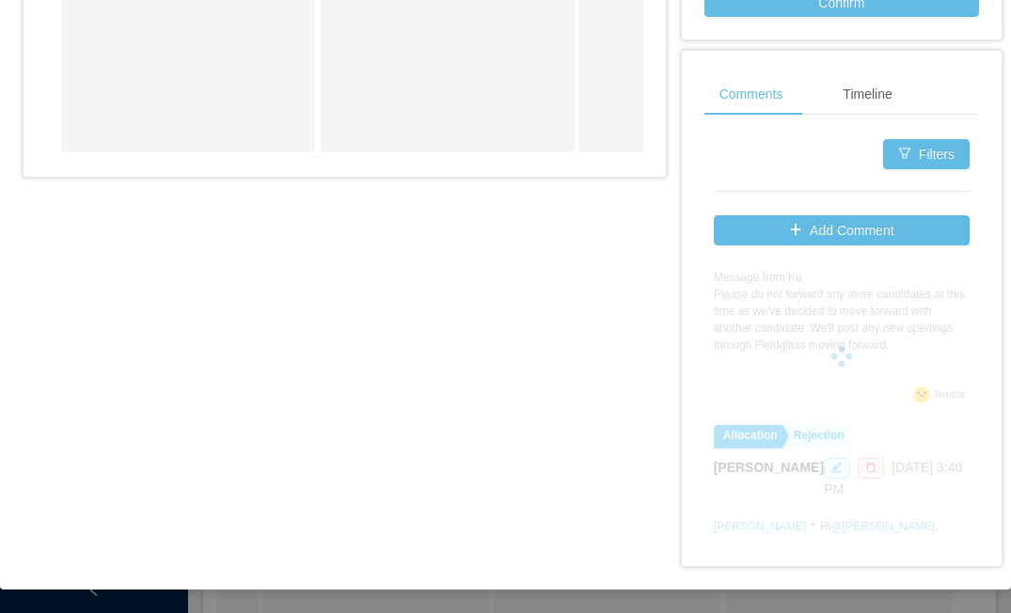
scroll to position [0, 0]
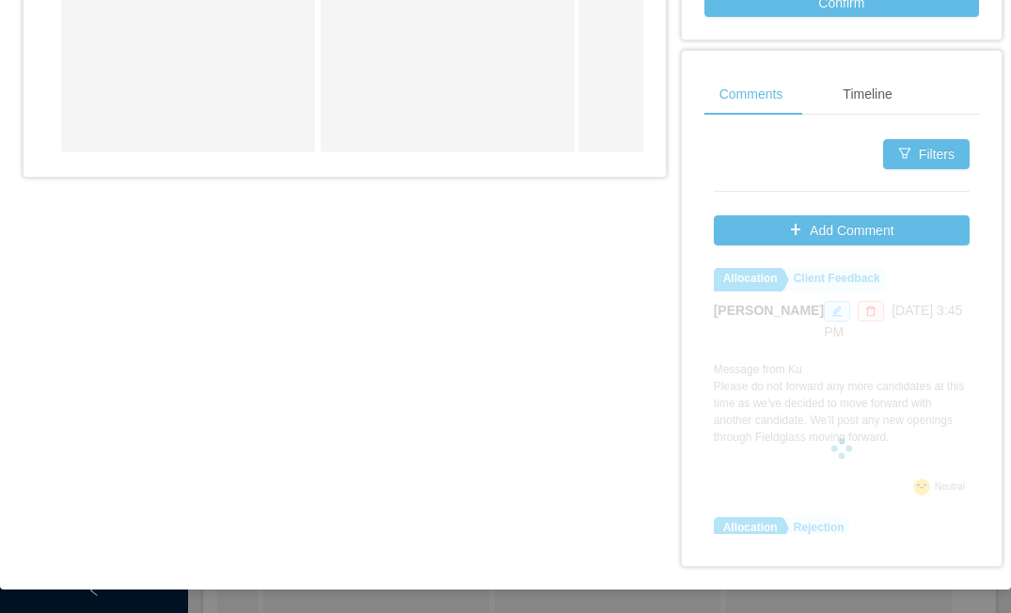
click at [790, 376] on div at bounding box center [842, 448] width 256 height 376
click at [845, 277] on div at bounding box center [842, 448] width 256 height 376
click at [798, 310] on div at bounding box center [842, 448] width 256 height 376
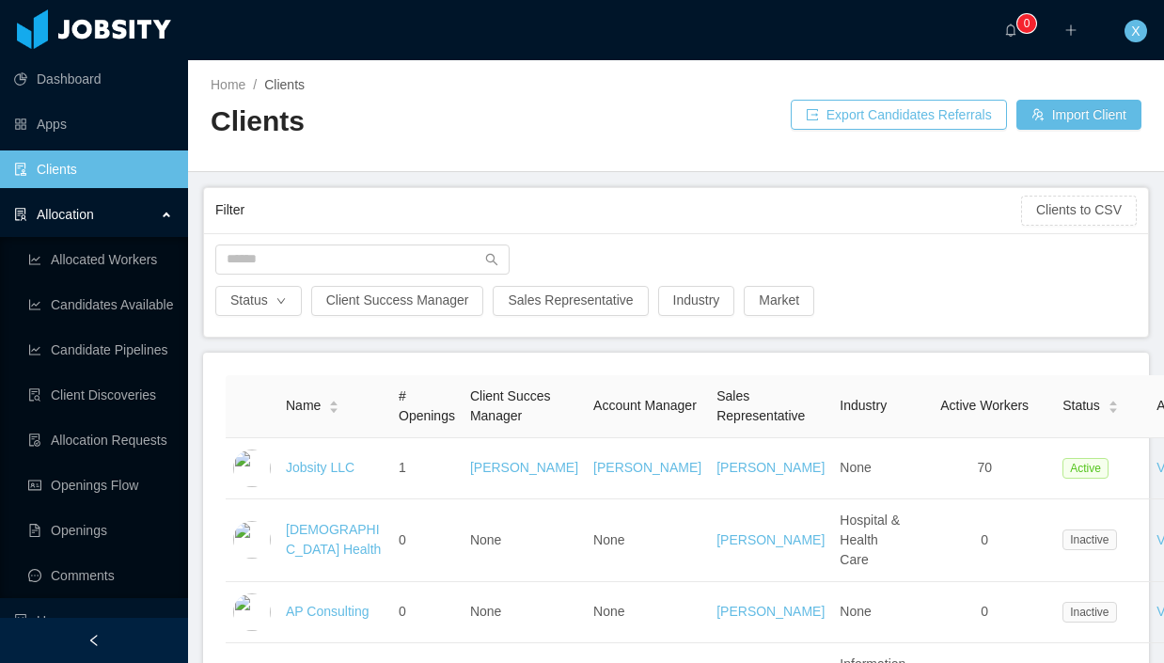
scroll to position [8, 0]
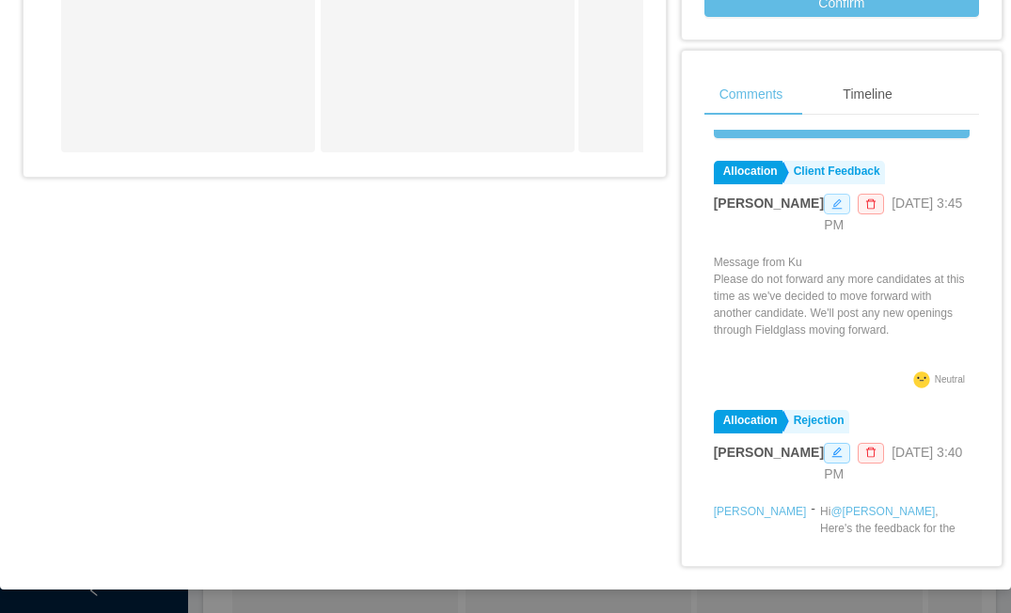
scroll to position [107, 0]
click at [831, 210] on icon "icon: edit" at bounding box center [836, 203] width 11 height 11
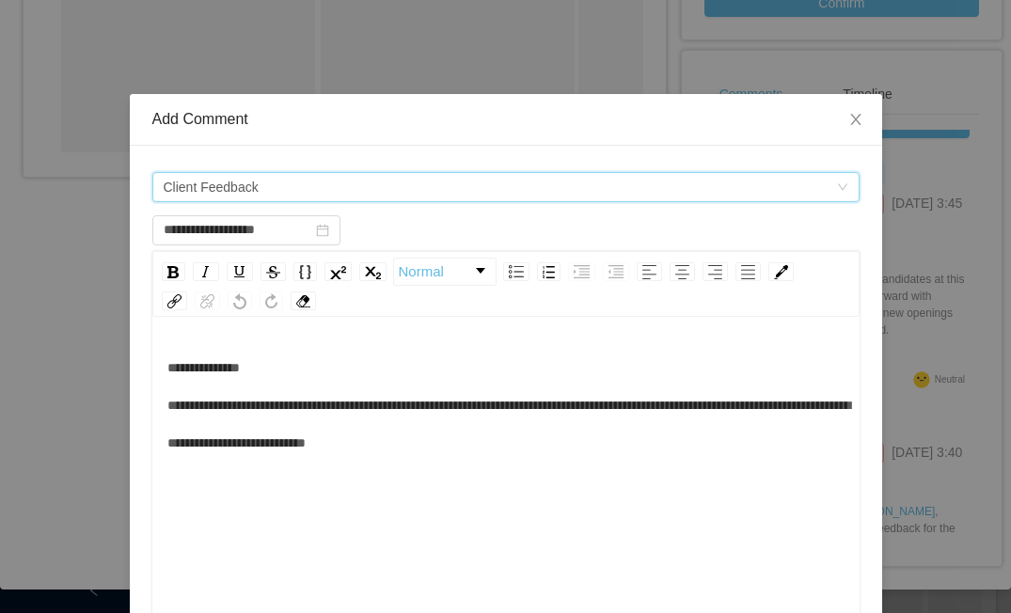
click at [307, 193] on div "Comment types Client Feedback" at bounding box center [500, 187] width 672 height 28
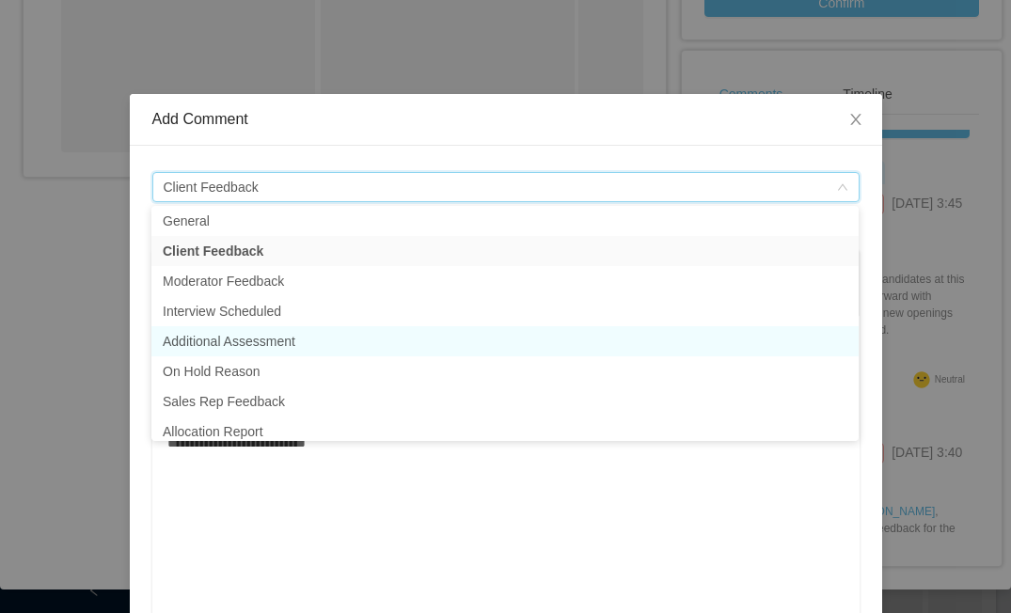
scroll to position [0, 0]
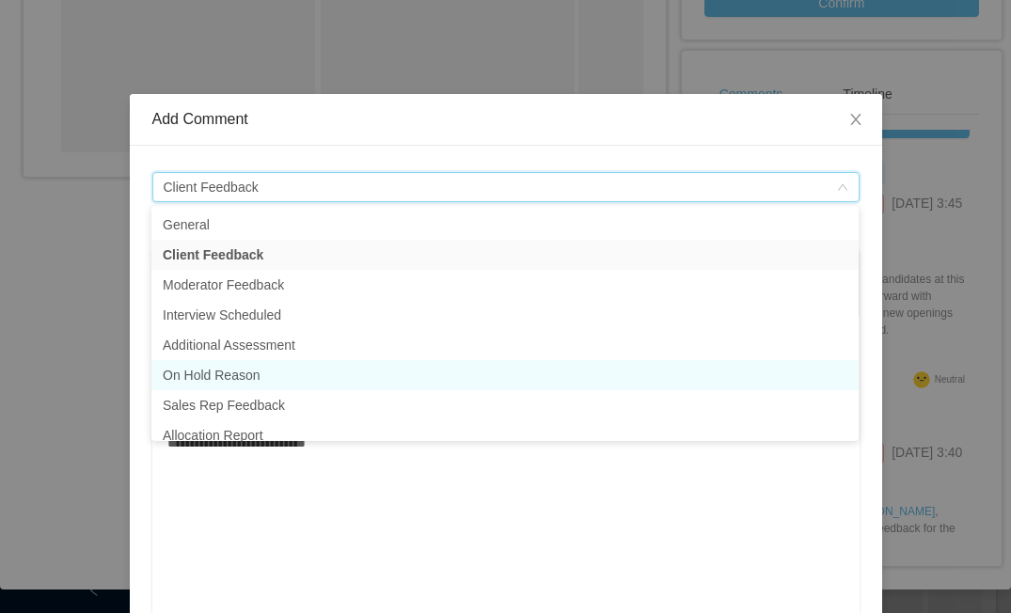
click at [260, 371] on li "On Hold Reason" at bounding box center [504, 375] width 707 height 30
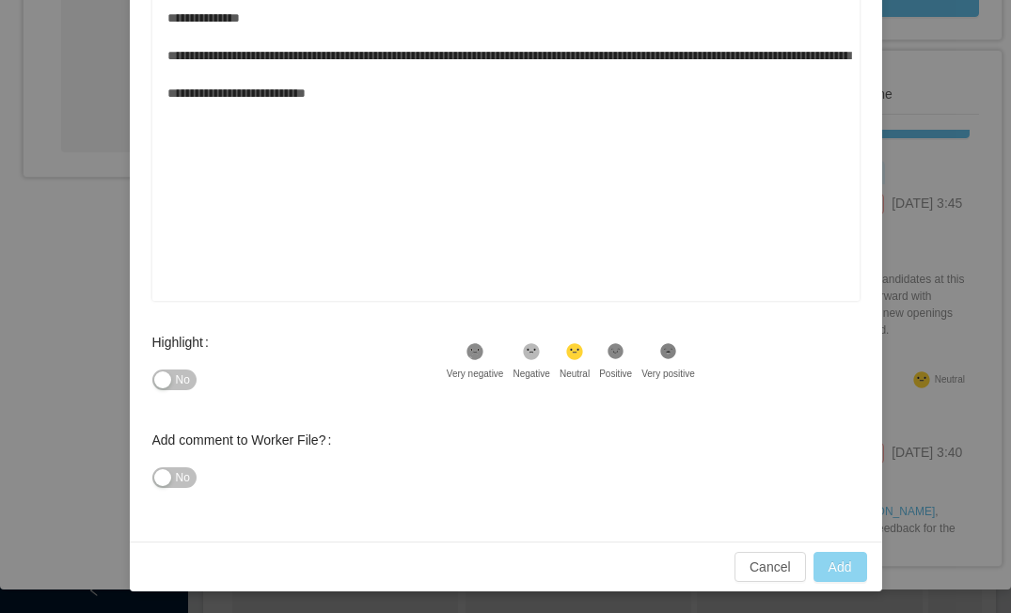
click at [843, 560] on button "Add" at bounding box center [840, 567] width 54 height 30
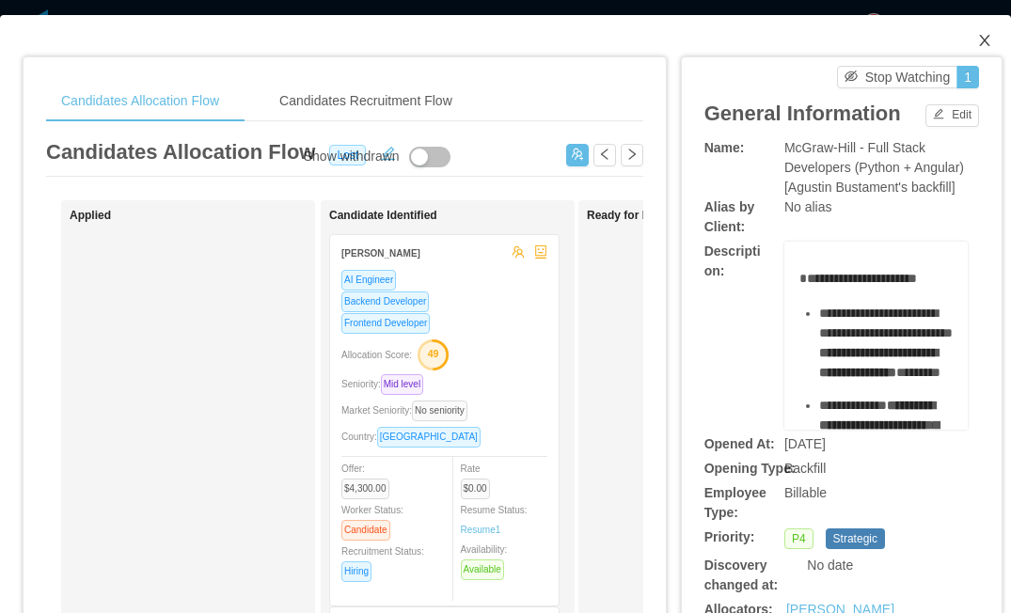
click at [996, 39] on span "Close" at bounding box center [984, 41] width 53 height 53
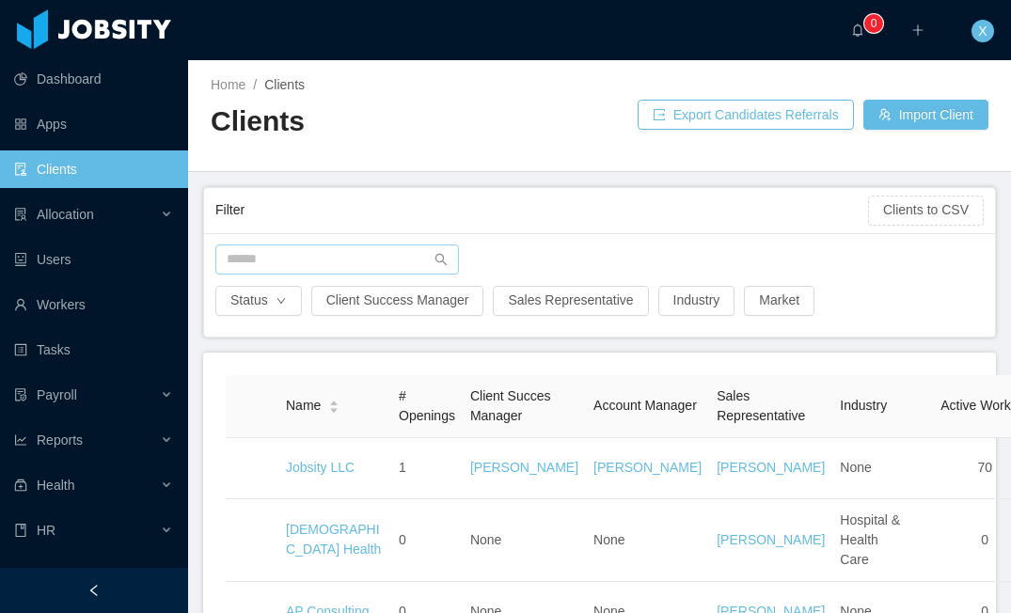
scroll to position [153, 0]
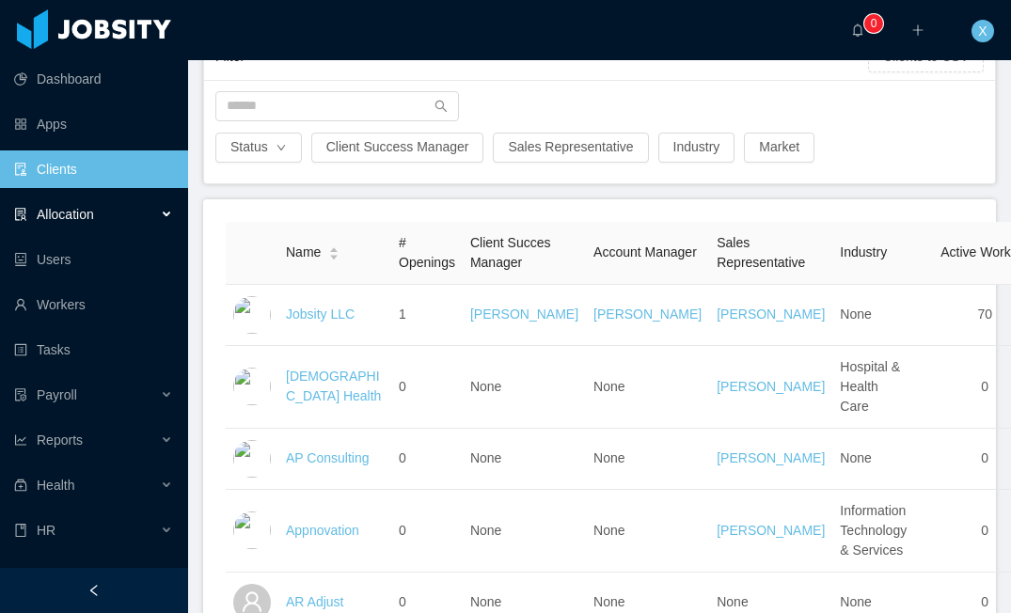
click at [101, 211] on div "Allocation" at bounding box center [94, 215] width 188 height 38
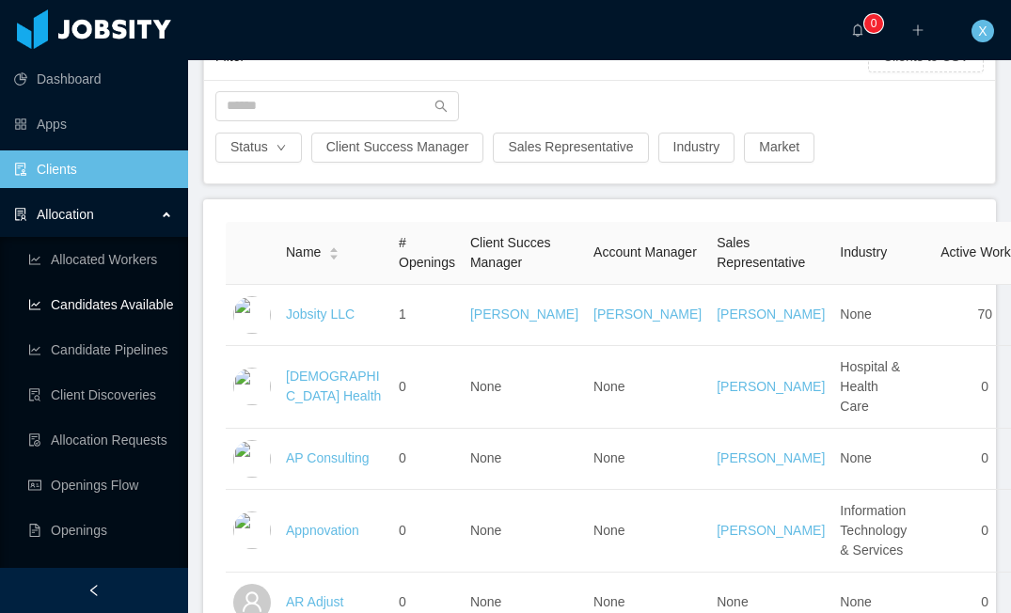
scroll to position [1, 0]
click at [132, 473] on link "Openings Flow" at bounding box center [100, 484] width 145 height 38
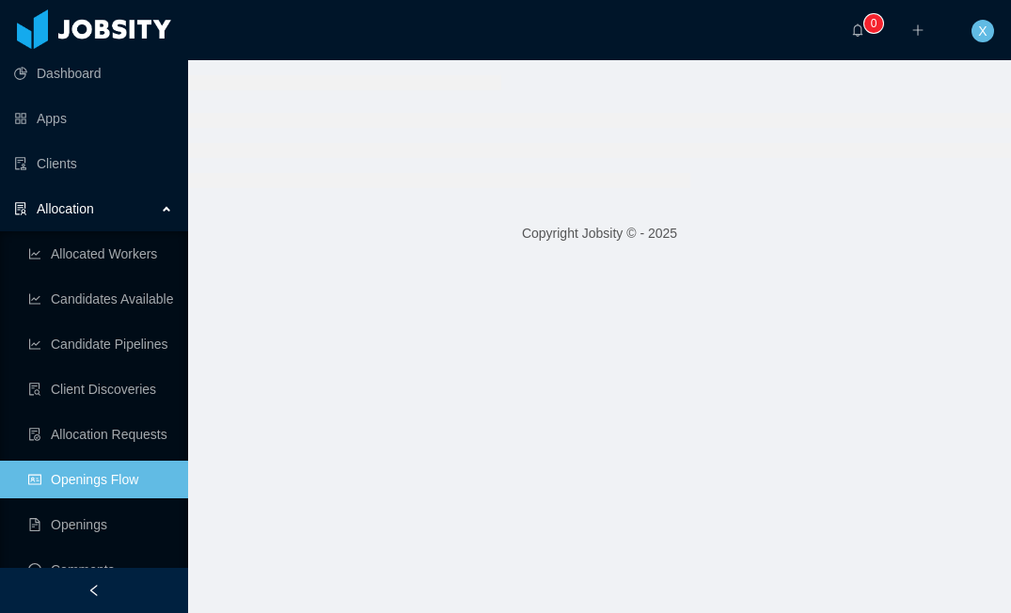
scroll to position [23, 0]
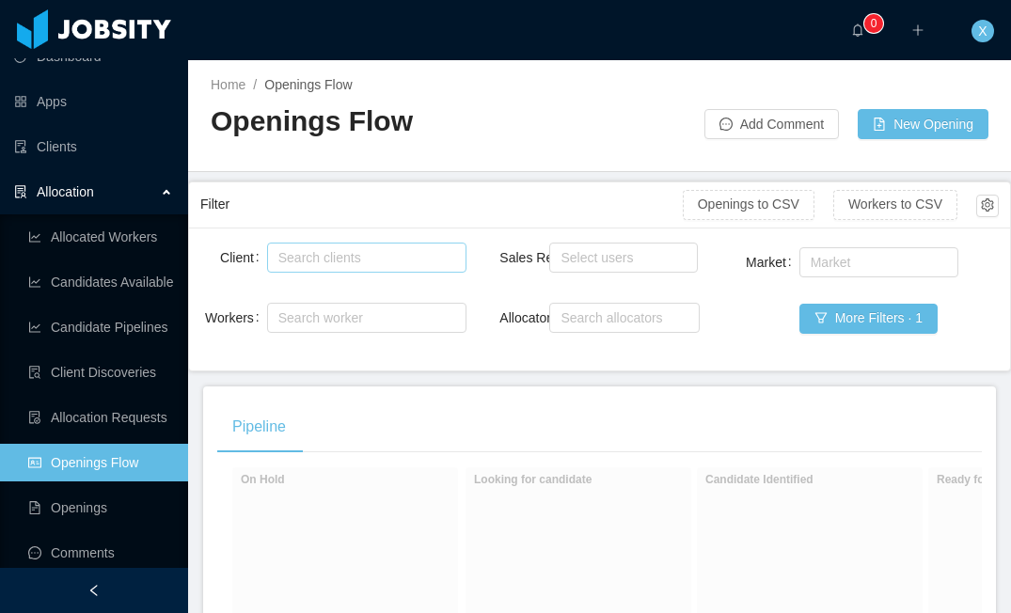
click at [400, 245] on div "Search clients" at bounding box center [364, 258] width 182 height 28
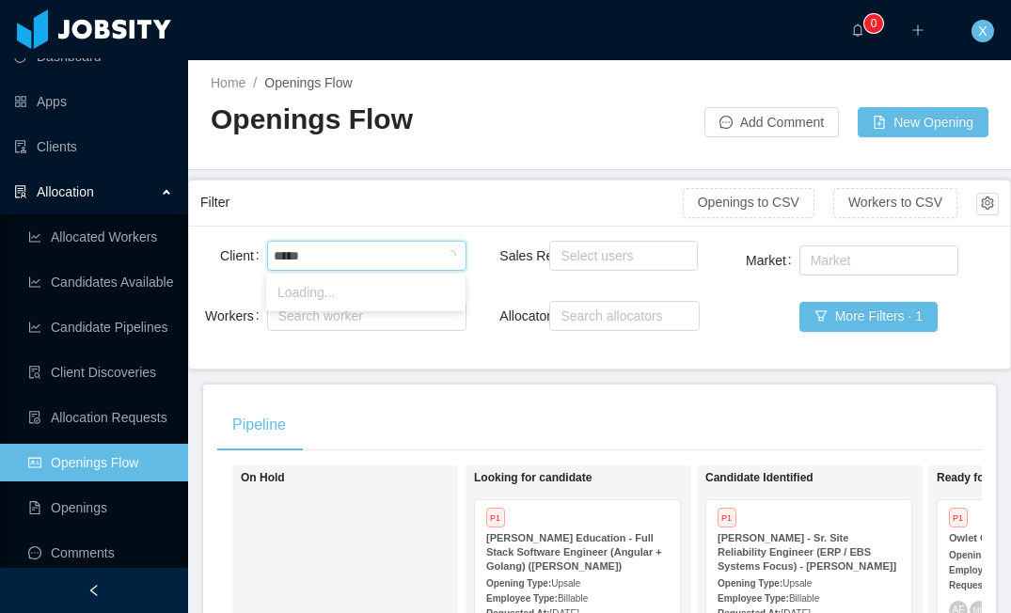
type input "******"
click at [401, 296] on li "McGraw-Hill Education" at bounding box center [365, 292] width 199 height 30
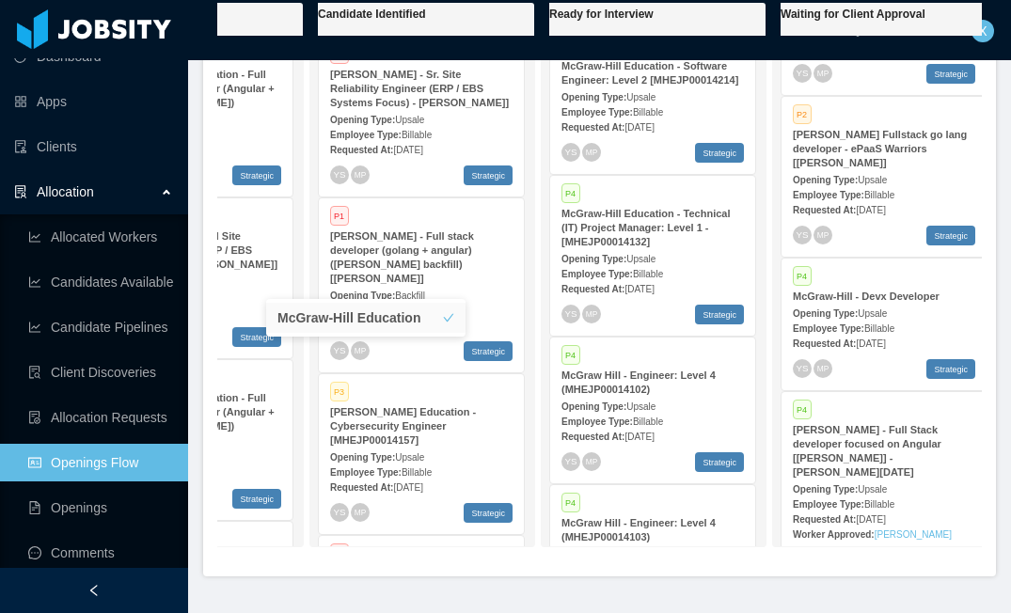
scroll to position [318, 0]
